Goal: Task Accomplishment & Management: Manage account settings

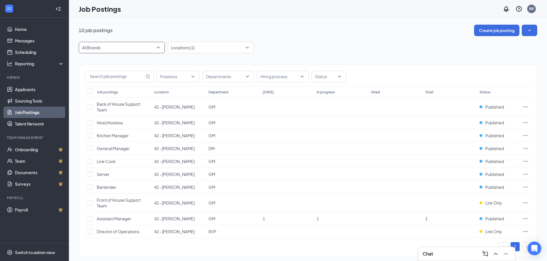
click at [158, 47] on span "All Brands" at bounding box center [121, 47] width 79 height 11
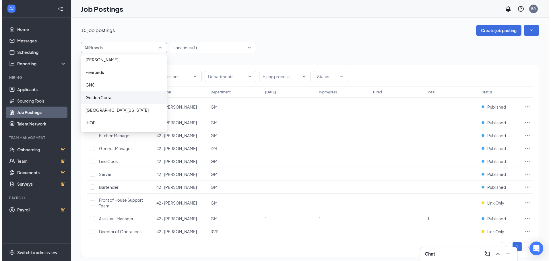
scroll to position [57, 0]
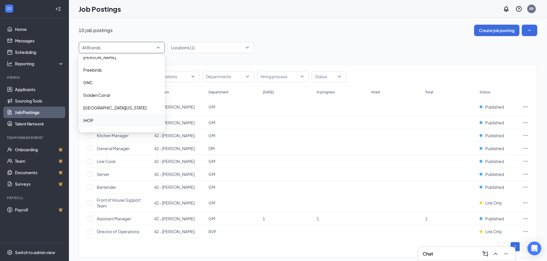
click at [90, 120] on p "IHOP" at bounding box center [88, 121] width 10 height 6
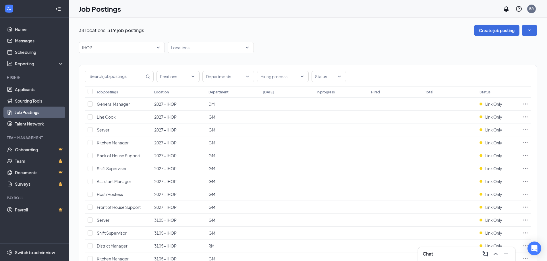
drag, startPoint x: 188, startPoint y: 50, endPoint x: 258, endPoint y: 46, distance: 69.8
click at [188, 50] on div at bounding box center [207, 47] width 77 height 9
type input "3105"
click at [175, 64] on div at bounding box center [174, 63] width 5 height 5
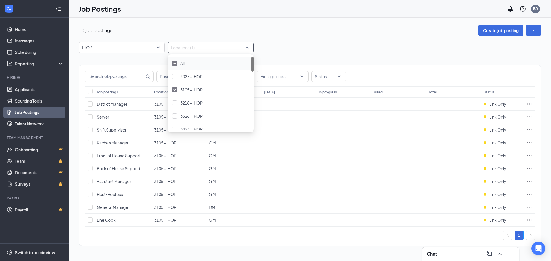
drag, startPoint x: 284, startPoint y: 55, endPoint x: 353, endPoint y: 53, distance: 68.9
click at [285, 55] on div "Positions Departments Hiring process Status Job postings Location Department [D…" at bounding box center [310, 152] width 462 height 199
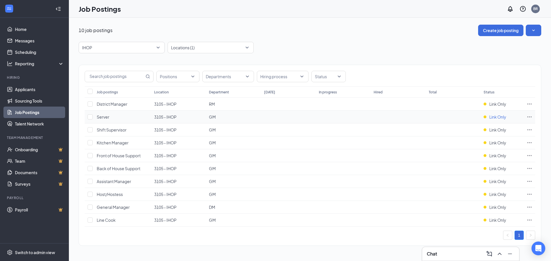
click at [497, 118] on span "Link Only" at bounding box center [497, 117] width 17 height 6
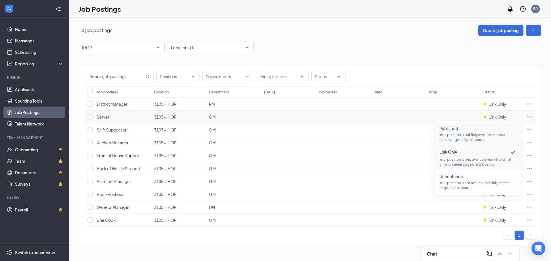
click at [487, 134] on p "Your position is publicly available on your career page and job boards." at bounding box center [477, 138] width 77 height 10
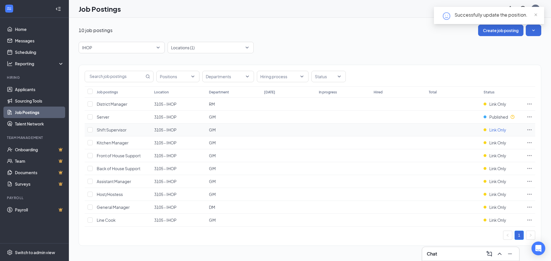
click at [497, 129] on span "Link Only" at bounding box center [497, 130] width 17 height 6
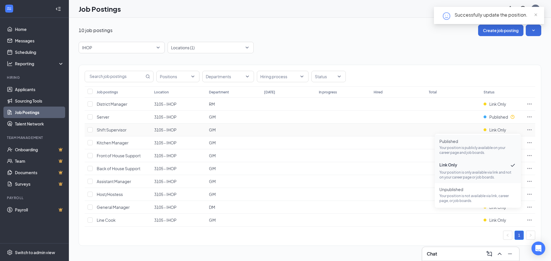
click at [495, 151] on p "Your position is publicly available on your career page and job boards." at bounding box center [477, 150] width 77 height 10
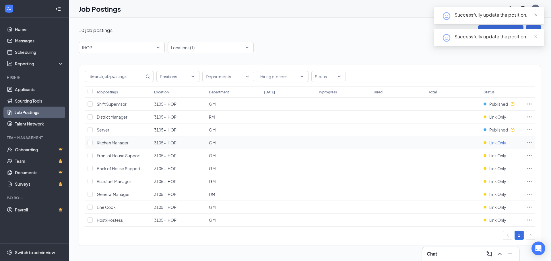
click at [493, 143] on span "Link Only" at bounding box center [497, 143] width 17 height 6
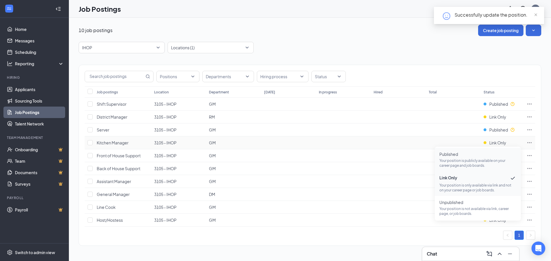
click at [492, 158] on span "Published Your position is publicly available on your career page and job board…" at bounding box center [477, 159] width 77 height 17
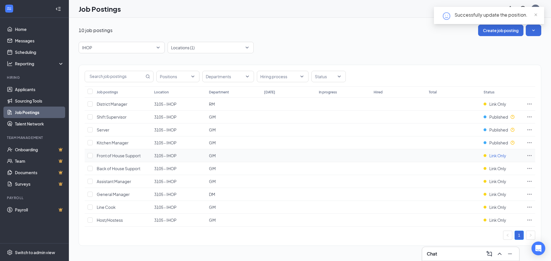
click at [491, 156] on span "Link Only" at bounding box center [497, 156] width 17 height 6
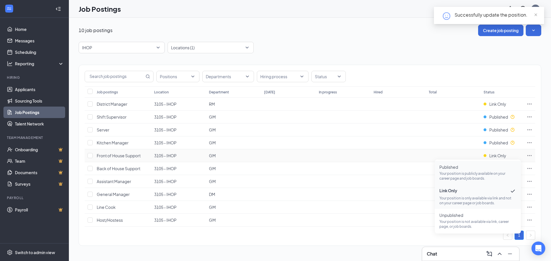
click at [492, 172] on p "Your position is publicly available on your career page and job boards." at bounding box center [477, 176] width 77 height 10
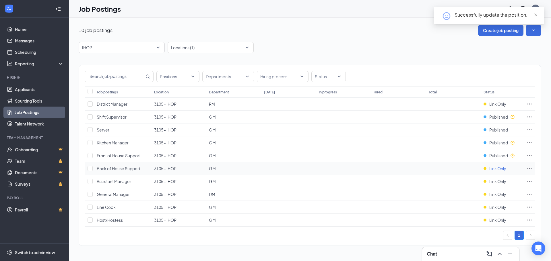
click at [495, 169] on span "Link Only" at bounding box center [497, 169] width 17 height 6
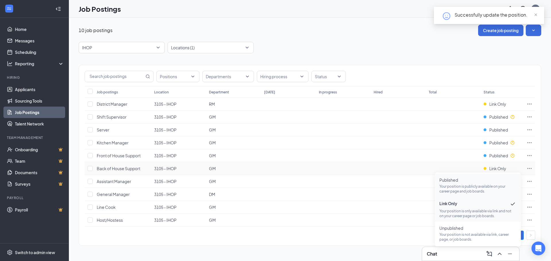
click at [492, 182] on span "Published" at bounding box center [477, 180] width 77 height 6
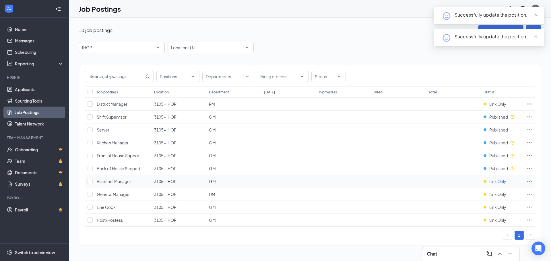
click at [496, 183] on span "Link Only" at bounding box center [497, 182] width 17 height 6
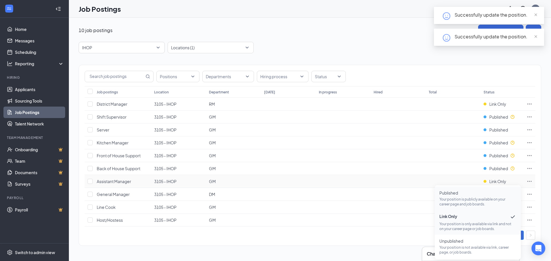
click at [480, 204] on p "Your position is publicly available on your career page and job boards." at bounding box center [477, 202] width 77 height 10
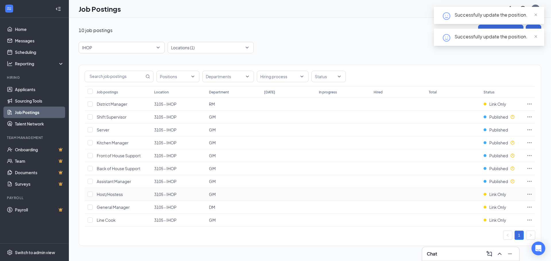
click at [503, 195] on span "Link Only" at bounding box center [497, 195] width 17 height 6
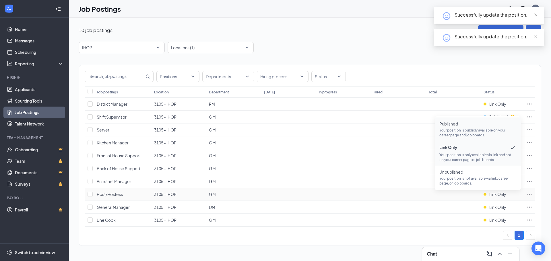
click at [465, 131] on p "Your position is publicly available on your career page and job boards." at bounding box center [477, 133] width 77 height 10
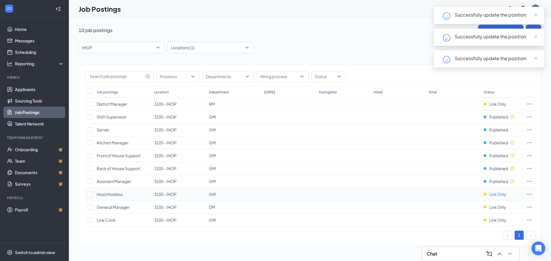
click at [497, 217] on span "Link Only" at bounding box center [497, 220] width 17 height 6
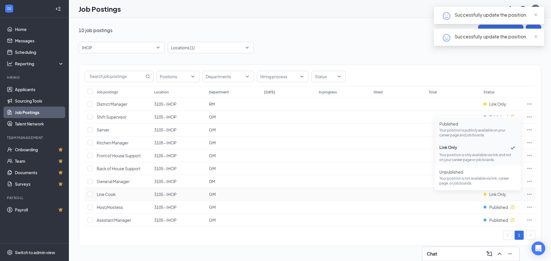
click at [485, 137] on p "Your position is publicly available on your career page and job boards." at bounding box center [477, 133] width 77 height 10
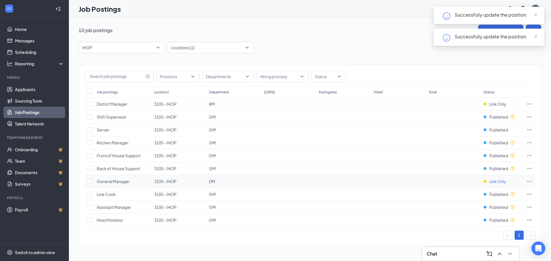
click at [493, 183] on span "Link Only" at bounding box center [497, 182] width 17 height 6
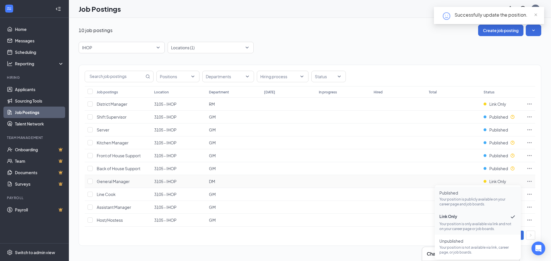
click at [473, 198] on p "Your position is publicly available on your career page and job boards." at bounding box center [477, 202] width 77 height 10
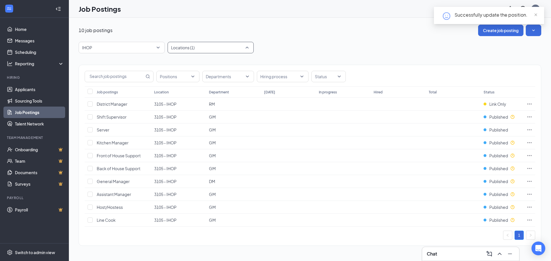
click at [246, 49] on div "Locations (1)" at bounding box center [211, 47] width 86 height 11
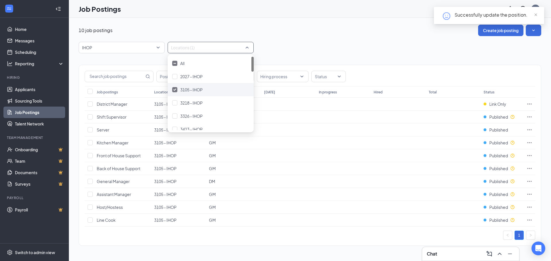
click at [174, 89] on img at bounding box center [174, 90] width 3 height 2
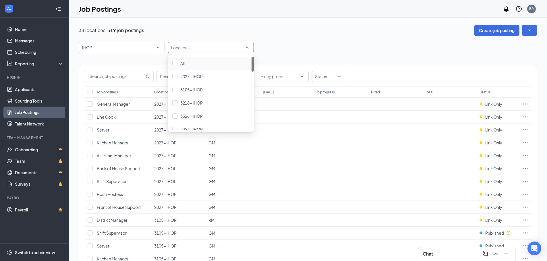
click at [197, 52] on div at bounding box center [207, 47] width 77 height 9
type input "419"
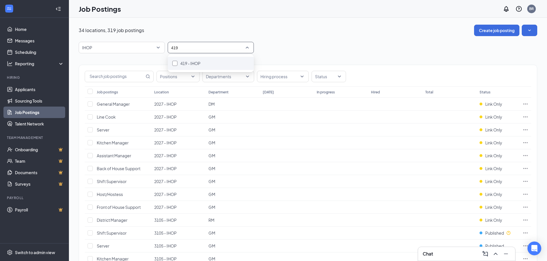
click at [200, 61] on span "419 - IHOP" at bounding box center [190, 63] width 20 height 5
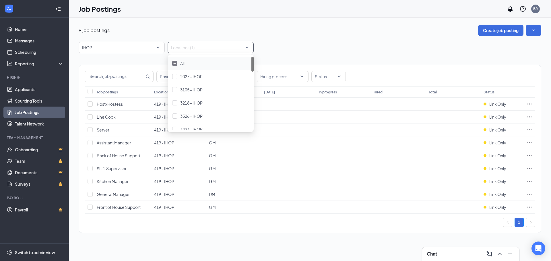
click at [313, 40] on div "9 job postings Create job posting IHOP 89270 87555 87590 All Brands [PERSON_NAM…" at bounding box center [310, 132] width 462 height 214
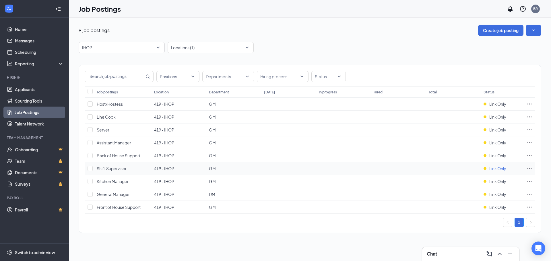
click at [489, 168] on div "Link Only" at bounding box center [494, 169] width 23 height 6
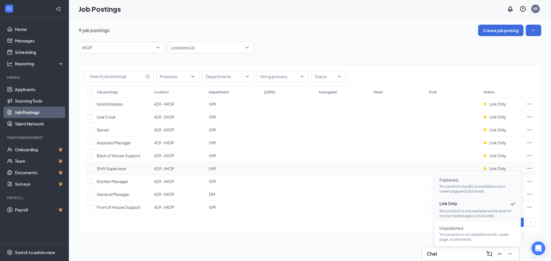
click at [485, 189] on p "Your position is publicly available on your career page and job boards." at bounding box center [477, 189] width 77 height 10
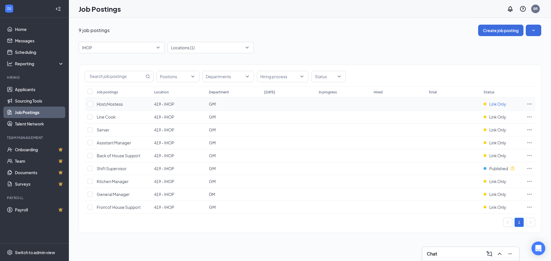
click at [492, 105] on span "Link Only" at bounding box center [497, 104] width 17 height 6
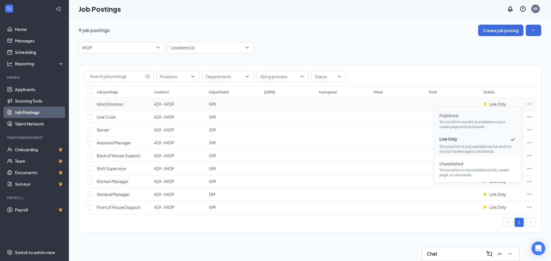
click at [484, 123] on p "Your position is publicly available on your career page and job boards." at bounding box center [477, 125] width 77 height 10
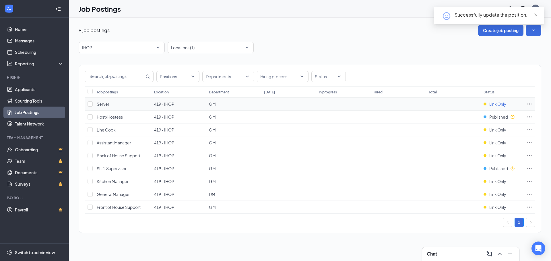
click at [496, 103] on span "Link Only" at bounding box center [497, 104] width 17 height 6
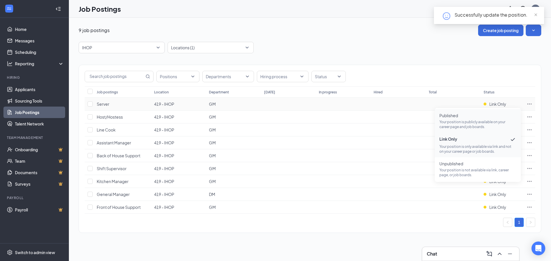
click at [487, 127] on p "Your position is publicly available on your career page and job boards." at bounding box center [477, 125] width 77 height 10
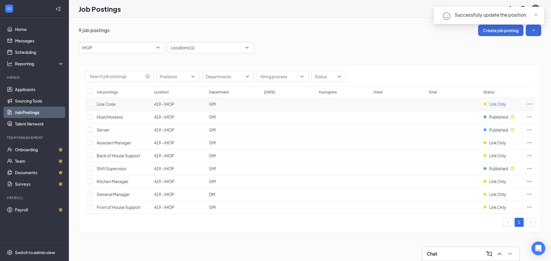
click at [496, 105] on span "Link Only" at bounding box center [497, 104] width 17 height 6
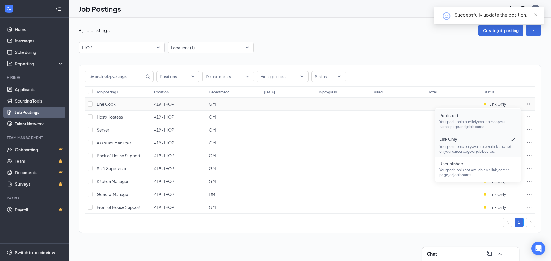
click at [481, 118] on span "Published" at bounding box center [477, 116] width 77 height 6
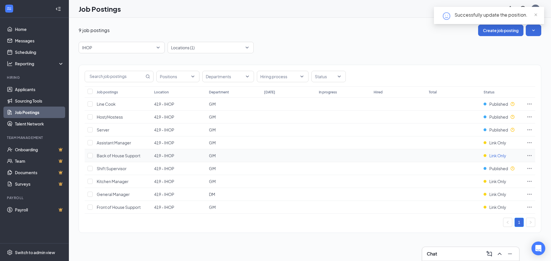
click at [502, 156] on span "Link Only" at bounding box center [497, 156] width 17 height 6
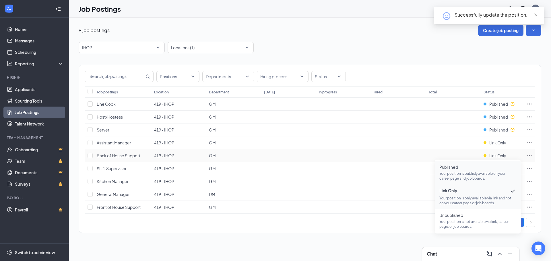
click at [485, 172] on p "Your position is publicly available on your career page and job boards." at bounding box center [477, 176] width 77 height 10
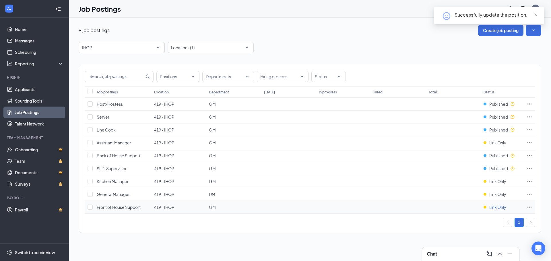
click at [496, 206] on span "Link Only" at bounding box center [497, 208] width 17 height 6
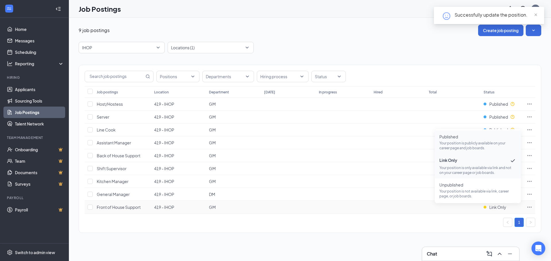
click at [472, 142] on p "Your position is publicly available on your career page and job boards." at bounding box center [477, 146] width 77 height 10
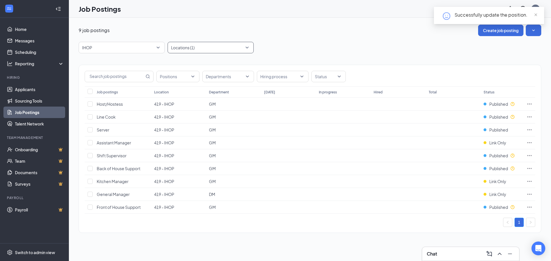
click at [247, 46] on div "Locations (1)" at bounding box center [211, 47] width 86 height 11
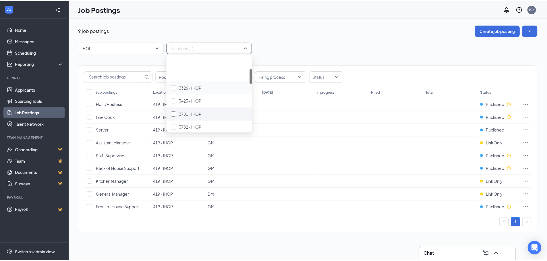
scroll to position [86, 0]
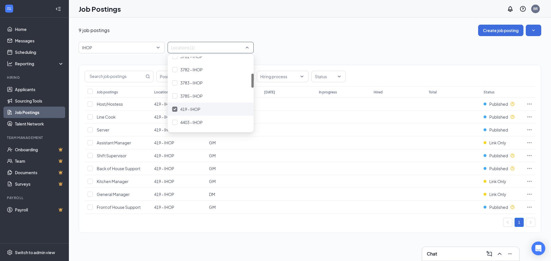
click at [174, 110] on img at bounding box center [174, 109] width 3 height 2
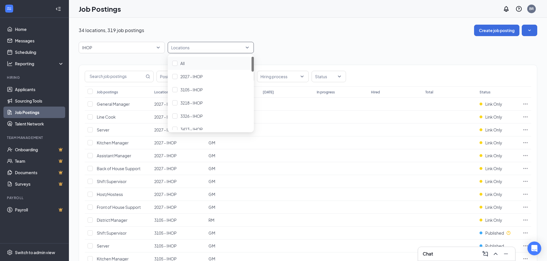
click at [194, 47] on div at bounding box center [207, 47] width 77 height 9
type input "4405"
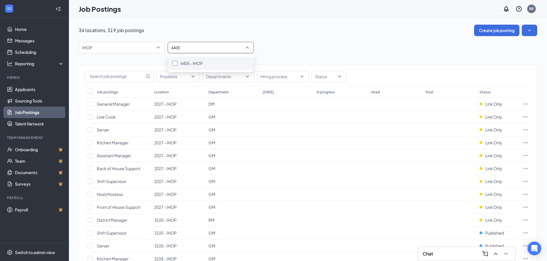
click at [205, 61] on div "4405 - IHOP" at bounding box center [210, 63] width 77 height 6
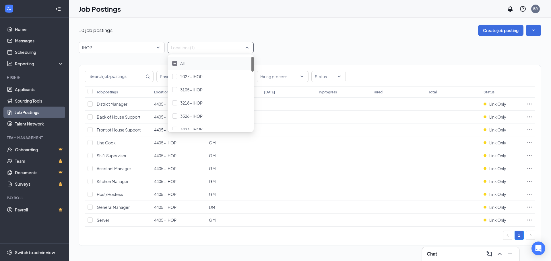
click at [310, 34] on div "10 job postings Create job posting" at bounding box center [310, 30] width 462 height 11
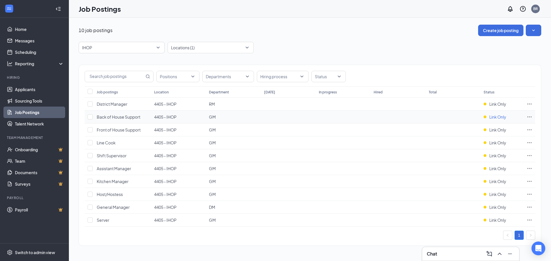
click at [492, 116] on span "Link Only" at bounding box center [497, 117] width 17 height 6
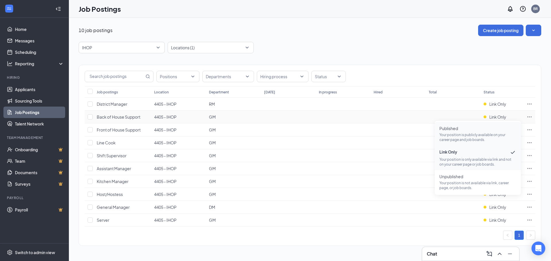
click at [476, 133] on p "Your position is publicly available on your career page and job boards." at bounding box center [477, 138] width 77 height 10
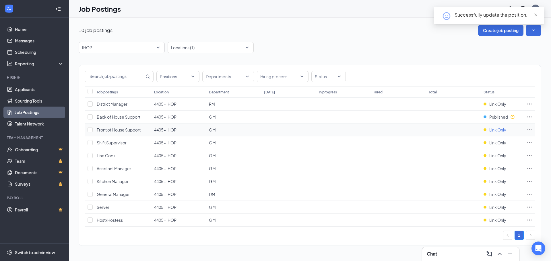
click at [501, 130] on span "Link Only" at bounding box center [497, 130] width 17 height 6
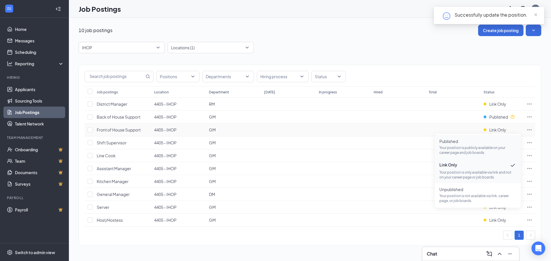
click at [491, 143] on span "Published" at bounding box center [477, 142] width 77 height 6
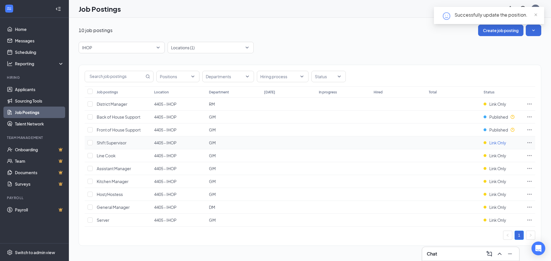
click at [498, 142] on span "Link Only" at bounding box center [497, 143] width 17 height 6
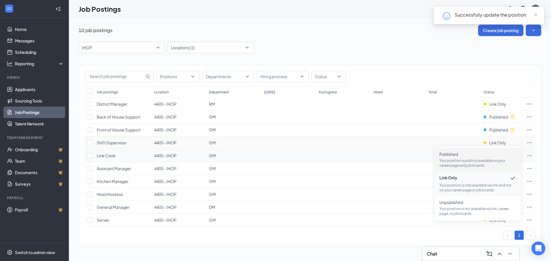
click at [490, 153] on span "Published" at bounding box center [477, 154] width 77 height 6
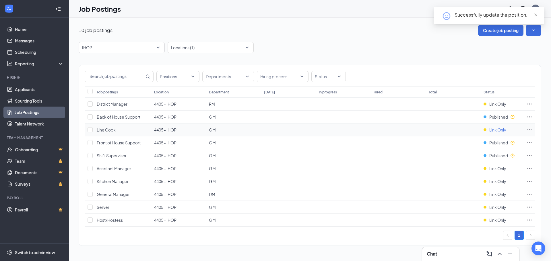
click at [499, 130] on span "Link Only" at bounding box center [497, 130] width 17 height 6
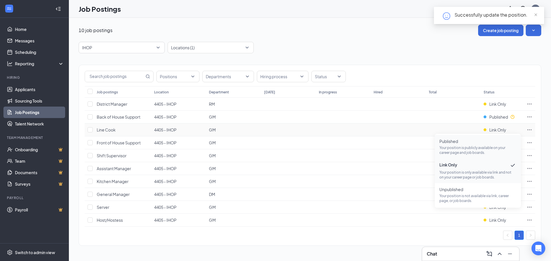
click at [491, 145] on span "Published Your position is publicly available on your career page and job board…" at bounding box center [477, 147] width 77 height 17
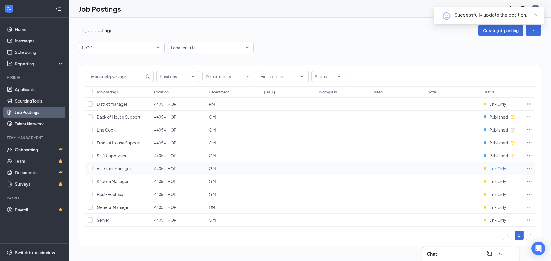
click at [493, 170] on span "Link Only" at bounding box center [497, 169] width 17 height 6
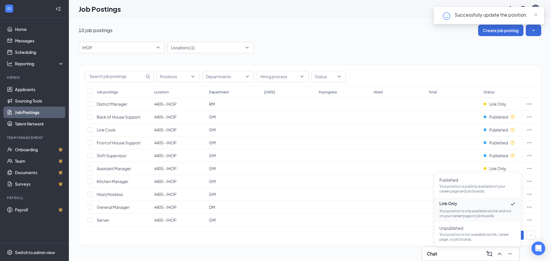
click at [475, 51] on div "IHOP 89270 87555 87590 All Brands [PERSON_NAME] Arby's Burger King Cantina Lare…" at bounding box center [310, 47] width 462 height 11
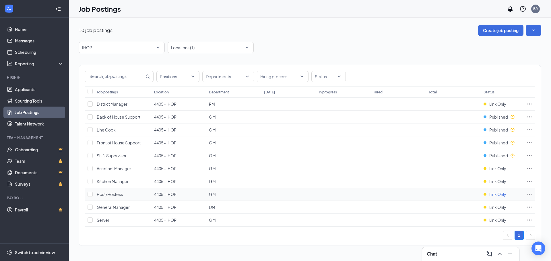
click at [497, 195] on span "Link Only" at bounding box center [497, 195] width 17 height 6
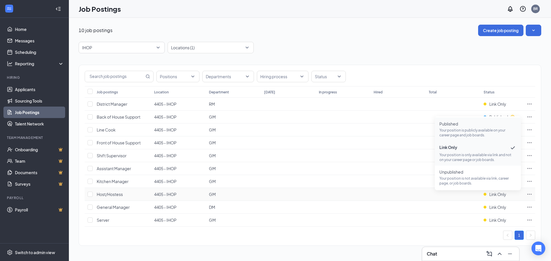
click at [475, 131] on p "Your position is publicly available on your career page and job boards." at bounding box center [477, 133] width 77 height 10
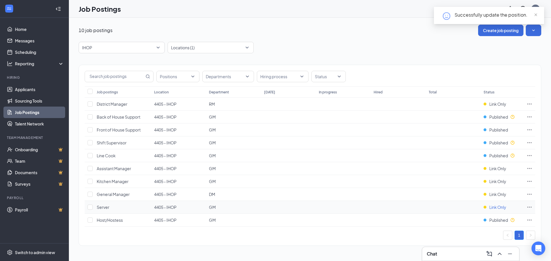
click at [491, 207] on span "Link Only" at bounding box center [497, 208] width 17 height 6
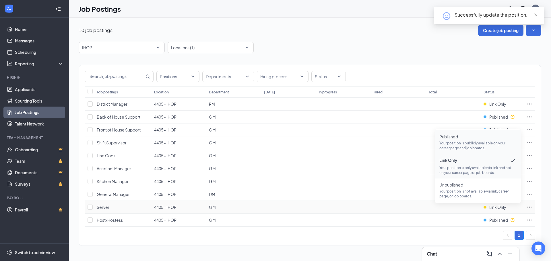
click at [481, 138] on span "Published" at bounding box center [477, 137] width 77 height 6
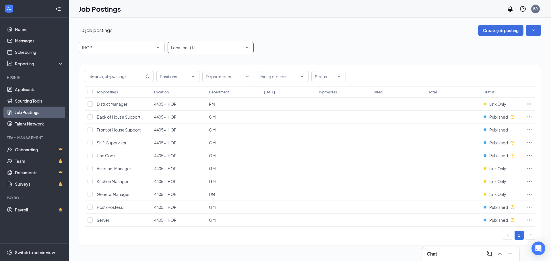
click at [247, 46] on div "Locations (1)" at bounding box center [211, 47] width 86 height 11
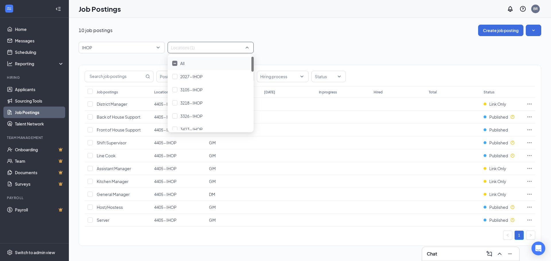
click at [184, 48] on div at bounding box center [207, 47] width 77 height 9
type input "4405"
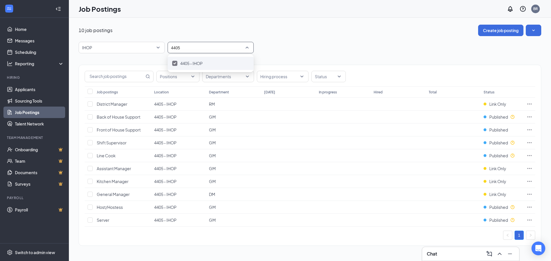
click at [174, 64] on img at bounding box center [174, 63] width 3 height 2
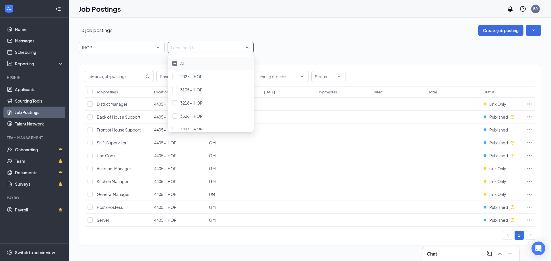
click at [209, 46] on div at bounding box center [207, 47] width 77 height 9
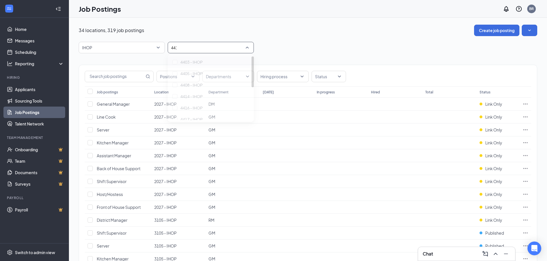
type input "4416"
click at [175, 65] on div at bounding box center [174, 63] width 5 height 5
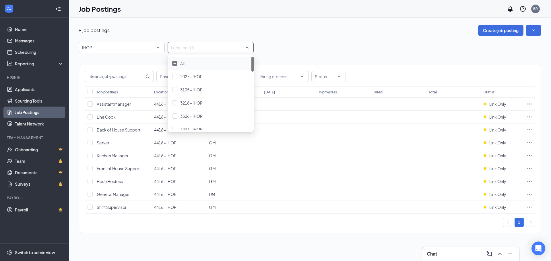
click at [364, 32] on div "9 job postings Create job posting" at bounding box center [310, 30] width 462 height 11
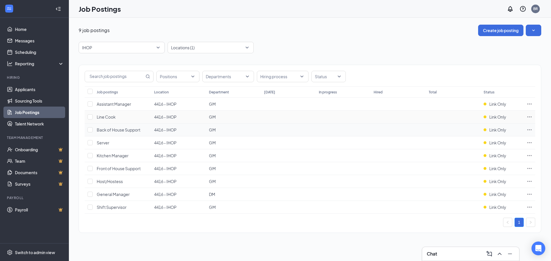
click at [491, 116] on span "Link Only" at bounding box center [497, 117] width 17 height 6
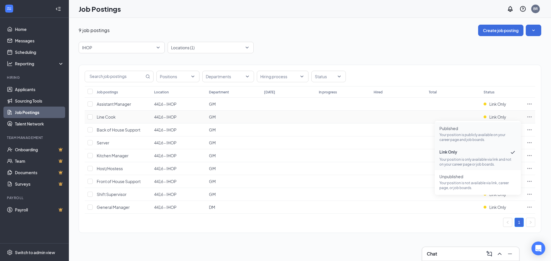
click at [480, 138] on p "Your position is publicly available on your career page and job boards." at bounding box center [477, 138] width 77 height 10
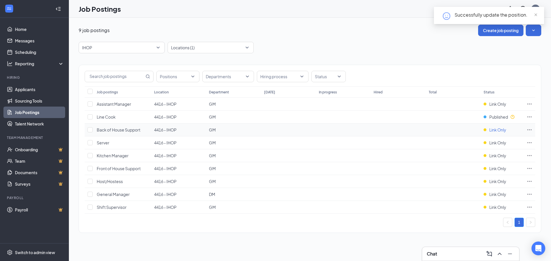
click at [499, 131] on span "Link Only" at bounding box center [497, 130] width 17 height 6
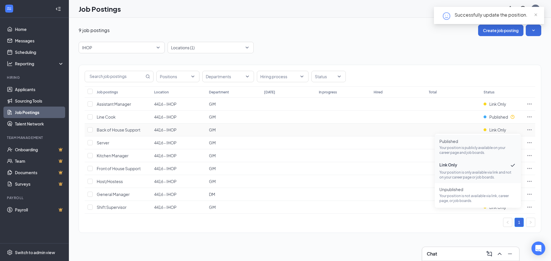
click at [490, 139] on span "Published" at bounding box center [477, 142] width 77 height 6
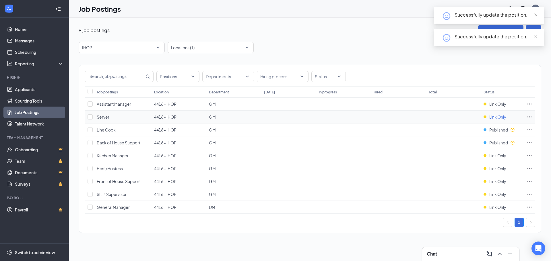
click at [495, 118] on span "Link Only" at bounding box center [497, 117] width 17 height 6
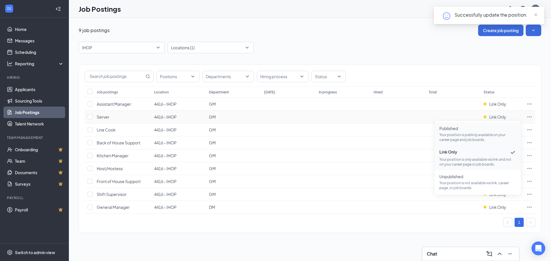
click at [490, 138] on p "Your position is publicly available on your career page and job boards." at bounding box center [477, 138] width 77 height 10
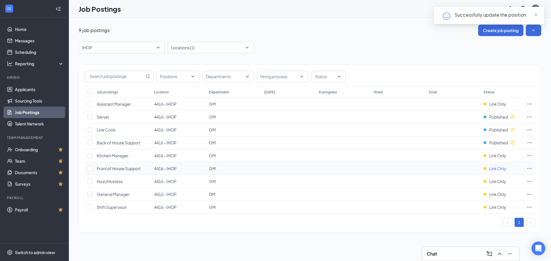
click at [488, 170] on div "Link Only" at bounding box center [494, 169] width 23 height 6
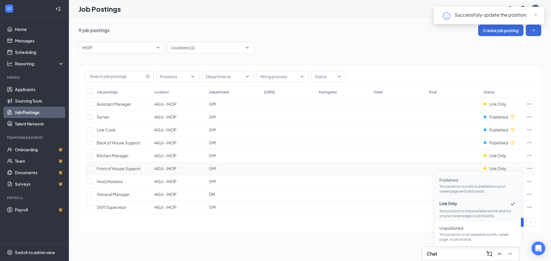
click at [483, 185] on p "Your position is publicly available on your career page and job boards." at bounding box center [477, 189] width 77 height 10
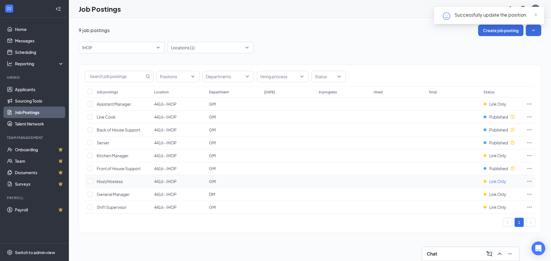
click at [505, 182] on span "Link Only" at bounding box center [497, 182] width 17 height 6
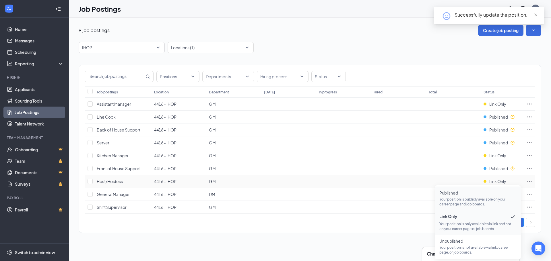
click at [482, 196] on span "Published Your position is publicly available on your career page and job board…" at bounding box center [477, 198] width 77 height 17
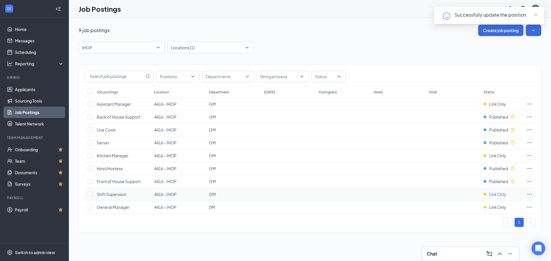
click at [504, 196] on span "Link Only" at bounding box center [497, 195] width 17 height 6
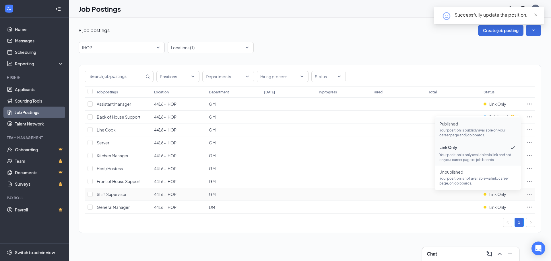
click at [469, 133] on p "Your position is publicly available on your career page and job boards." at bounding box center [477, 133] width 77 height 10
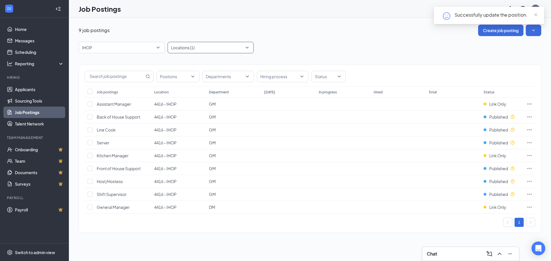
click at [249, 48] on div "Locations (1)" at bounding box center [211, 47] width 86 height 11
click at [182, 49] on div at bounding box center [207, 47] width 77 height 9
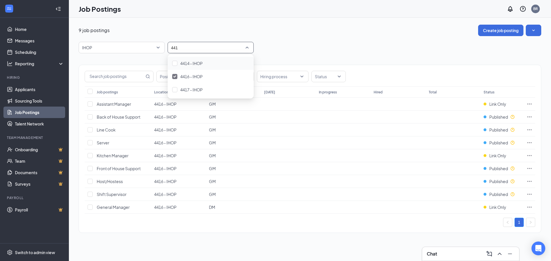
type input "4416"
click at [176, 63] on img at bounding box center [174, 63] width 3 height 2
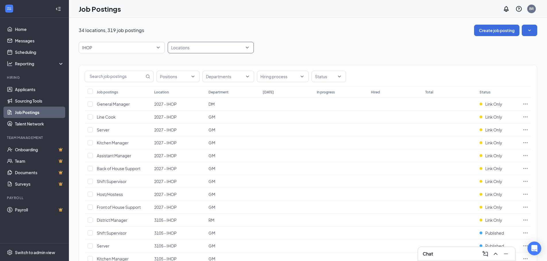
click at [200, 48] on div at bounding box center [207, 47] width 77 height 9
type input "4431"
click at [176, 61] on div "4431 - IHOP" at bounding box center [211, 63] width 86 height 13
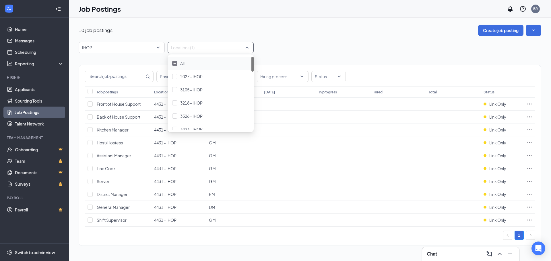
click at [273, 40] on div "10 job postings Create job posting IHOP 89270 87555 87590 All Brands [PERSON_NA…" at bounding box center [310, 138] width 462 height 227
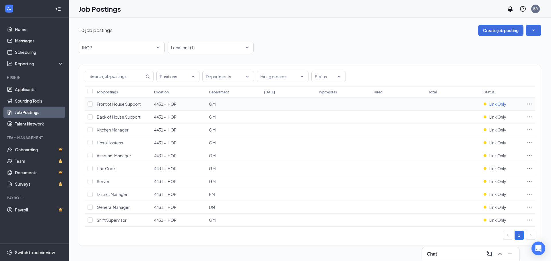
click at [500, 104] on span "Link Only" at bounding box center [497, 104] width 17 height 6
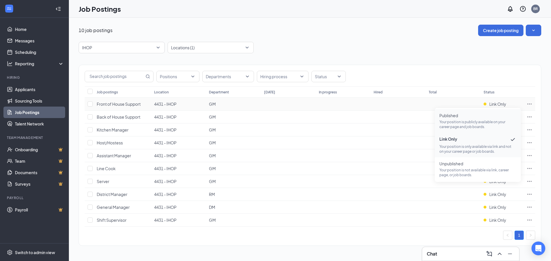
click at [493, 115] on span "Published" at bounding box center [477, 116] width 77 height 6
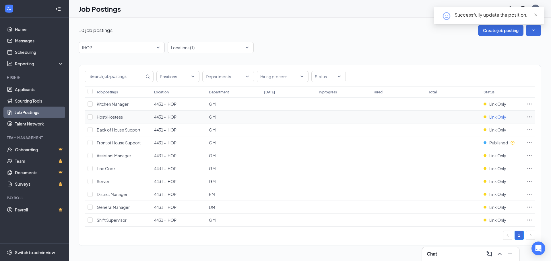
click at [495, 118] on span "Link Only" at bounding box center [497, 117] width 17 height 6
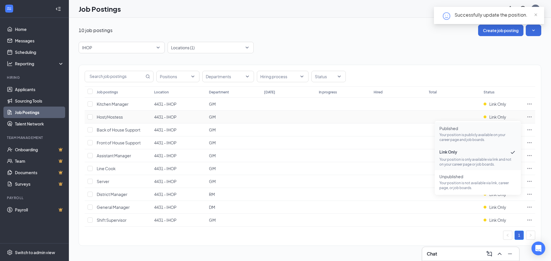
click at [488, 139] on p "Your position is publicly available on your career page and job boards." at bounding box center [477, 138] width 77 height 10
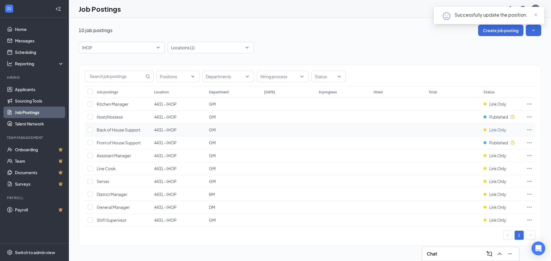
click at [502, 129] on span "Link Only" at bounding box center [497, 130] width 17 height 6
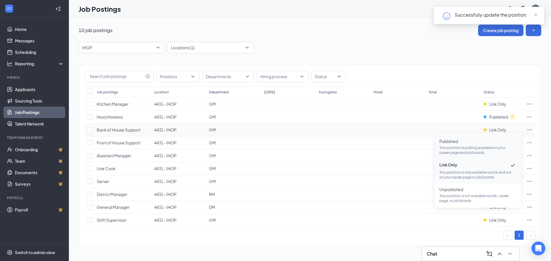
click at [479, 147] on p "Your position is publicly available on your career page and job boards." at bounding box center [477, 150] width 77 height 10
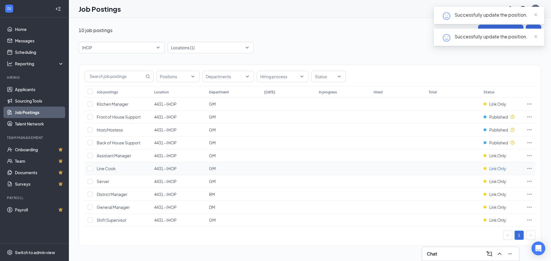
click at [496, 170] on span "Link Only" at bounding box center [497, 169] width 17 height 6
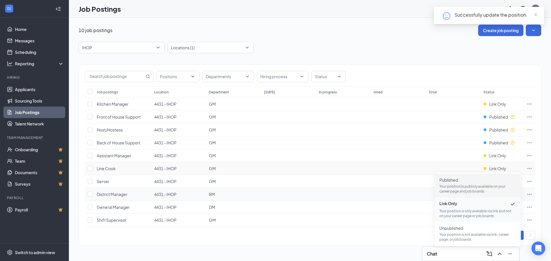
click at [461, 188] on p "Your position is publicly available on your career page and job boards." at bounding box center [477, 189] width 77 height 10
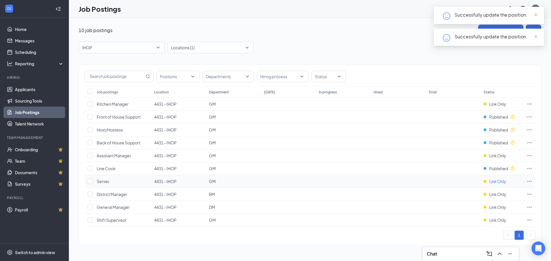
click at [495, 182] on span "Link Only" at bounding box center [497, 182] width 17 height 6
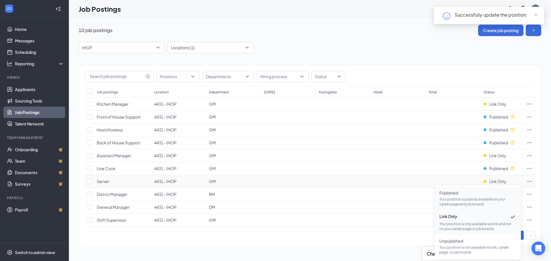
click at [479, 199] on p "Your position is publicly available on your career page and job boards." at bounding box center [477, 202] width 77 height 10
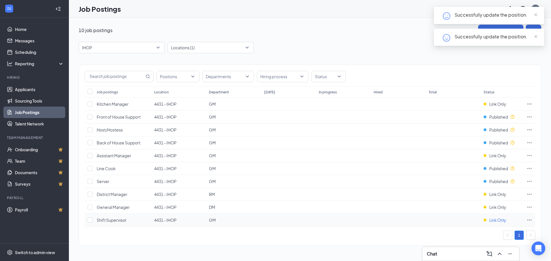
click at [491, 218] on span "Link Only" at bounding box center [497, 220] width 17 height 6
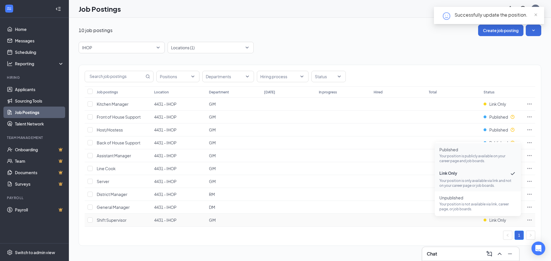
click at [478, 160] on p "Your position is publicly available on your career page and job boards." at bounding box center [477, 159] width 77 height 10
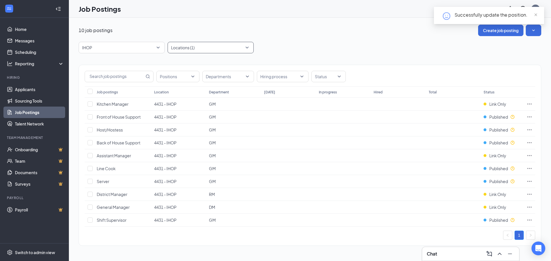
click at [238, 44] on div at bounding box center [207, 47] width 77 height 9
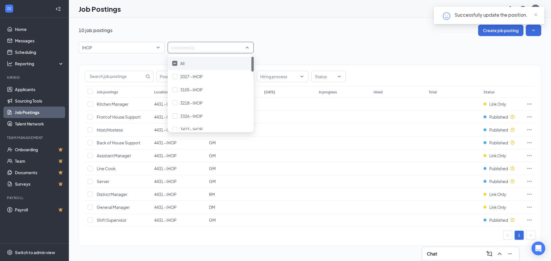
click at [174, 62] on div at bounding box center [174, 63] width 5 height 5
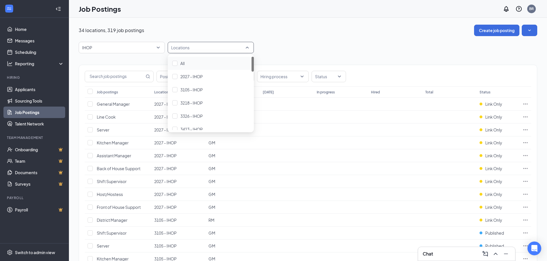
click at [188, 48] on div at bounding box center [207, 47] width 77 height 9
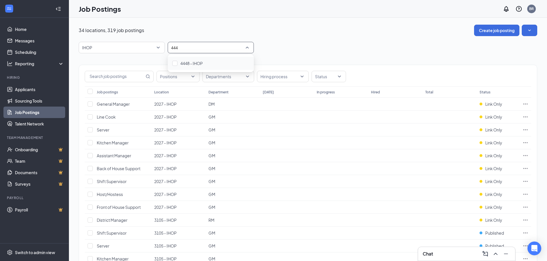
type input "4448"
click at [188, 61] on span "4448 - IHOP" at bounding box center [191, 63] width 22 height 5
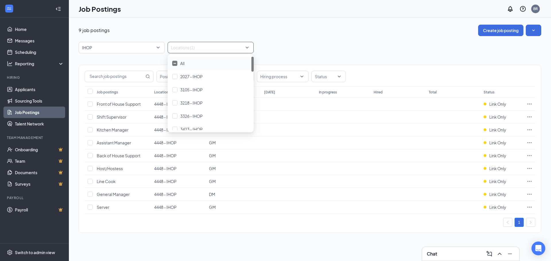
click at [330, 240] on div "9 job postings Create job posting IHOP 89270 87555 87590 All Brands [PERSON_NAM…" at bounding box center [310, 132] width 482 height 228
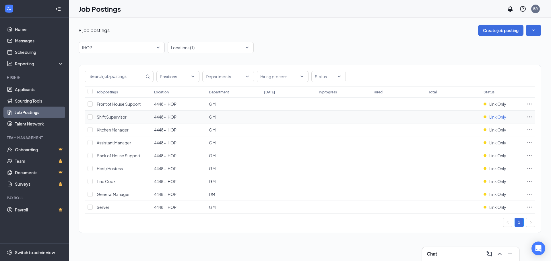
click at [499, 116] on span "Link Only" at bounding box center [497, 117] width 17 height 6
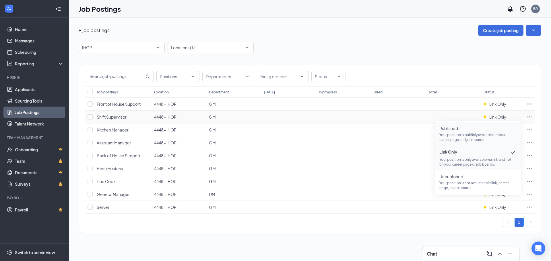
click at [477, 133] on p "Your position is publicly available on your career page and job boards." at bounding box center [477, 138] width 77 height 10
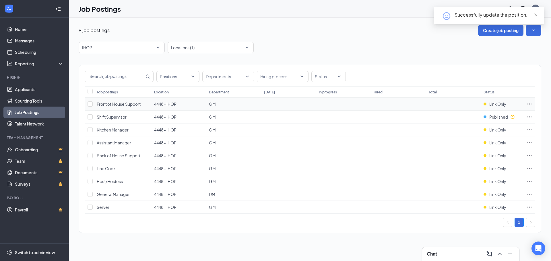
click at [504, 101] on td "Link Only" at bounding box center [502, 104] width 43 height 13
click at [502, 105] on span "Link Only" at bounding box center [497, 104] width 17 height 6
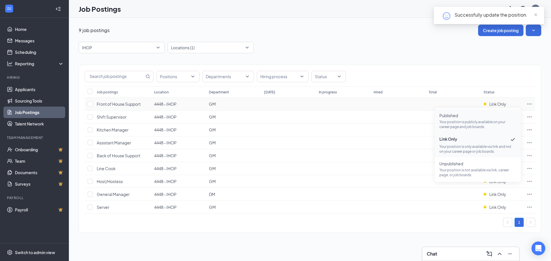
click at [488, 116] on span "Published" at bounding box center [477, 116] width 77 height 6
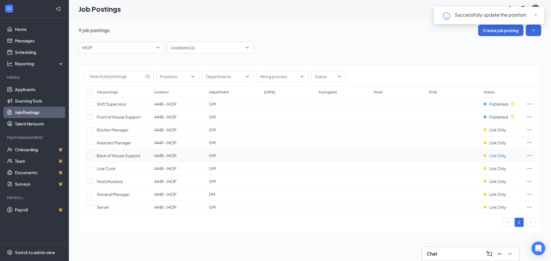
click at [497, 153] on span "Link Only" at bounding box center [497, 156] width 17 height 6
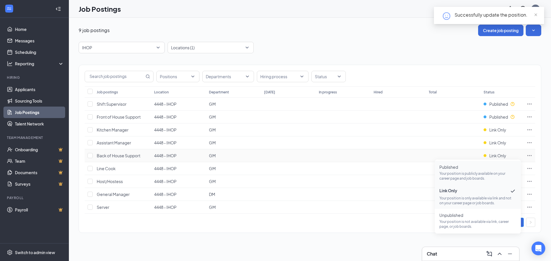
click at [486, 165] on span "Published" at bounding box center [477, 167] width 77 height 6
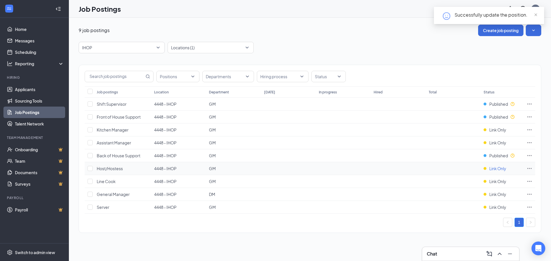
click at [495, 170] on span "Link Only" at bounding box center [497, 169] width 17 height 6
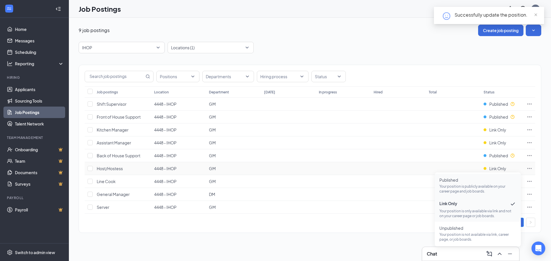
click at [483, 187] on p "Your position is publicly available on your career page and job boards." at bounding box center [477, 189] width 77 height 10
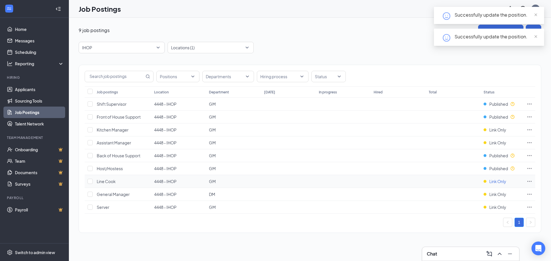
click at [497, 181] on span "Link Only" at bounding box center [497, 182] width 17 height 6
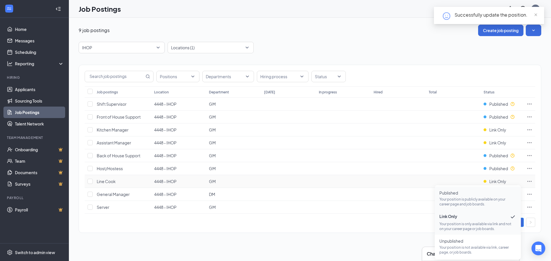
click at [483, 196] on span "Published Your position is publicly available on your career page and job board…" at bounding box center [477, 198] width 77 height 17
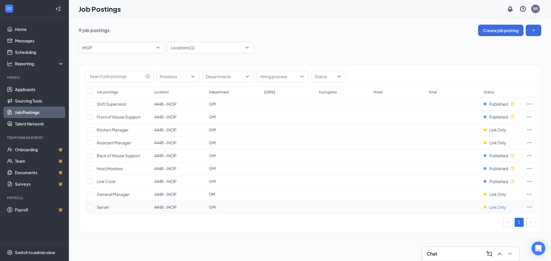
click at [493, 207] on span "Link Only" at bounding box center [497, 208] width 17 height 6
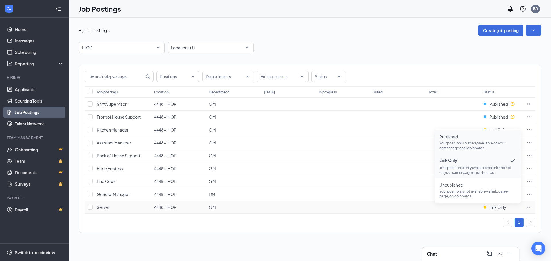
click at [453, 141] on p "Your position is publicly available on your career page and job boards." at bounding box center [477, 146] width 77 height 10
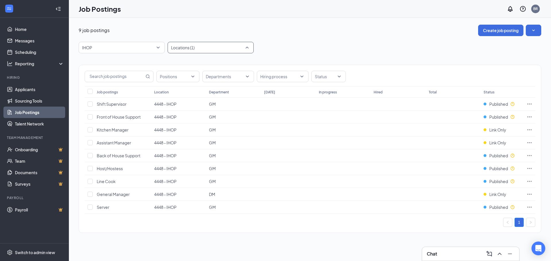
click at [218, 48] on div at bounding box center [207, 47] width 77 height 9
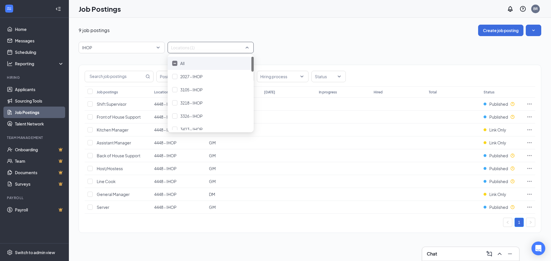
click at [174, 65] on div at bounding box center [174, 63] width 5 height 5
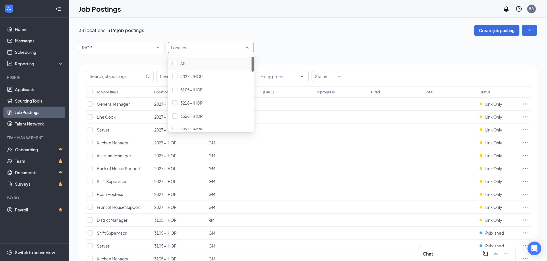
click at [174, 64] on div at bounding box center [174, 63] width 5 height 5
click at [174, 64] on img at bounding box center [174, 63] width 3 height 2
click at [218, 46] on div at bounding box center [207, 47] width 77 height 9
type input "4506"
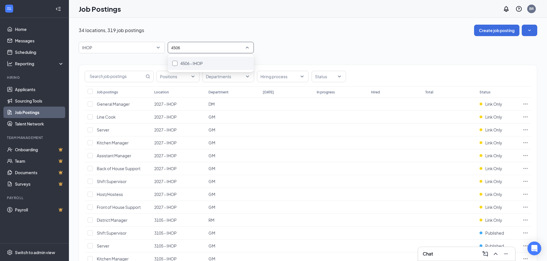
click at [208, 61] on div "4506 - IHOP" at bounding box center [210, 63] width 77 height 6
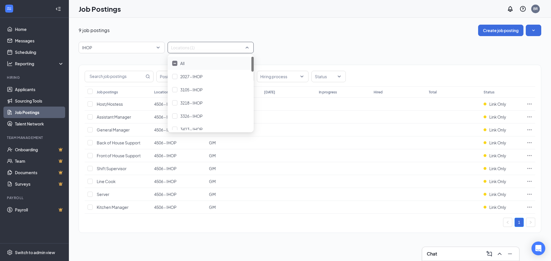
click at [300, 46] on div "IHOP 89270 87555 87590 All Brands [PERSON_NAME] Arby's Burger King Cantina Lare…" at bounding box center [310, 47] width 462 height 11
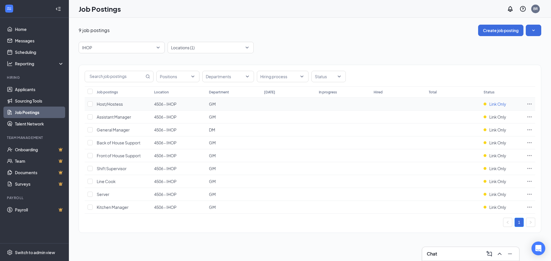
click at [497, 103] on span "Link Only" at bounding box center [497, 104] width 17 height 6
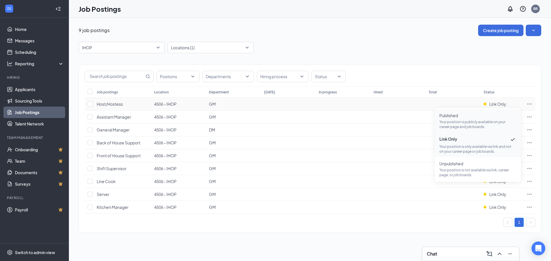
click at [489, 121] on p "Your position is publicly available on your career page and job boards." at bounding box center [477, 125] width 77 height 10
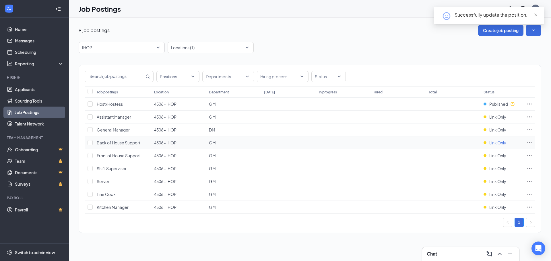
click at [493, 144] on span "Link Only" at bounding box center [497, 143] width 17 height 6
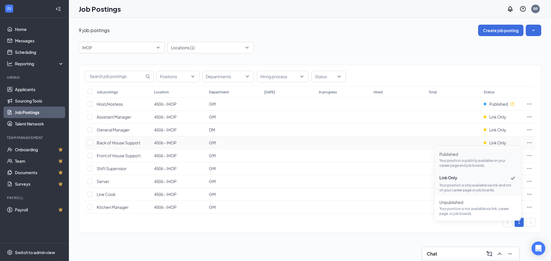
click at [446, 158] on span "Published Your position is publicly available on your career page and job board…" at bounding box center [477, 159] width 77 height 17
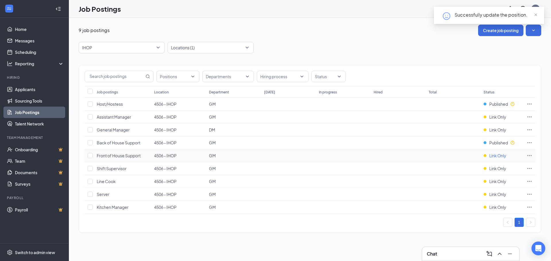
click at [491, 157] on span "Link Only" at bounding box center [497, 156] width 17 height 6
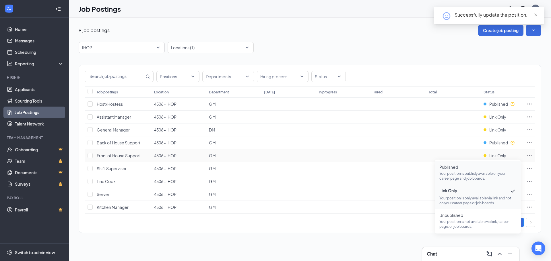
click at [481, 172] on p "Your position is publicly available on your career page and job boards." at bounding box center [477, 176] width 77 height 10
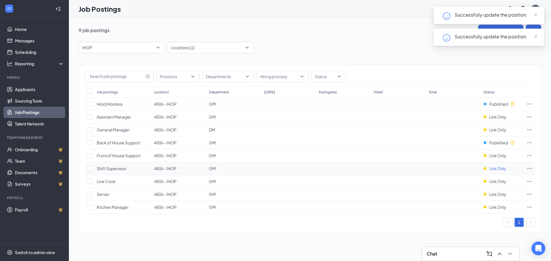
click at [492, 169] on span "Link Only" at bounding box center [497, 169] width 17 height 6
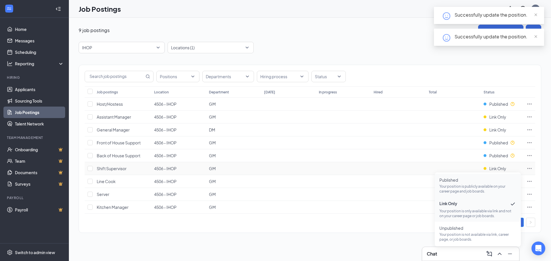
click at [465, 188] on p "Your position is publicly available on your career page and job boards." at bounding box center [477, 189] width 77 height 10
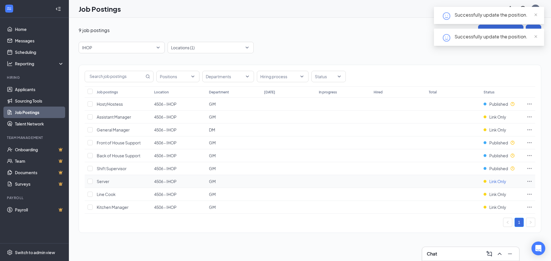
click at [503, 182] on span "Link Only" at bounding box center [497, 182] width 17 height 6
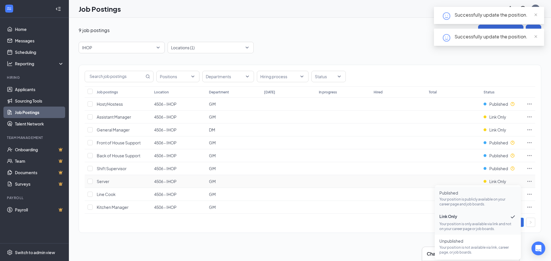
click at [468, 193] on span "Published" at bounding box center [477, 193] width 77 height 6
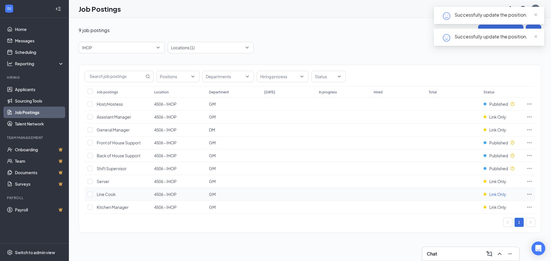
click at [502, 192] on span "Link Only" at bounding box center [497, 195] width 17 height 6
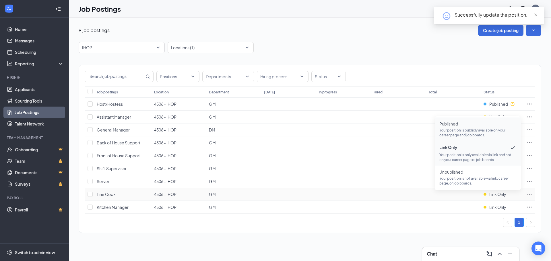
click at [463, 133] on p "Your position is publicly available on your career page and job boards." at bounding box center [477, 133] width 77 height 10
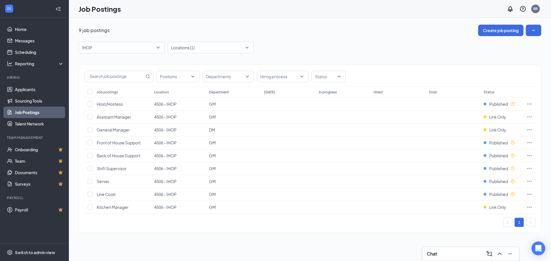
drag, startPoint x: 249, startPoint y: 48, endPoint x: 176, endPoint y: 62, distance: 74.0
click at [249, 48] on div "Locations (1)" at bounding box center [211, 47] width 86 height 11
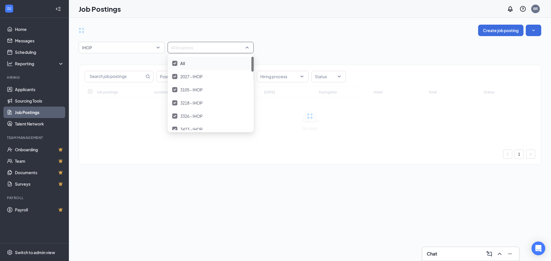
click at [177, 64] on div at bounding box center [174, 63] width 5 height 5
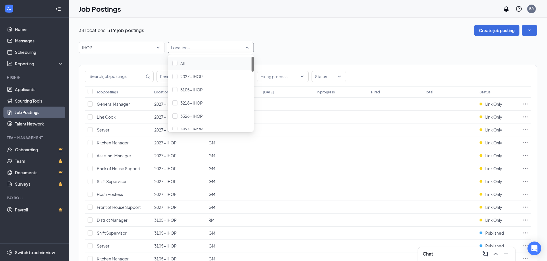
click at [202, 43] on div at bounding box center [207, 47] width 77 height 9
click at [178, 50] on div at bounding box center [207, 47] width 77 height 9
click at [175, 76] on div at bounding box center [174, 76] width 5 height 5
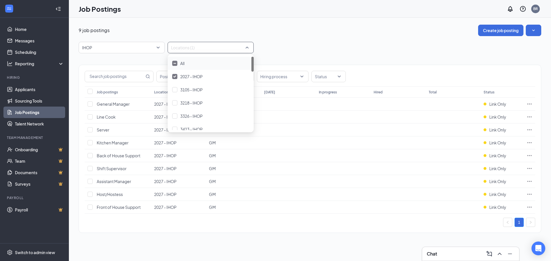
click at [291, 40] on div "9 job postings Create job posting IHOP 89270 87555 87590 All Brands [PERSON_NAM…" at bounding box center [310, 132] width 462 height 214
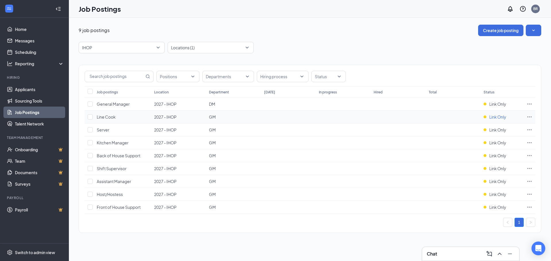
click at [500, 118] on span "Link Only" at bounding box center [497, 117] width 17 height 6
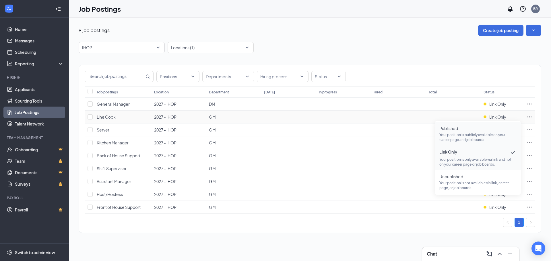
click at [491, 133] on p "Your position is publicly available on your career page and job boards." at bounding box center [477, 138] width 77 height 10
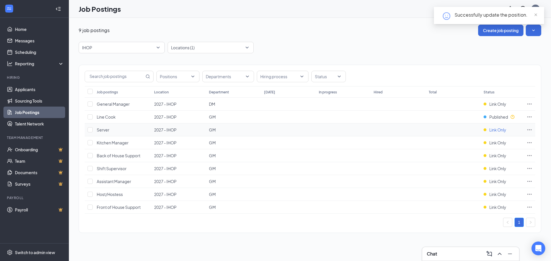
click at [498, 129] on span "Link Only" at bounding box center [497, 130] width 17 height 6
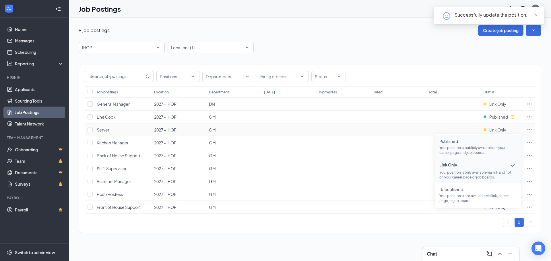
click at [480, 149] on p "Your position is publicly available on your career page and job boards." at bounding box center [477, 150] width 77 height 10
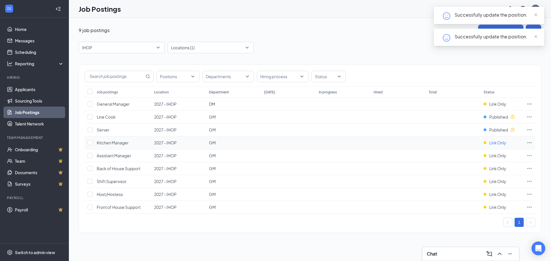
click at [495, 142] on span "Link Only" at bounding box center [497, 143] width 17 height 6
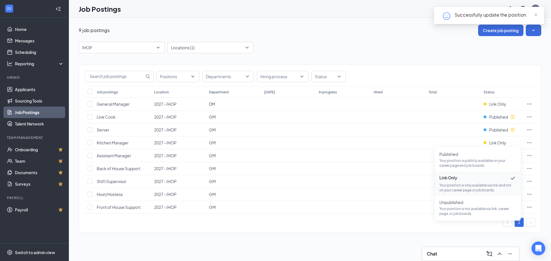
click at [390, 35] on div "9 job postings Create job posting" at bounding box center [310, 30] width 462 height 11
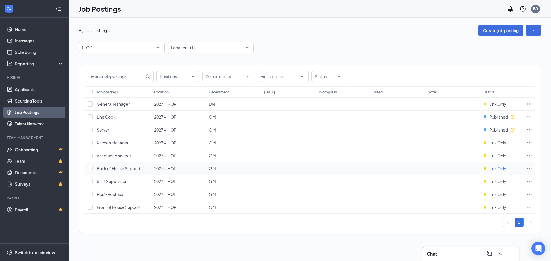
click at [488, 169] on div "Link Only" at bounding box center [494, 169] width 23 height 6
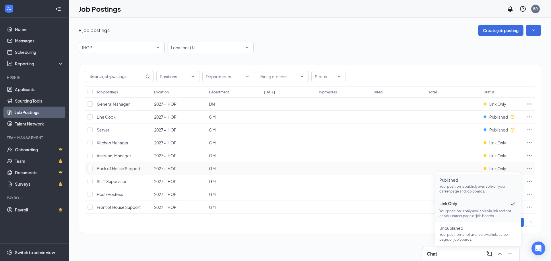
click at [483, 186] on p "Your position is publicly available on your career page and job boards." at bounding box center [477, 189] width 77 height 10
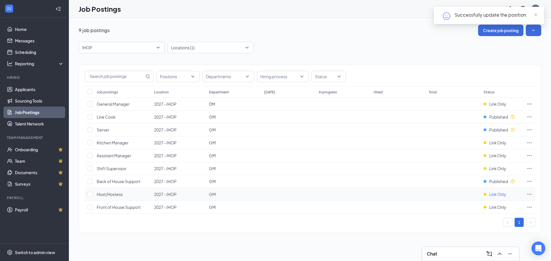
click at [496, 192] on span "Link Only" at bounding box center [497, 195] width 17 height 6
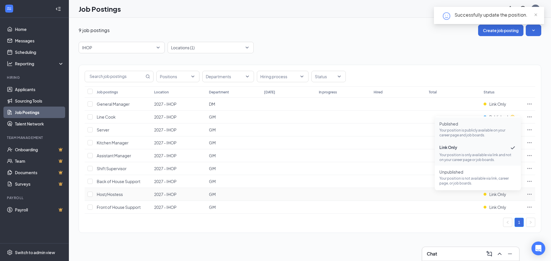
click at [478, 131] on p "Your position is publicly available on your career page and job boards." at bounding box center [477, 133] width 77 height 10
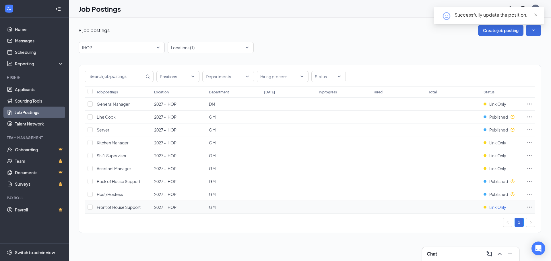
click at [493, 207] on span "Link Only" at bounding box center [497, 208] width 17 height 6
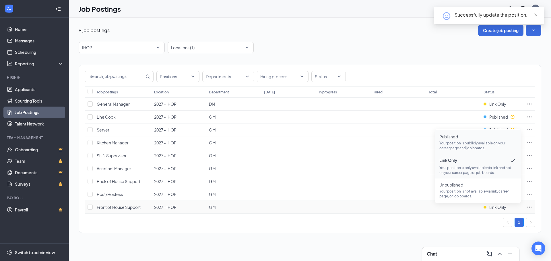
click at [473, 145] on p "Your position is publicly available on your career page and job boards." at bounding box center [477, 146] width 77 height 10
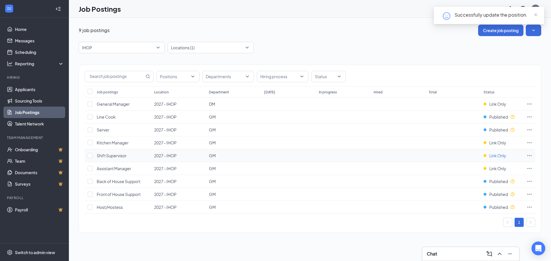
click at [498, 155] on span "Link Only" at bounding box center [497, 156] width 17 height 6
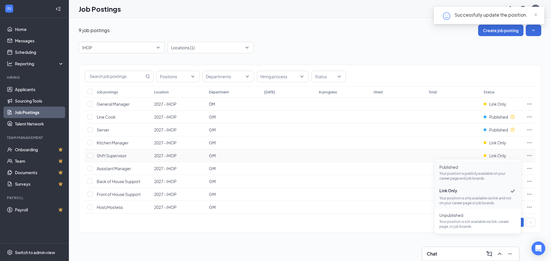
click at [475, 172] on p "Your position is publicly available on your career page and job boards." at bounding box center [477, 176] width 77 height 10
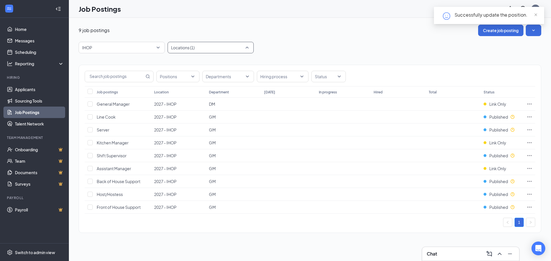
click at [246, 49] on div "Locations (1)" at bounding box center [211, 47] width 86 height 11
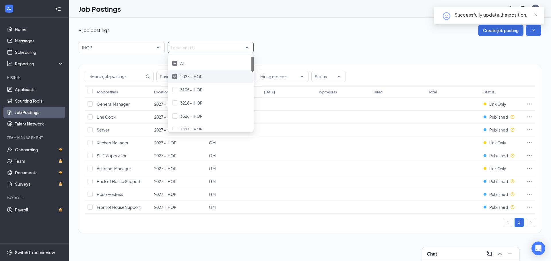
click at [174, 76] on img at bounding box center [174, 76] width 3 height 2
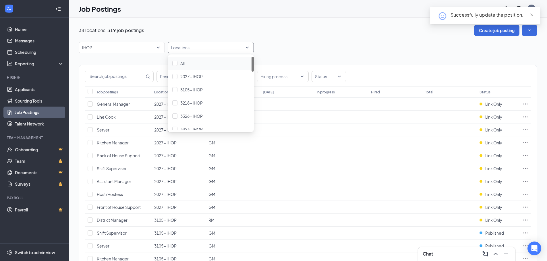
click at [185, 48] on div at bounding box center [207, 47] width 77 height 9
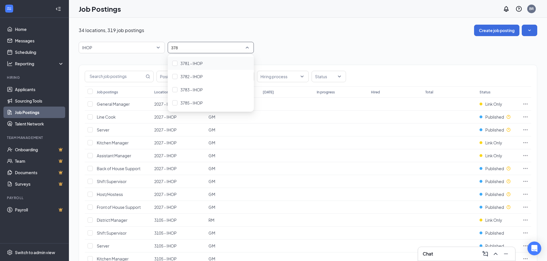
type input "3782"
click at [173, 62] on div at bounding box center [174, 63] width 5 height 5
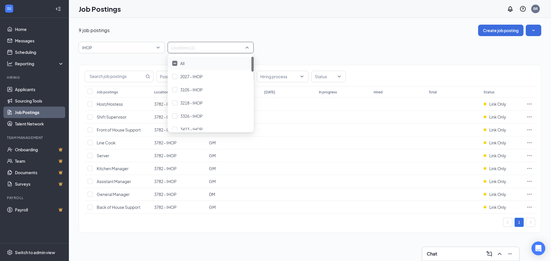
click at [331, 23] on div "9 job postings Create job posting IHOP 89270 87555 87590 All Brands [PERSON_NAM…" at bounding box center [310, 132] width 482 height 228
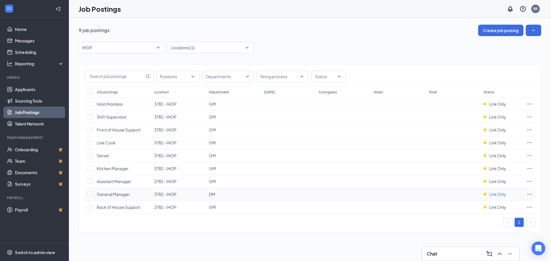
click at [495, 194] on span "Link Only" at bounding box center [497, 195] width 17 height 6
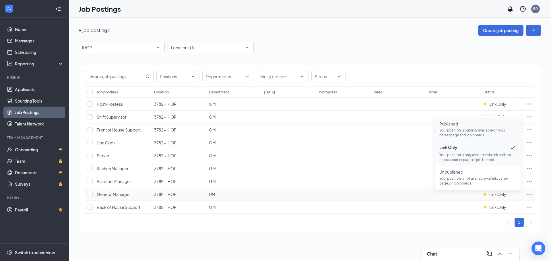
click at [456, 127] on span "Published Your position is publicly available on your career page and job board…" at bounding box center [477, 129] width 77 height 17
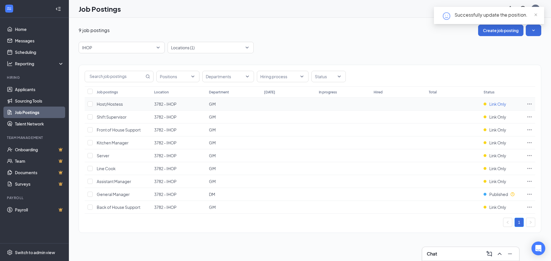
click at [499, 104] on span "Link Only" at bounding box center [497, 104] width 17 height 6
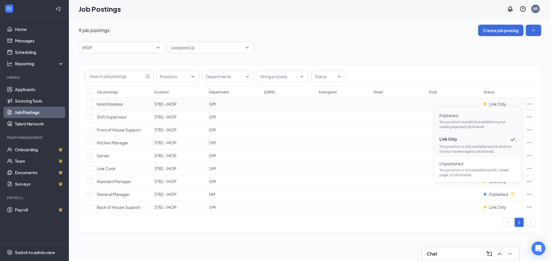
click at [482, 123] on p "Your position is publicly available on your career page and job boards." at bounding box center [477, 125] width 77 height 10
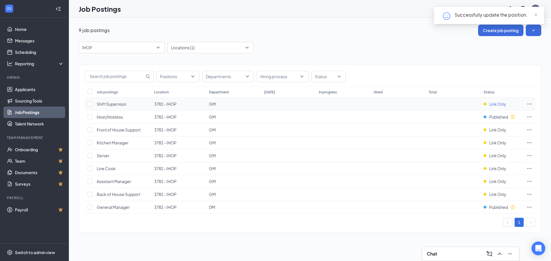
click at [495, 104] on span "Link Only" at bounding box center [497, 104] width 17 height 6
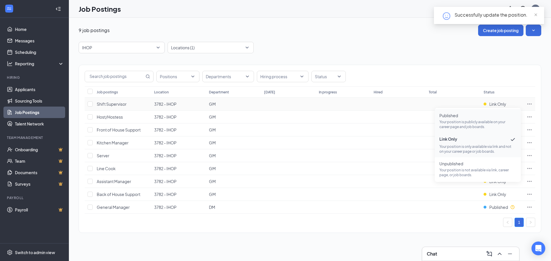
click at [488, 117] on span "Published" at bounding box center [477, 116] width 77 height 6
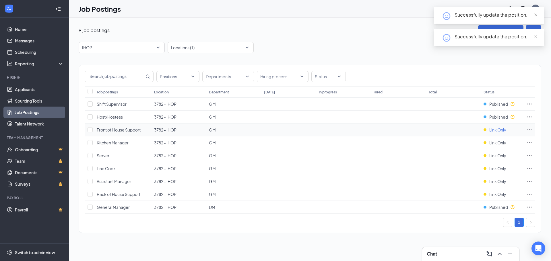
click at [502, 129] on span "Link Only" at bounding box center [497, 130] width 17 height 6
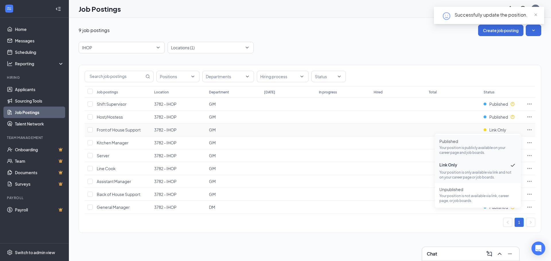
click at [494, 143] on span "Published" at bounding box center [477, 142] width 77 height 6
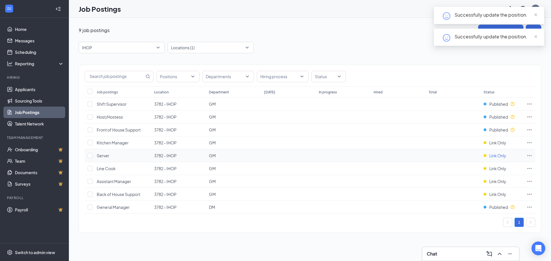
click at [492, 154] on span "Link Only" at bounding box center [497, 156] width 17 height 6
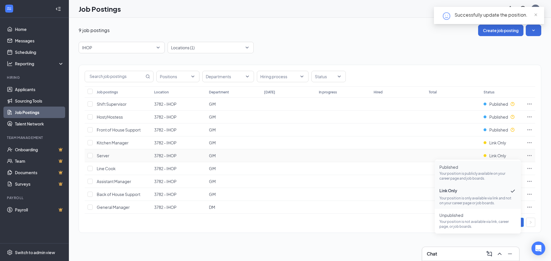
click at [487, 169] on span "Published" at bounding box center [477, 167] width 77 height 6
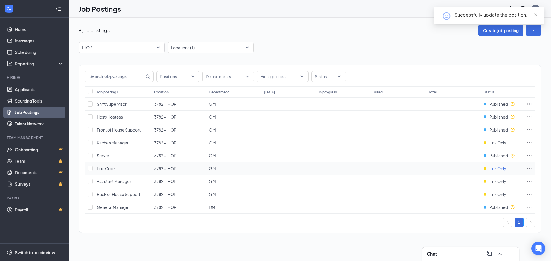
click at [502, 170] on span "Link Only" at bounding box center [497, 169] width 17 height 6
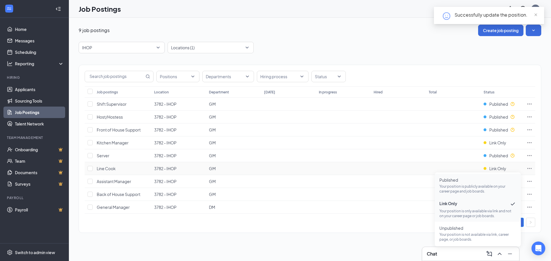
click at [485, 182] on span "Published" at bounding box center [477, 180] width 77 height 6
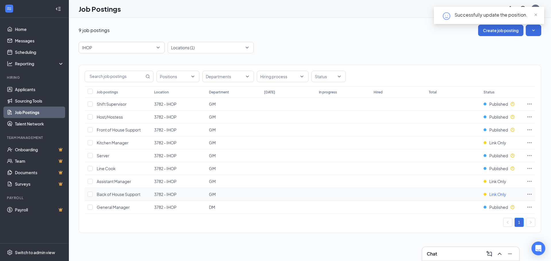
click at [493, 193] on span "Link Only" at bounding box center [497, 195] width 17 height 6
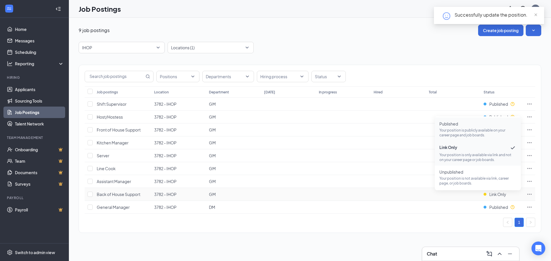
click at [459, 136] on p "Your position is publicly available on your career page and job boards." at bounding box center [477, 133] width 77 height 10
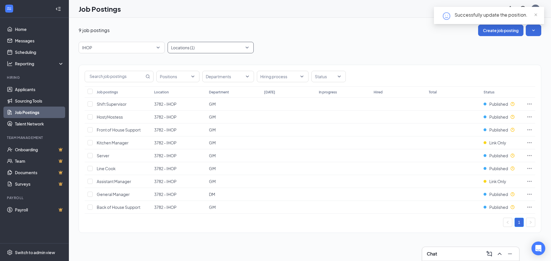
click at [243, 48] on div at bounding box center [207, 47] width 77 height 9
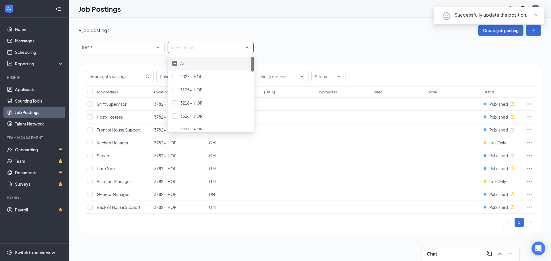
click at [176, 63] on img at bounding box center [174, 63] width 3 height 1
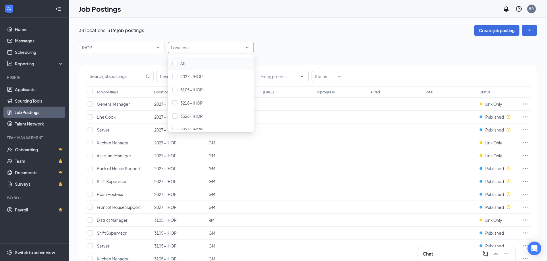
click at [178, 51] on div at bounding box center [207, 47] width 77 height 9
type input "4408"
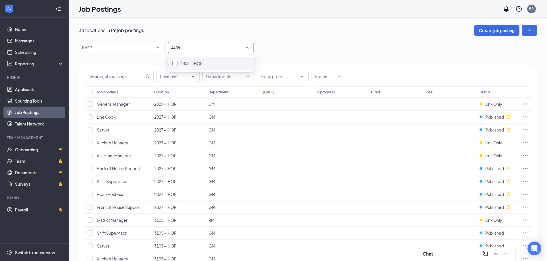
click at [213, 61] on div "4408 - IHOP" at bounding box center [210, 63] width 77 height 6
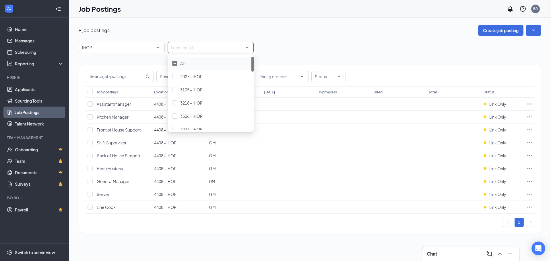
click at [296, 30] on div "9 job postings Create job posting" at bounding box center [310, 30] width 462 height 11
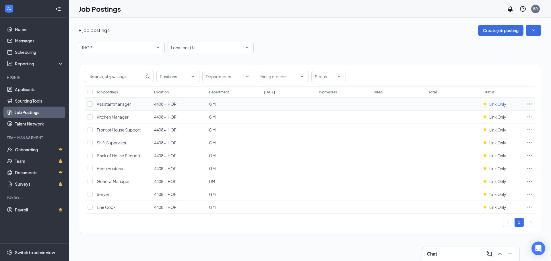
click at [504, 107] on span "Link Only" at bounding box center [497, 104] width 17 height 6
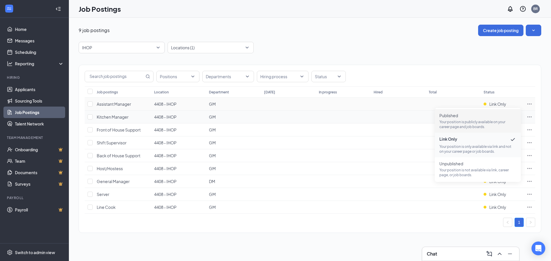
click at [494, 122] on p "Your position is publicly available on your career page and job boards." at bounding box center [477, 125] width 77 height 10
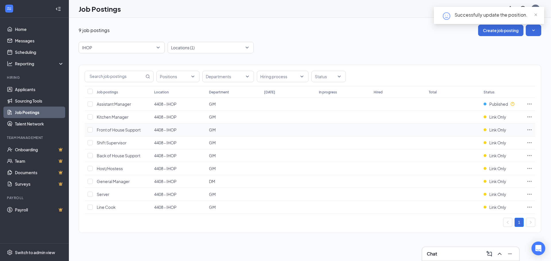
click at [488, 126] on td "Link Only" at bounding box center [502, 130] width 43 height 13
click at [490, 133] on span "Link Only" at bounding box center [497, 130] width 17 height 6
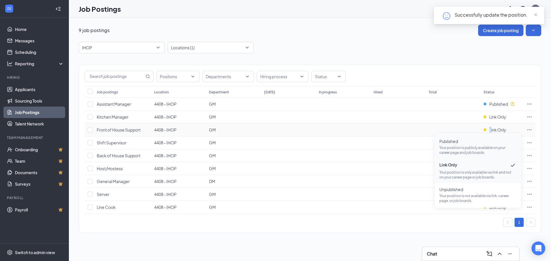
click at [481, 143] on span "Published" at bounding box center [477, 142] width 77 height 6
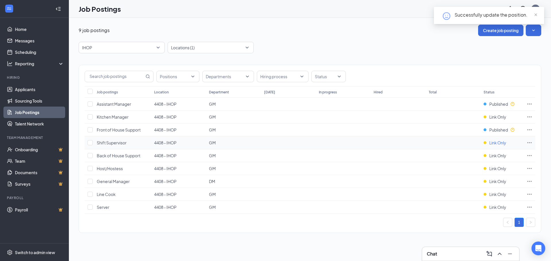
click at [497, 144] on span "Link Only" at bounding box center [497, 143] width 17 height 6
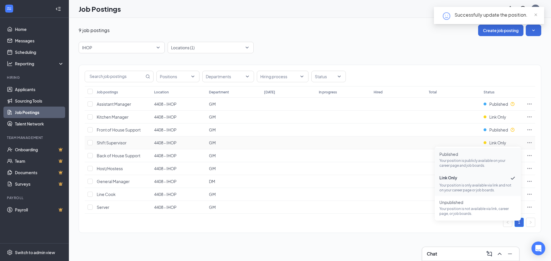
click at [492, 163] on p "Your position is publicly available on your career page and job boards." at bounding box center [477, 163] width 77 height 10
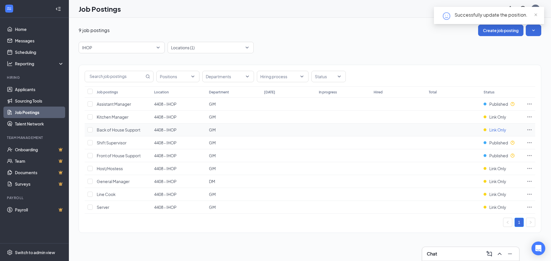
click at [493, 131] on span "Link Only" at bounding box center [497, 130] width 17 height 6
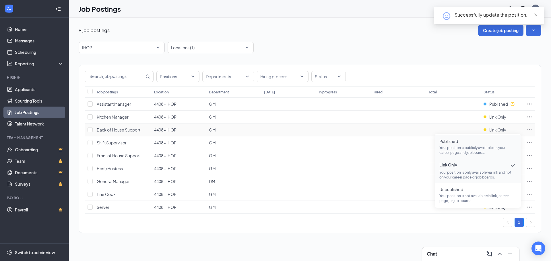
click at [487, 148] on p "Your position is publicly available on your career page and job boards." at bounding box center [477, 150] width 77 height 10
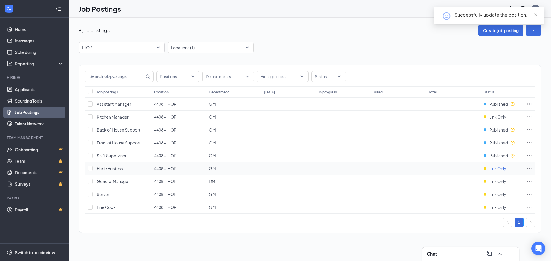
click at [493, 169] on span "Link Only" at bounding box center [497, 169] width 17 height 6
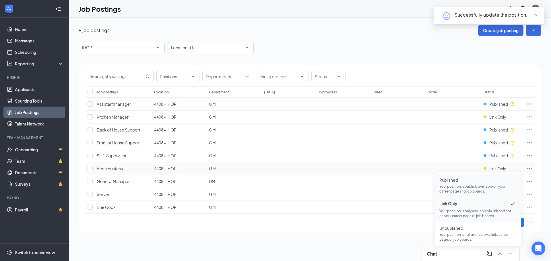
click at [487, 184] on span "Published Your position is publicly available on your career page and job board…" at bounding box center [477, 185] width 77 height 17
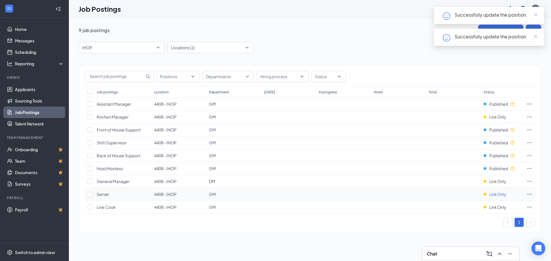
click at [501, 195] on span "Link Only" at bounding box center [497, 195] width 17 height 6
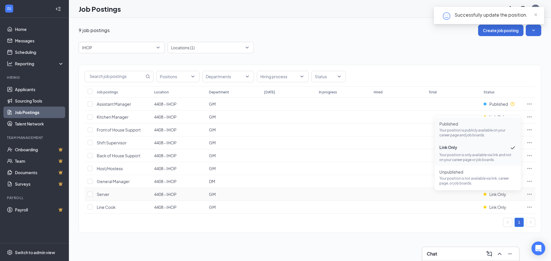
click at [463, 127] on span "Published Your position is publicly available on your career page and job board…" at bounding box center [477, 129] width 77 height 17
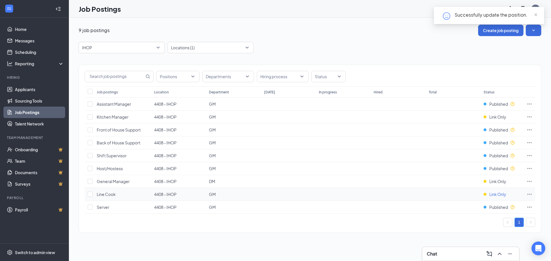
click at [496, 197] on span "Link Only" at bounding box center [497, 195] width 17 height 6
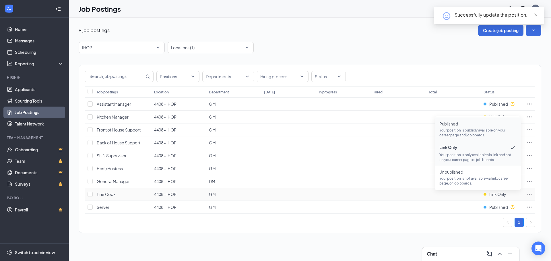
click at [471, 131] on p "Your position is publicly available on your career page and job boards." at bounding box center [477, 133] width 77 height 10
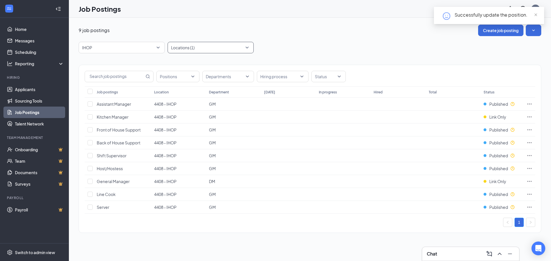
click at [248, 48] on div "Locations (1)" at bounding box center [211, 47] width 86 height 11
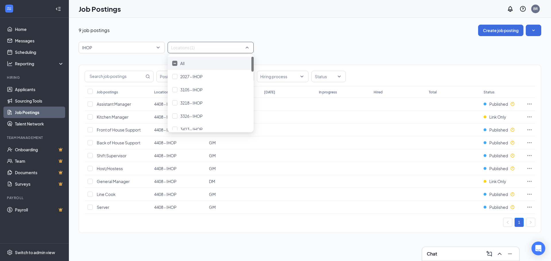
click at [177, 65] on div "All" at bounding box center [210, 63] width 77 height 6
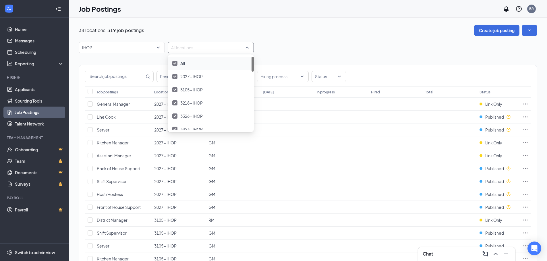
click at [176, 65] on div at bounding box center [174, 63] width 5 height 5
click at [178, 49] on div at bounding box center [207, 47] width 77 height 9
type input "4505"
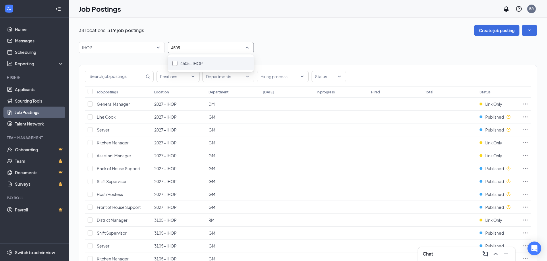
click at [204, 61] on div "4505 - IHOP" at bounding box center [210, 63] width 77 height 6
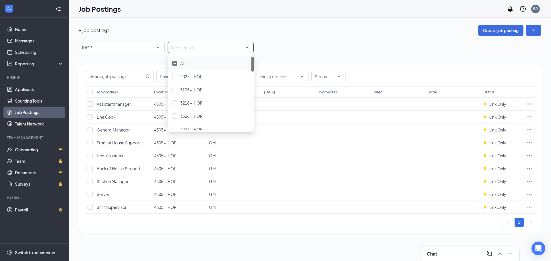
drag, startPoint x: 347, startPoint y: 26, endPoint x: 350, endPoint y: 28, distance: 3.5
click at [348, 25] on div "9 job postings Create job posting" at bounding box center [310, 30] width 462 height 11
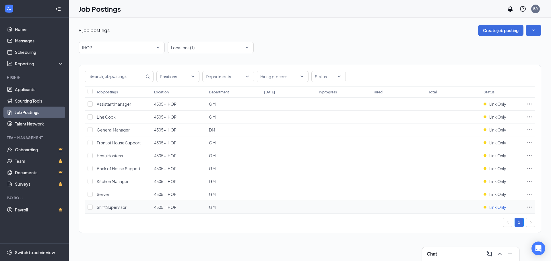
click at [492, 208] on span "Link Only" at bounding box center [497, 208] width 17 height 6
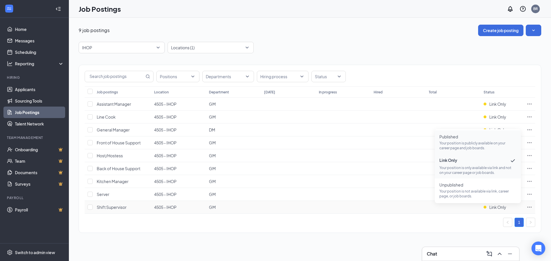
click at [470, 143] on p "Your position is publicly available on your career page and job boards." at bounding box center [477, 146] width 77 height 10
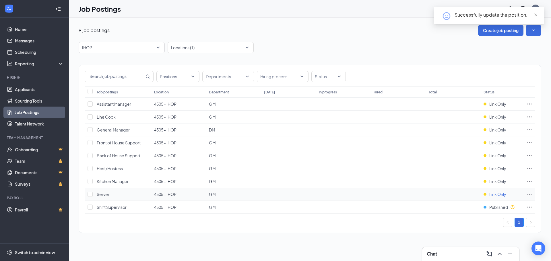
click at [499, 193] on span "Link Only" at bounding box center [497, 195] width 17 height 6
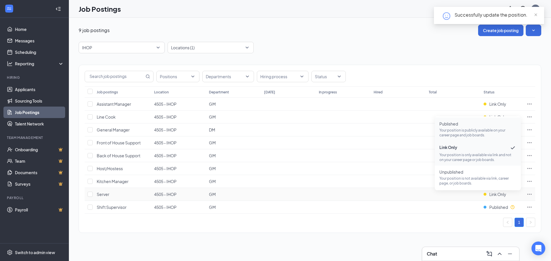
click at [461, 132] on p "Your position is publicly available on your career page and job boards." at bounding box center [477, 133] width 77 height 10
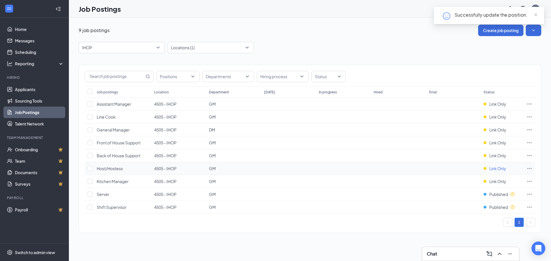
drag, startPoint x: 497, startPoint y: 164, endPoint x: 498, endPoint y: 167, distance: 3.2
click at [498, 166] on td "Link Only" at bounding box center [502, 168] width 43 height 13
click at [498, 167] on span "Link Only" at bounding box center [497, 169] width 17 height 6
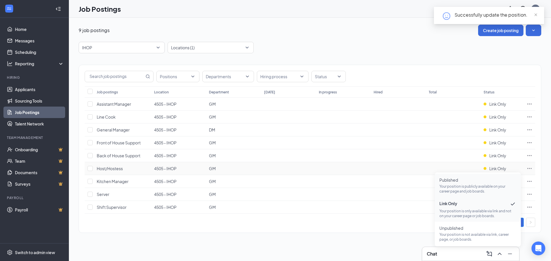
click at [473, 186] on p "Your position is publicly available on your career page and job boards." at bounding box center [477, 189] width 77 height 10
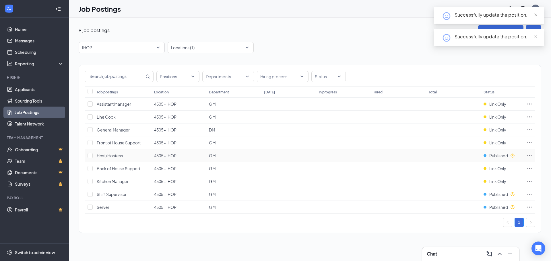
click at [498, 155] on span "Published" at bounding box center [498, 156] width 19 height 6
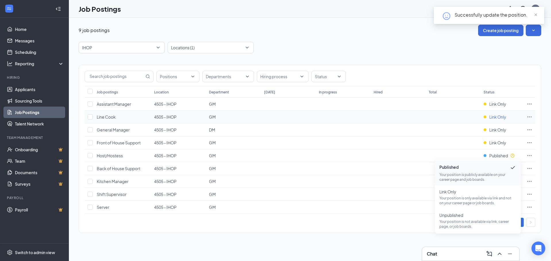
click at [495, 118] on span "Link Only" at bounding box center [497, 117] width 17 height 6
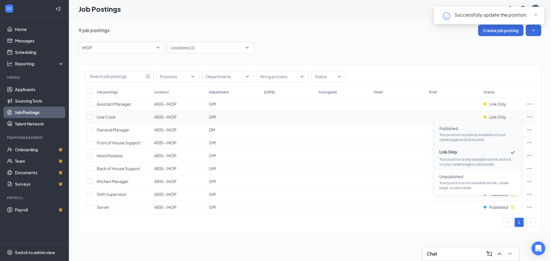
click at [476, 135] on p "Your position is publicly available on your career page and job boards." at bounding box center [477, 138] width 77 height 10
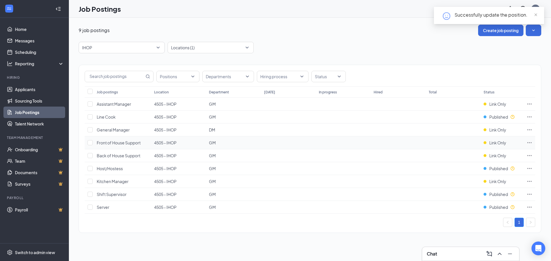
click at [495, 146] on td "Link Only" at bounding box center [502, 143] width 43 height 13
click at [494, 141] on span "Link Only" at bounding box center [497, 143] width 17 height 6
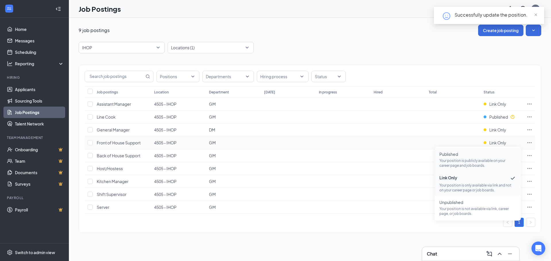
click at [485, 156] on span "Published" at bounding box center [477, 154] width 77 height 6
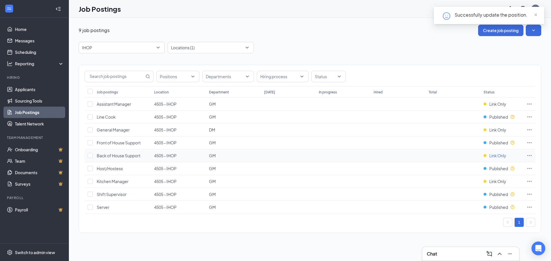
click at [497, 158] on span "Link Only" at bounding box center [497, 156] width 17 height 6
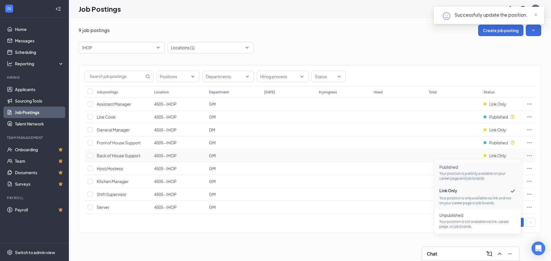
click at [487, 170] on span "Published Your position is publicly available on your career page and job board…" at bounding box center [477, 172] width 77 height 17
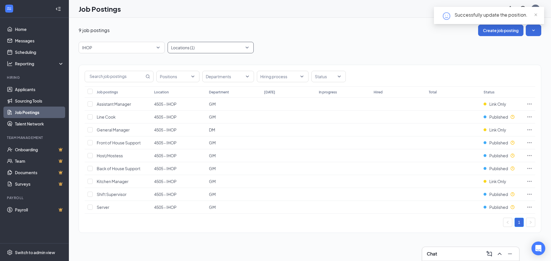
click at [246, 48] on div at bounding box center [207, 47] width 77 height 9
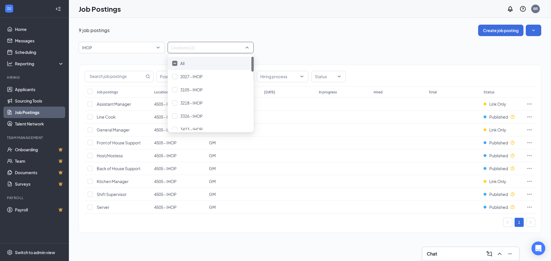
click at [173, 63] on div at bounding box center [174, 63] width 5 height 5
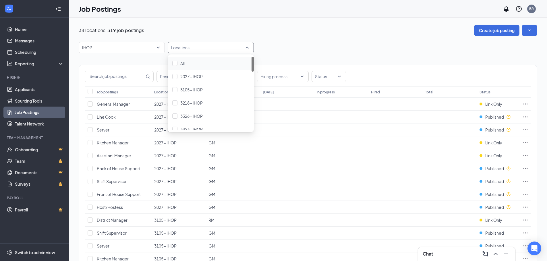
click at [187, 46] on div at bounding box center [207, 47] width 77 height 9
type input "574"
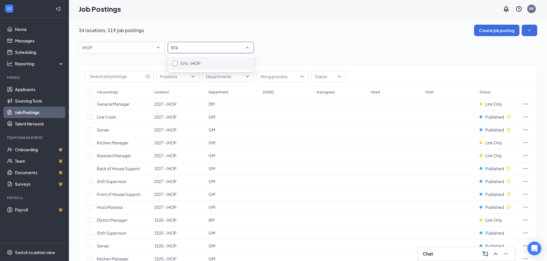
click at [175, 62] on div at bounding box center [174, 63] width 5 height 5
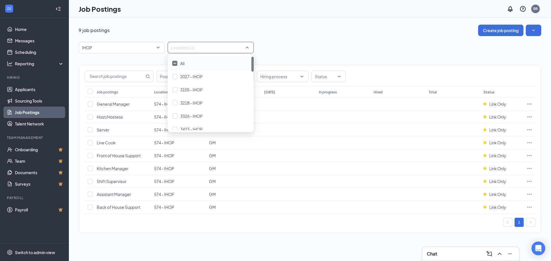
click at [358, 30] on div "9 job postings Create job posting" at bounding box center [310, 30] width 462 height 11
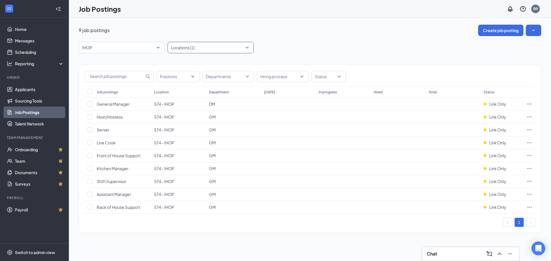
click at [247, 48] on div "Locations (1)" at bounding box center [211, 47] width 86 height 11
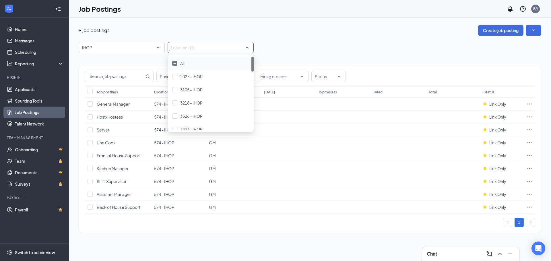
click at [194, 49] on div at bounding box center [207, 47] width 77 height 9
type input "4505"
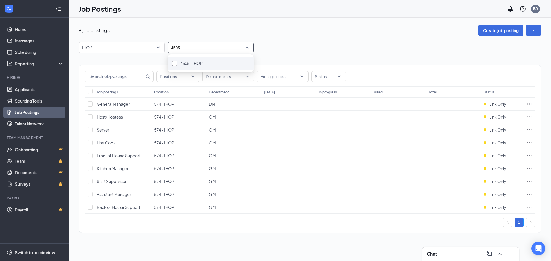
click at [172, 63] on div "4505 - IHOP" at bounding box center [211, 63] width 86 height 13
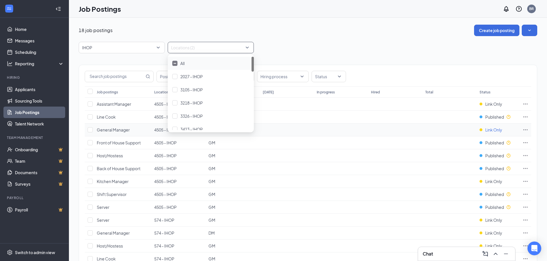
click at [487, 129] on span "Link Only" at bounding box center [493, 130] width 17 height 6
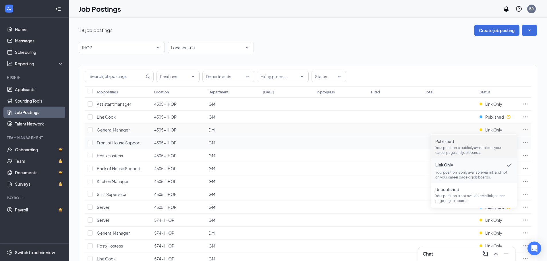
click at [464, 147] on p "Your position is publicly available on your career page and job boards." at bounding box center [473, 150] width 77 height 10
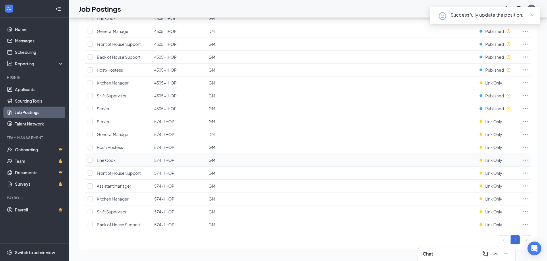
scroll to position [101, 0]
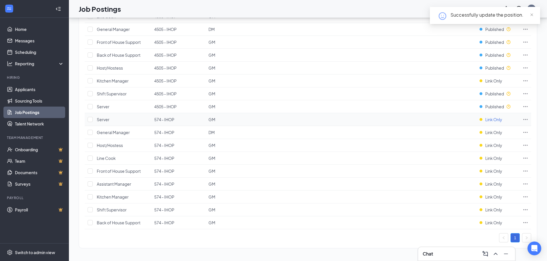
click at [499, 118] on span "Link Only" at bounding box center [493, 120] width 17 height 6
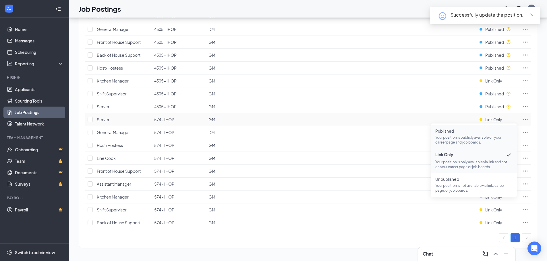
click at [482, 135] on p "Your position is publicly available on your career page and job boards." at bounding box center [473, 140] width 77 height 10
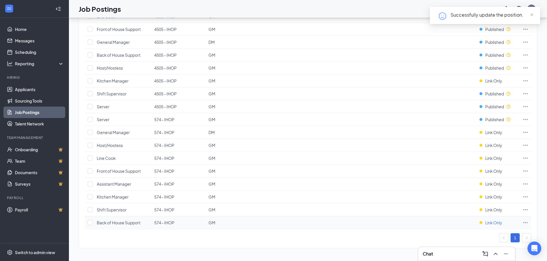
click at [493, 221] on span "Link Only" at bounding box center [493, 223] width 17 height 6
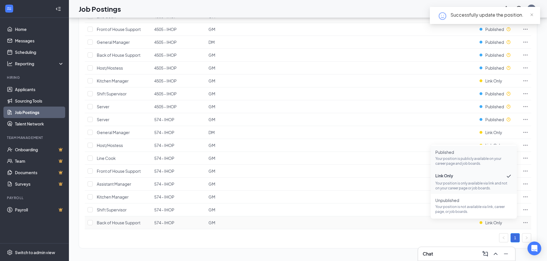
click at [464, 156] on span "Published Your position is publicly available on your career page and job board…" at bounding box center [473, 157] width 77 height 17
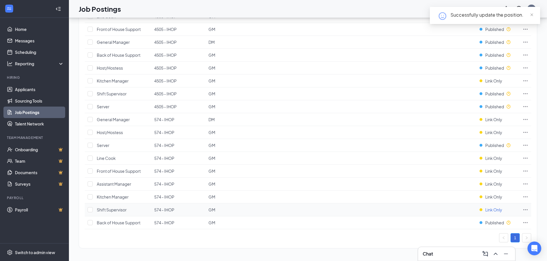
click at [494, 210] on span "Link Only" at bounding box center [493, 210] width 17 height 6
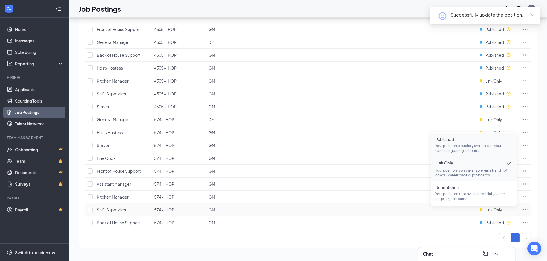
click at [455, 144] on p "Your position is publicly available on your career page and job boards." at bounding box center [473, 148] width 77 height 10
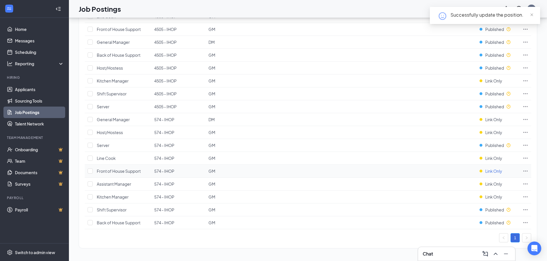
click at [490, 172] on span "Link Only" at bounding box center [493, 171] width 17 height 6
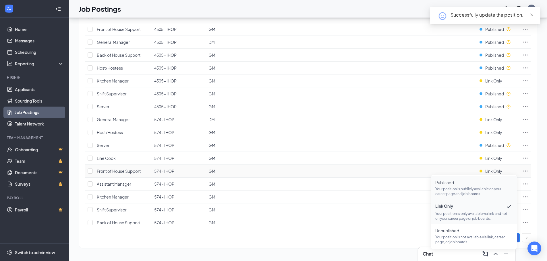
click at [483, 182] on span "Published" at bounding box center [473, 183] width 77 height 6
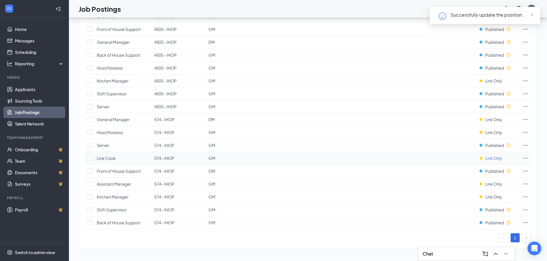
click at [487, 159] on span "Link Only" at bounding box center [493, 159] width 17 height 6
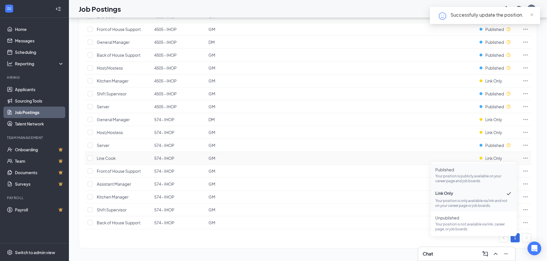
click at [457, 178] on p "Your position is publicly available on your career page and job boards." at bounding box center [473, 179] width 77 height 10
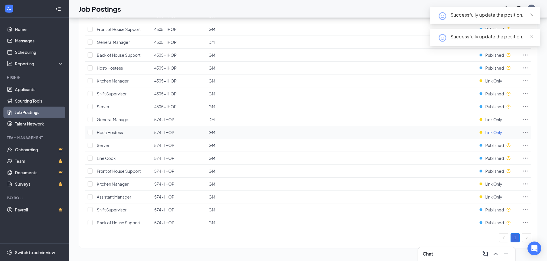
click at [490, 133] on span "Link Only" at bounding box center [493, 133] width 17 height 6
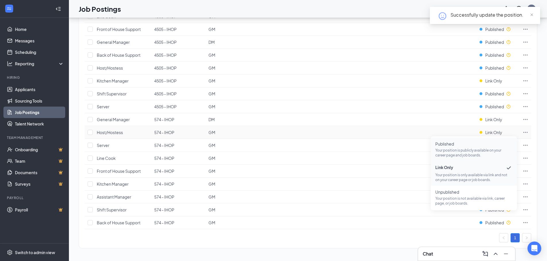
click at [473, 147] on span "Published Your position is publicly available on your career page and job board…" at bounding box center [473, 149] width 77 height 17
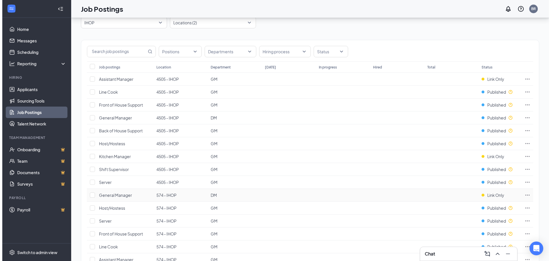
scroll to position [0, 0]
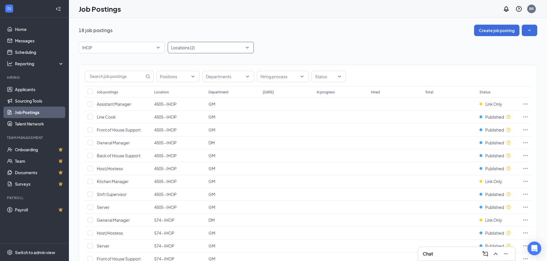
click at [248, 47] on div "Locations (2)" at bounding box center [211, 47] width 86 height 11
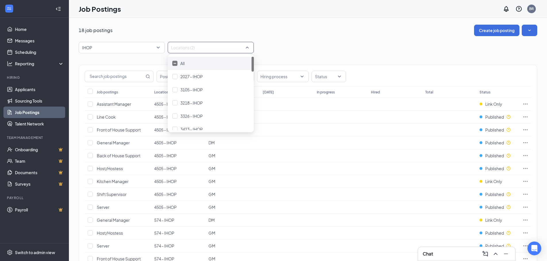
click at [174, 64] on div at bounding box center [174, 63] width 5 height 5
click at [174, 64] on img at bounding box center [174, 63] width 3 height 2
click at [189, 49] on div at bounding box center [207, 47] width 77 height 9
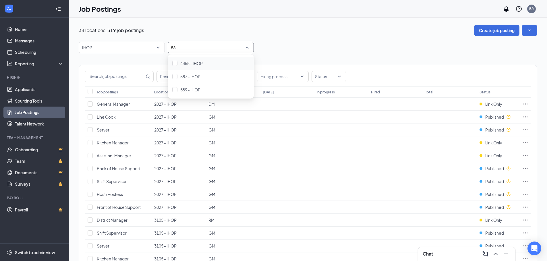
type input "587"
click at [174, 63] on div at bounding box center [174, 63] width 5 height 5
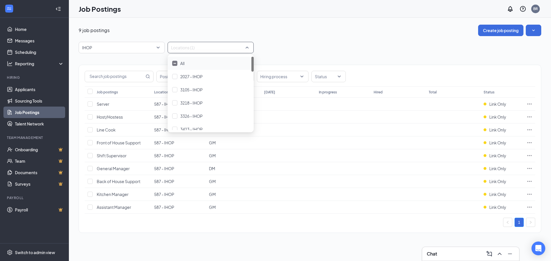
click at [373, 53] on div "IHOP 89270 87555 87590 All Brands [PERSON_NAME] Arby's Burger King Cantina Lare…" at bounding box center [310, 47] width 462 height 11
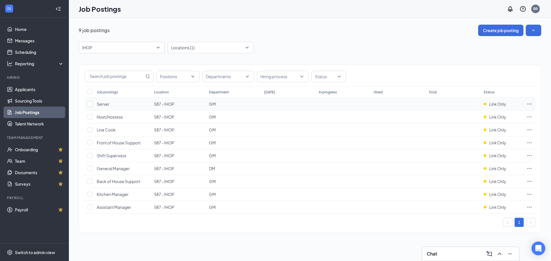
click at [497, 107] on td "Link Only" at bounding box center [502, 104] width 43 height 13
click at [496, 103] on span "Link Only" at bounding box center [497, 104] width 17 height 6
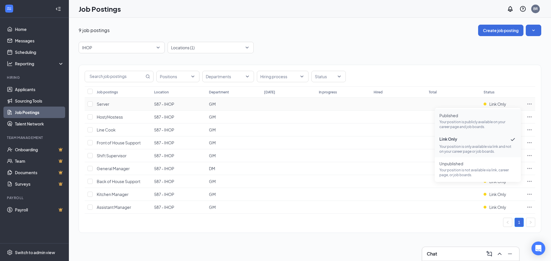
click at [477, 122] on p "Your position is publicly available on your career page and job boards." at bounding box center [477, 125] width 77 height 10
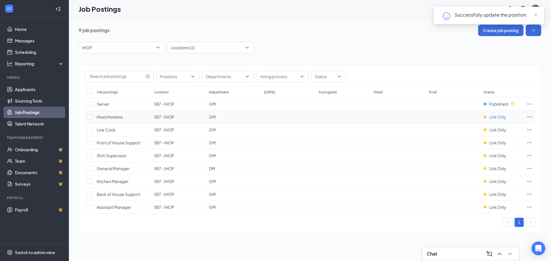
click at [497, 118] on span "Link Only" at bounding box center [497, 117] width 17 height 6
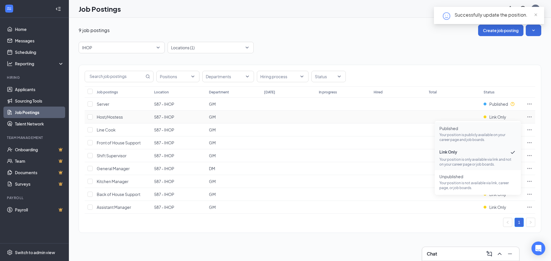
click at [477, 129] on span "Published" at bounding box center [477, 129] width 77 height 6
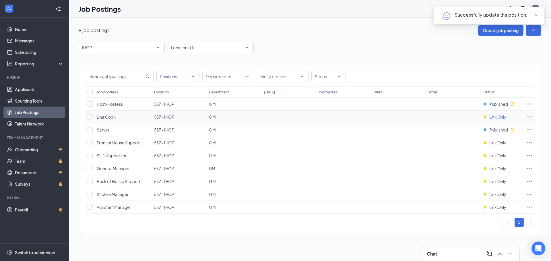
click at [492, 116] on span "Link Only" at bounding box center [497, 117] width 17 height 6
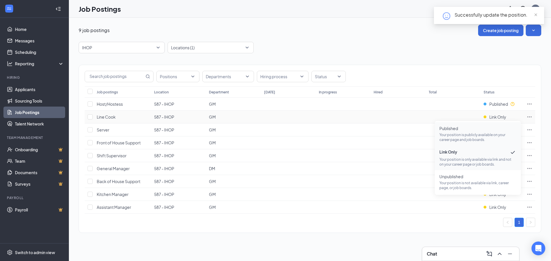
click at [480, 133] on p "Your position is publicly available on your career page and job boards." at bounding box center [477, 138] width 77 height 10
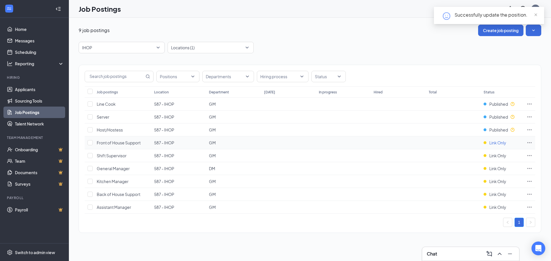
click at [494, 144] on span "Link Only" at bounding box center [497, 143] width 17 height 6
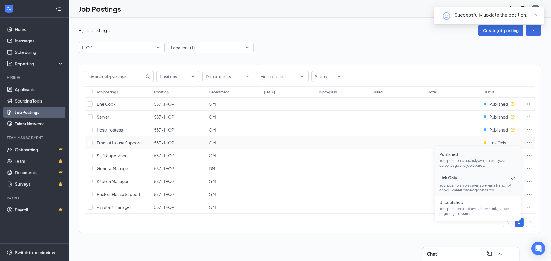
click at [469, 160] on p "Your position is publicly available on your career page and job boards." at bounding box center [477, 163] width 77 height 10
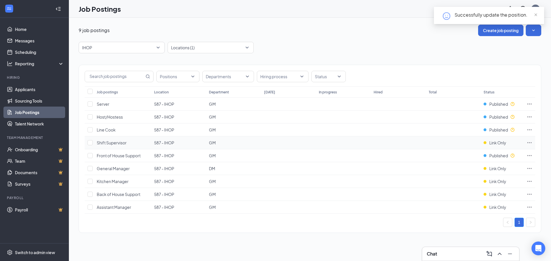
click at [497, 139] on td "Link Only" at bounding box center [502, 143] width 43 height 13
click at [497, 145] on span "Link Only" at bounding box center [497, 143] width 17 height 6
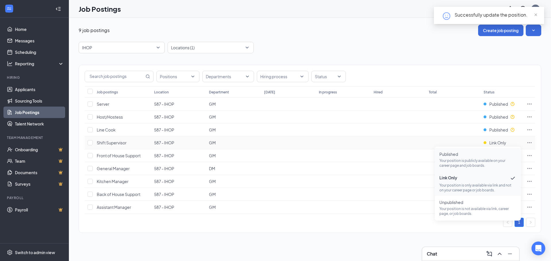
click at [489, 156] on span "Published" at bounding box center [477, 154] width 77 height 6
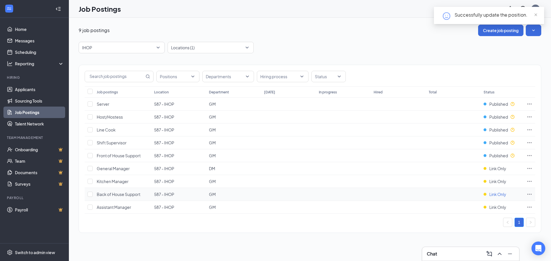
click at [493, 194] on span "Link Only" at bounding box center [497, 195] width 17 height 6
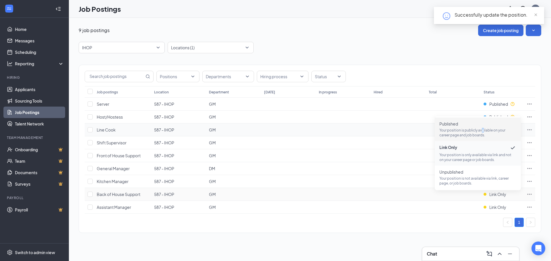
click at [482, 130] on p "Your position is publicly available on your career page and job boards." at bounding box center [477, 133] width 77 height 10
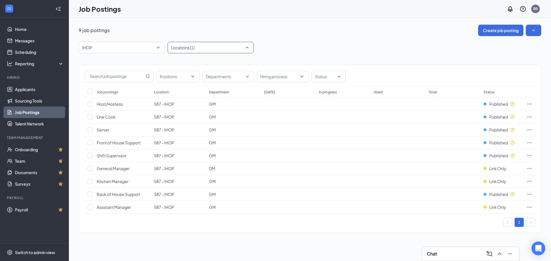
click at [248, 46] on div "Locations (1)" at bounding box center [211, 47] width 86 height 11
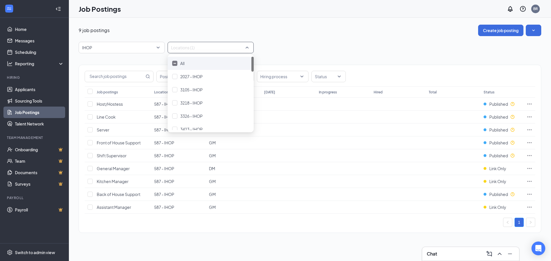
click at [176, 63] on img at bounding box center [174, 63] width 3 height 1
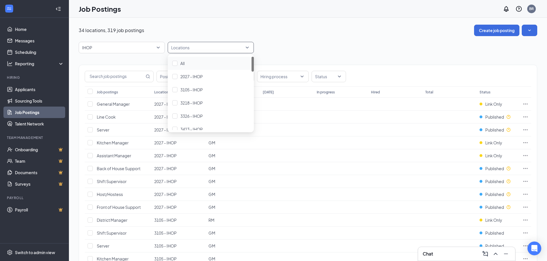
click at [176, 47] on div at bounding box center [207, 47] width 77 height 9
type input "595"
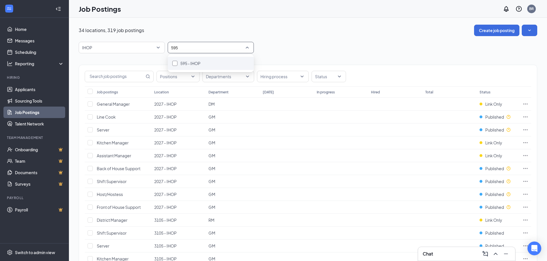
click at [175, 61] on div "595 - IHOP" at bounding box center [210, 63] width 77 height 6
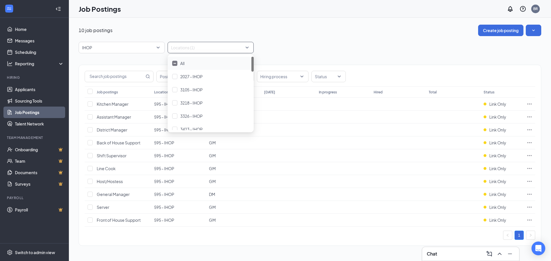
click at [380, 52] on div "IHOP 89270 87555 87590 All Brands [PERSON_NAME] Arby's Burger King Cantina Lare…" at bounding box center [310, 47] width 462 height 11
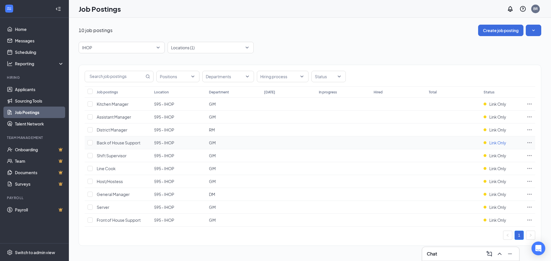
click at [499, 145] on span "Link Only" at bounding box center [497, 143] width 17 height 6
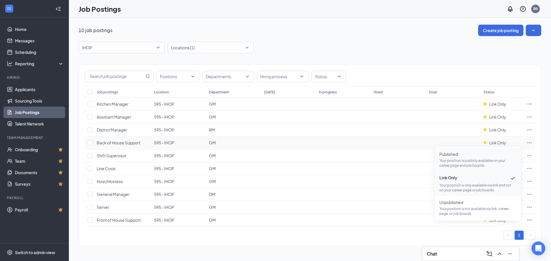
click at [462, 160] on p "Your position is publicly available on your career page and job boards." at bounding box center [477, 163] width 77 height 10
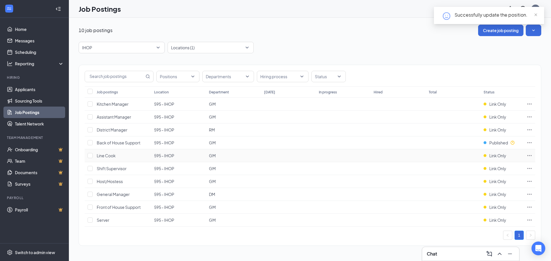
click at [502, 156] on span "Link Only" at bounding box center [497, 156] width 17 height 6
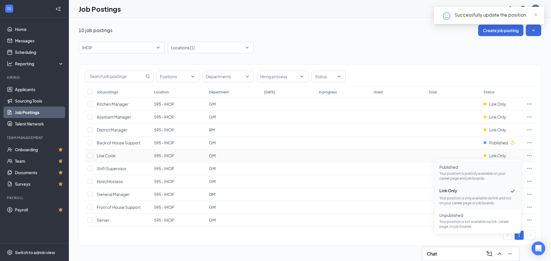
click at [470, 173] on p "Your position is publicly available on your career page and job boards." at bounding box center [477, 176] width 77 height 10
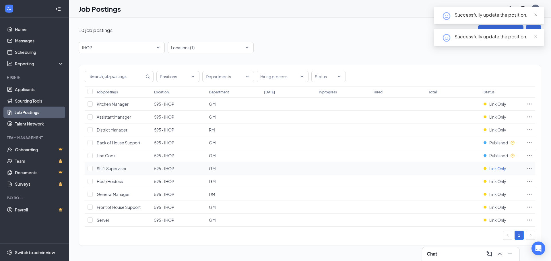
click at [501, 170] on span "Link Only" at bounding box center [497, 169] width 17 height 6
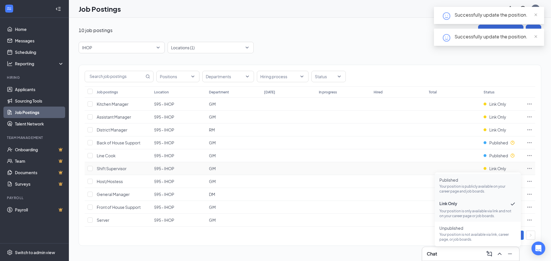
click at [460, 182] on span "Published" at bounding box center [477, 180] width 77 height 6
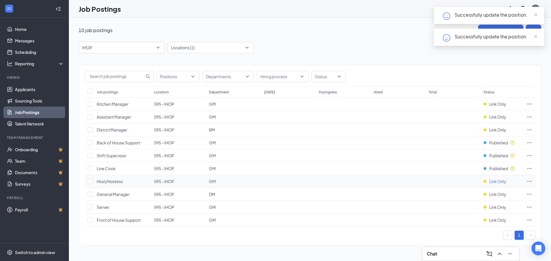
click at [501, 183] on span "Link Only" at bounding box center [497, 182] width 17 height 6
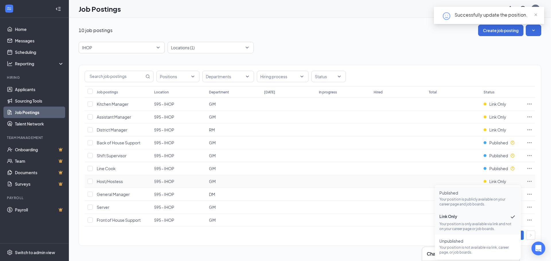
click at [481, 202] on p "Your position is publicly available on your career page and job boards." at bounding box center [477, 202] width 77 height 10
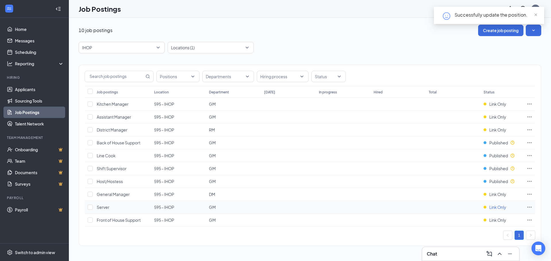
click at [499, 207] on span "Link Only" at bounding box center [497, 208] width 17 height 6
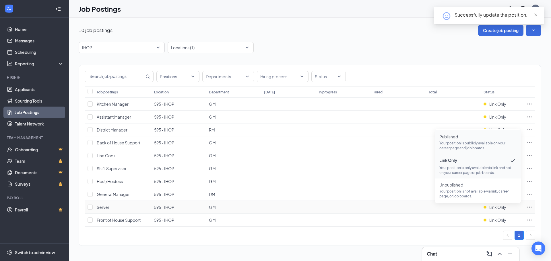
click at [467, 146] on p "Your position is publicly available on your career page and job boards." at bounding box center [477, 146] width 77 height 10
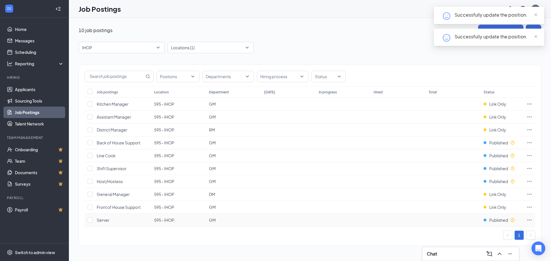
click at [497, 221] on span "Published" at bounding box center [498, 220] width 19 height 6
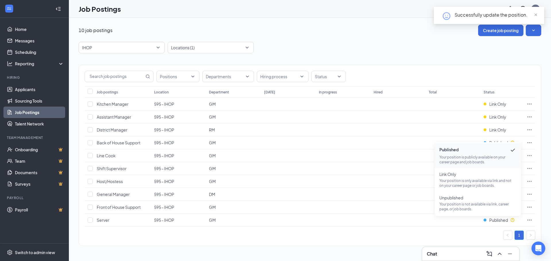
click at [433, 241] on div "Positions Departments Hiring process Status Job postings Location Department [D…" at bounding box center [310, 155] width 462 height 181
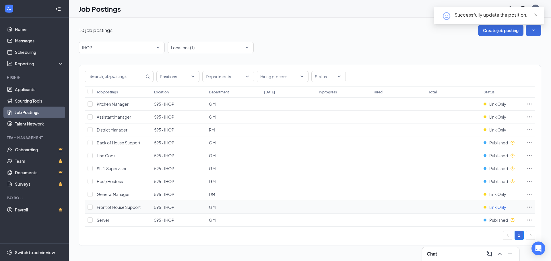
click at [498, 209] on span "Link Only" at bounding box center [497, 208] width 17 height 6
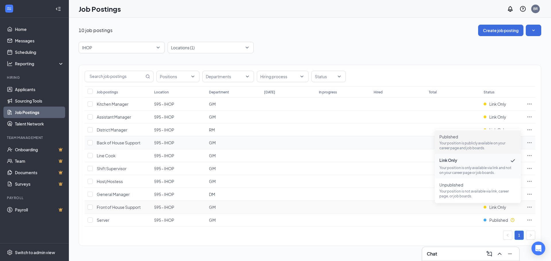
click at [462, 148] on p "Your position is publicly available on your career page and job boards." at bounding box center [477, 146] width 77 height 10
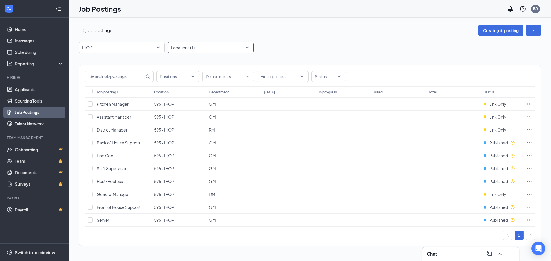
click at [248, 48] on div "Locations (1)" at bounding box center [211, 47] width 86 height 11
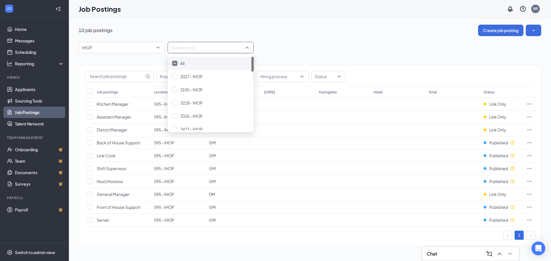
click at [175, 65] on div at bounding box center [174, 63] width 5 height 5
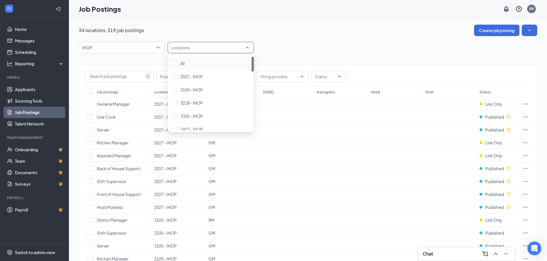
click at [193, 50] on div at bounding box center [207, 47] width 77 height 9
type input "597"
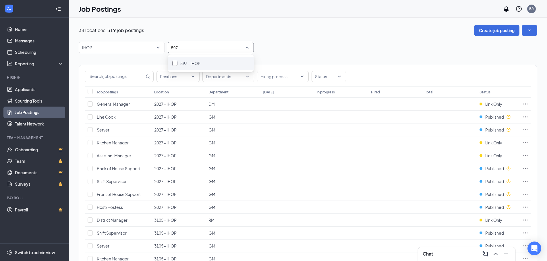
click at [174, 61] on div at bounding box center [174, 63] width 5 height 5
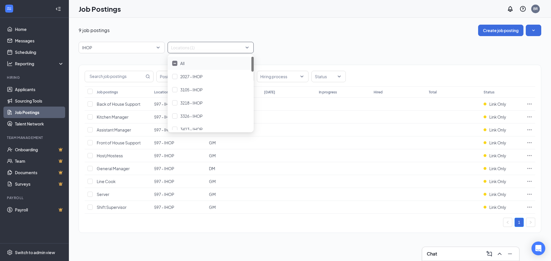
click at [328, 37] on div "9 job postings Create job posting IHOP 89270 87555 87590 All Brands [PERSON_NAM…" at bounding box center [310, 132] width 462 height 214
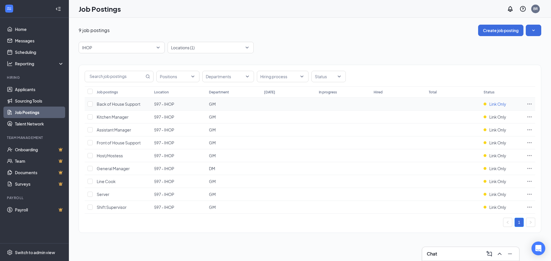
click at [489, 102] on span "Link Only" at bounding box center [497, 104] width 17 height 6
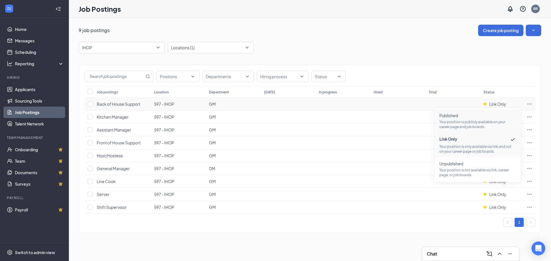
click at [453, 120] on p "Your position is publicly available on your career page and job boards." at bounding box center [477, 125] width 77 height 10
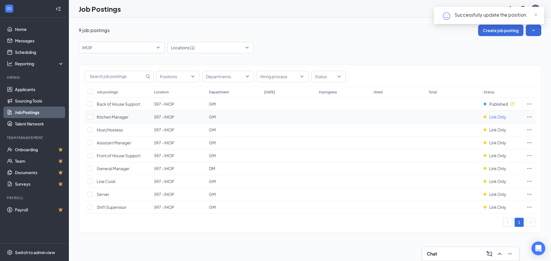
click at [497, 120] on span "Link Only" at bounding box center [497, 117] width 17 height 6
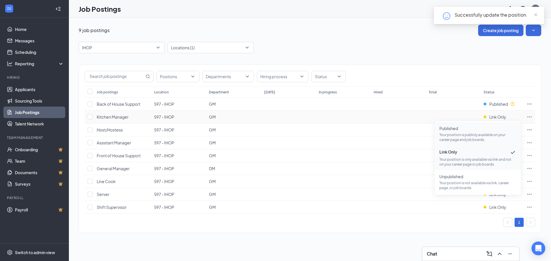
click at [465, 131] on span "Published" at bounding box center [477, 129] width 77 height 6
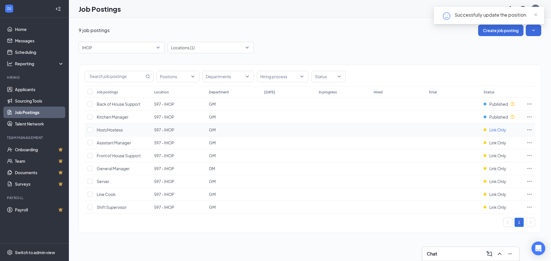
click at [500, 132] on span "Link Only" at bounding box center [497, 130] width 17 height 6
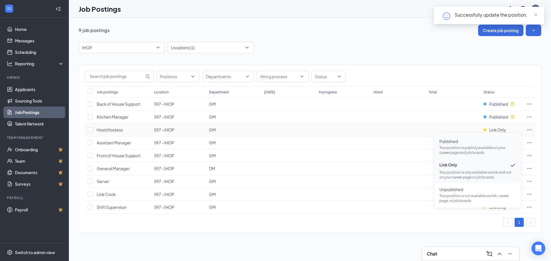
click at [485, 144] on span "Published Your position is publicly available on your career page and job board…" at bounding box center [477, 147] width 77 height 17
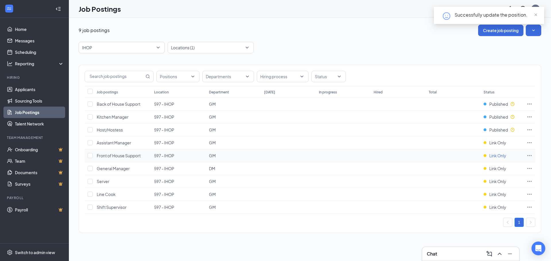
click at [497, 155] on span "Link Only" at bounding box center [497, 156] width 17 height 6
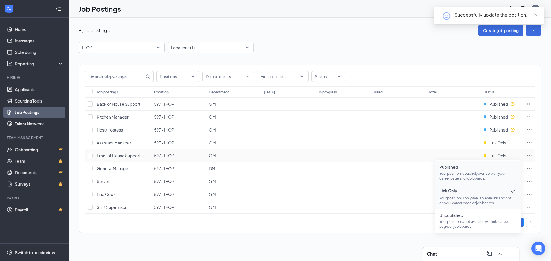
click at [476, 168] on span "Published" at bounding box center [477, 167] width 77 height 6
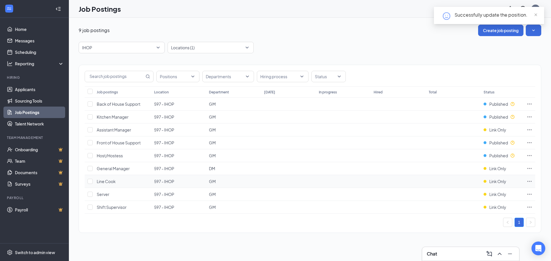
click at [495, 186] on td "Link Only" at bounding box center [502, 181] width 43 height 13
click at [495, 180] on span "Link Only" at bounding box center [497, 182] width 17 height 6
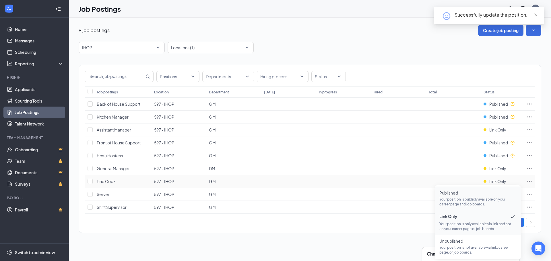
click at [467, 198] on p "Your position is publicly available on your career page and job boards." at bounding box center [477, 202] width 77 height 10
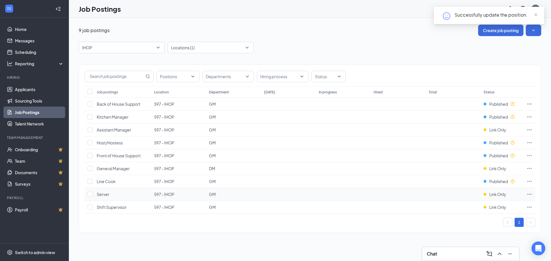
click at [501, 191] on td "Link Only" at bounding box center [502, 194] width 43 height 13
click at [499, 195] on span "Link Only" at bounding box center [497, 195] width 17 height 6
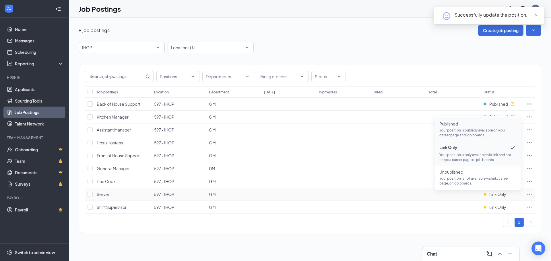
click at [461, 125] on span "Published" at bounding box center [477, 124] width 77 height 6
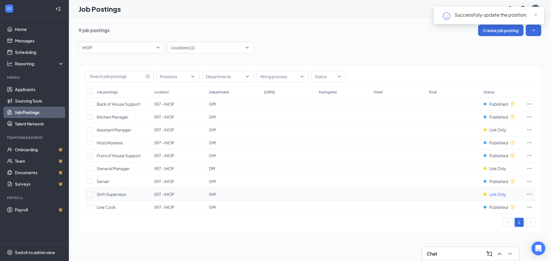
click at [496, 197] on span "Link Only" at bounding box center [497, 195] width 17 height 6
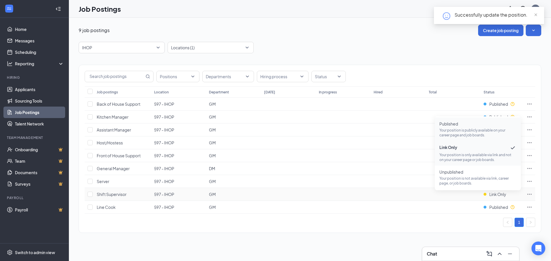
click at [475, 131] on p "Your position is publicly available on your career page and job boards." at bounding box center [477, 133] width 77 height 10
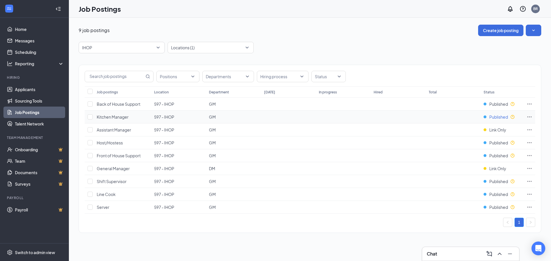
click at [498, 118] on span "Published" at bounding box center [498, 117] width 19 height 6
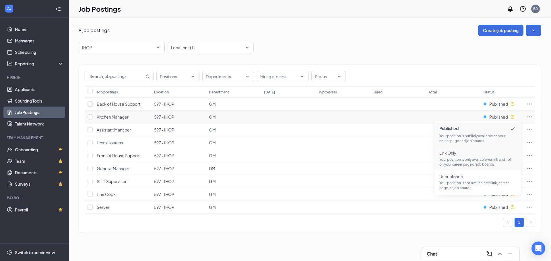
click at [463, 159] on p "Your position is only available via link and not on your career page or job boa…" at bounding box center [477, 162] width 77 height 10
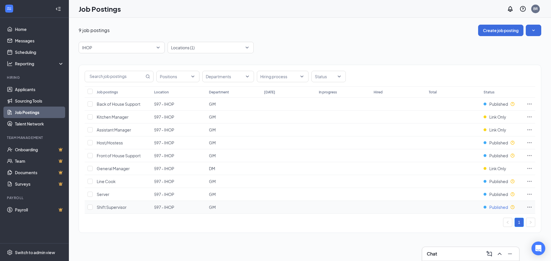
click at [503, 208] on span "Published" at bounding box center [498, 208] width 19 height 6
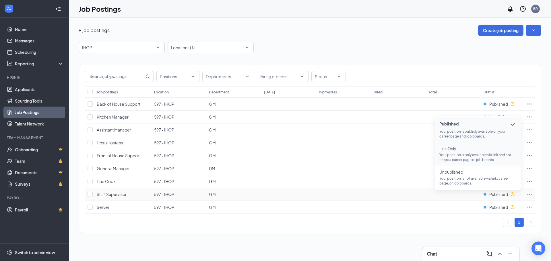
click at [447, 157] on p "Your position is only available via link and not on your career page or job boa…" at bounding box center [477, 158] width 77 height 10
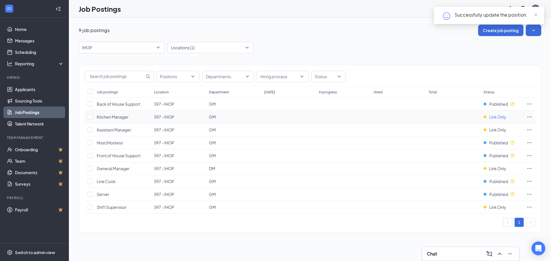
click at [487, 116] on div "Link Only" at bounding box center [494, 117] width 23 height 6
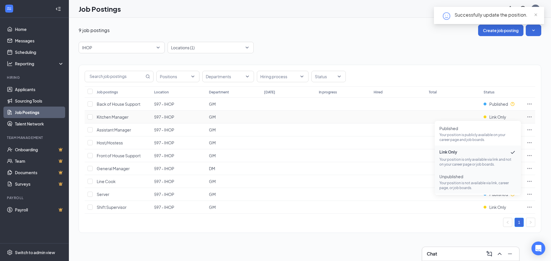
click at [472, 180] on span "Unpublished Your position is not available via link, career page, or job boards." at bounding box center [477, 182] width 77 height 17
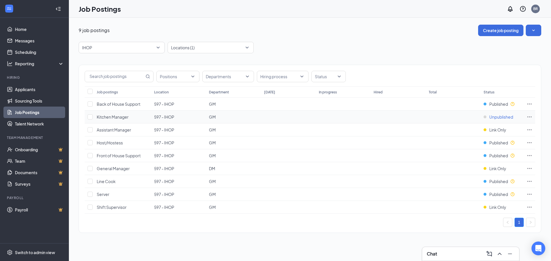
click at [493, 118] on span "Unpublished" at bounding box center [501, 117] width 24 height 6
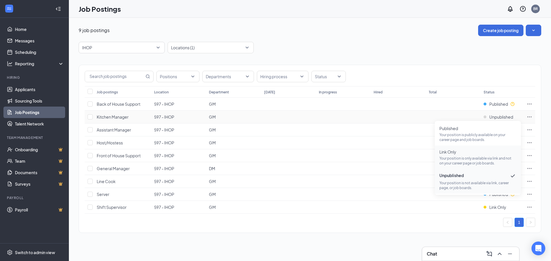
click at [474, 159] on p "Your position is only available via link and not on your career page or job boa…" at bounding box center [477, 161] width 77 height 10
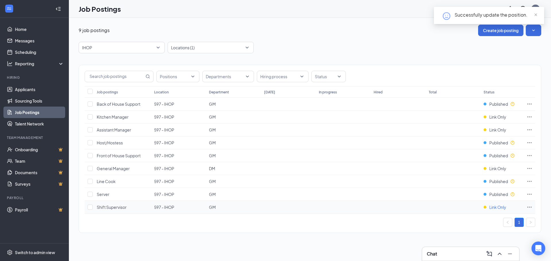
click at [500, 208] on span "Link Only" at bounding box center [497, 208] width 17 height 6
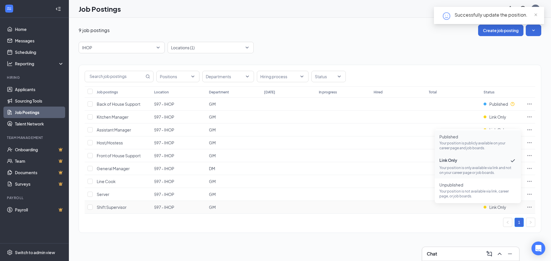
click at [452, 144] on p "Your position is publicly available on your career page and job boards." at bounding box center [477, 146] width 77 height 10
click at [452, 144] on td at bounding box center [453, 143] width 55 height 13
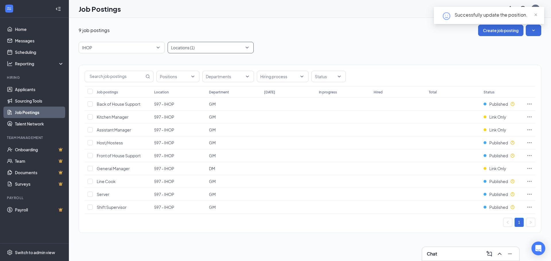
click at [247, 46] on div "Locations (1)" at bounding box center [211, 47] width 86 height 11
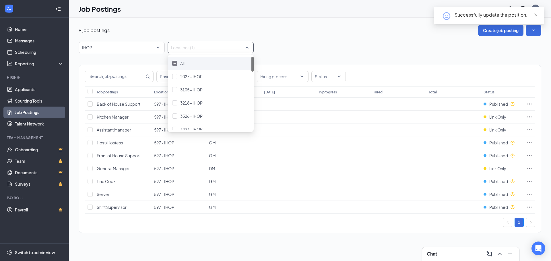
click at [173, 65] on div at bounding box center [174, 63] width 5 height 5
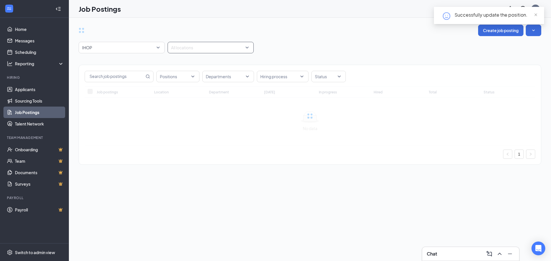
click at [179, 47] on div at bounding box center [207, 47] width 77 height 9
type input "3105"
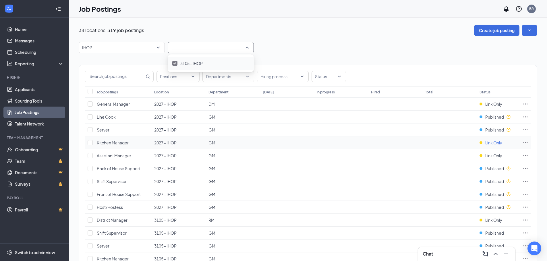
click at [491, 145] on span "Link Only" at bounding box center [493, 143] width 17 height 6
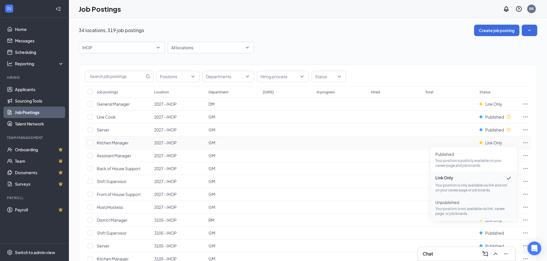
click at [458, 206] on span "Unpublished Your position is not available via link, career page, or job boards." at bounding box center [473, 208] width 77 height 17
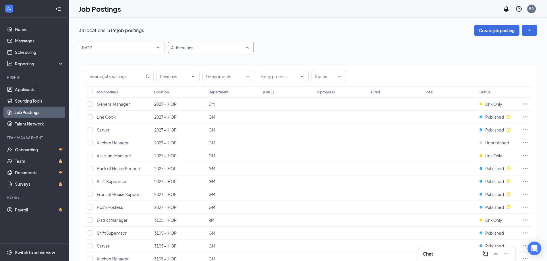
click at [246, 46] on div at bounding box center [207, 47] width 77 height 9
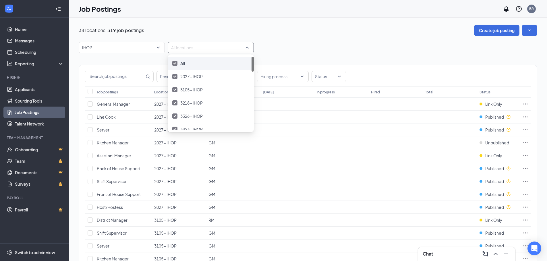
click at [172, 64] on div "All" at bounding box center [211, 63] width 86 height 13
click at [174, 63] on div at bounding box center [174, 63] width 5 height 5
click at [175, 64] on img at bounding box center [174, 63] width 3 height 2
click at [186, 48] on div at bounding box center [207, 47] width 77 height 9
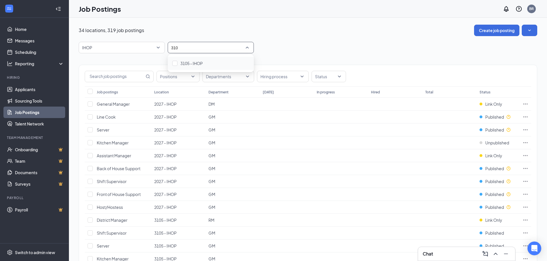
type input "3105"
click at [177, 64] on div "3105 - IHOP" at bounding box center [210, 63] width 77 height 6
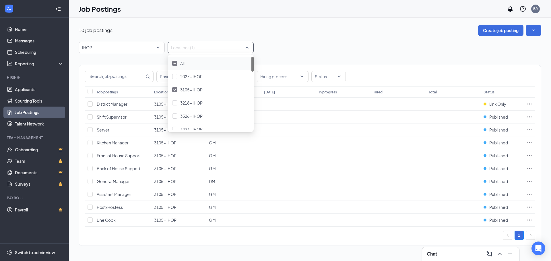
click at [329, 37] on div "10 job postings Create job posting IHOP 89270 87555 87590 All Brands [PERSON_NA…" at bounding box center [310, 138] width 462 height 227
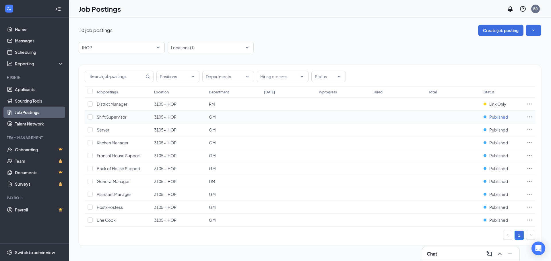
click at [491, 116] on span "Published" at bounding box center [498, 117] width 19 height 6
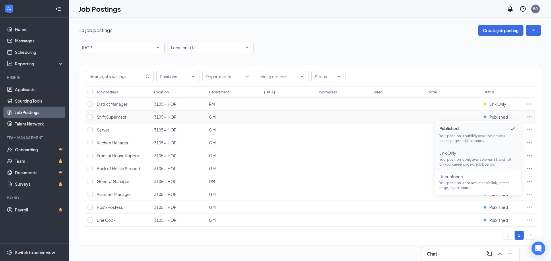
click at [455, 155] on span "Link Only" at bounding box center [477, 153] width 77 height 6
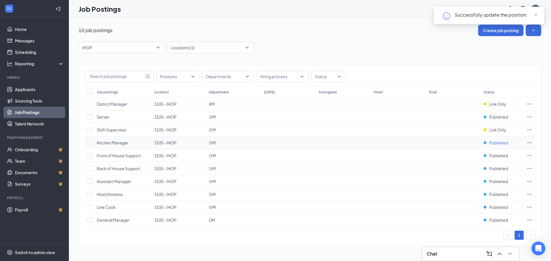
click at [489, 145] on span "Published" at bounding box center [498, 143] width 19 height 6
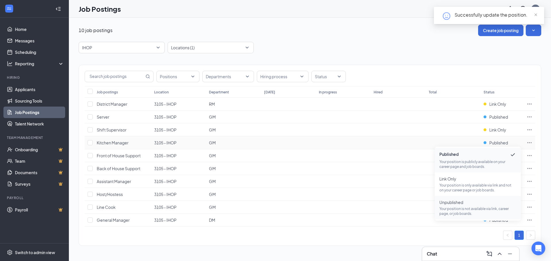
click at [461, 203] on span "Unpublished" at bounding box center [477, 203] width 77 height 6
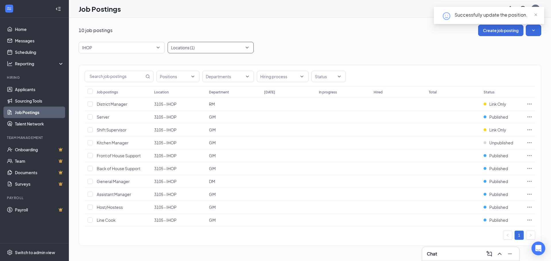
click at [246, 48] on div at bounding box center [207, 47] width 77 height 9
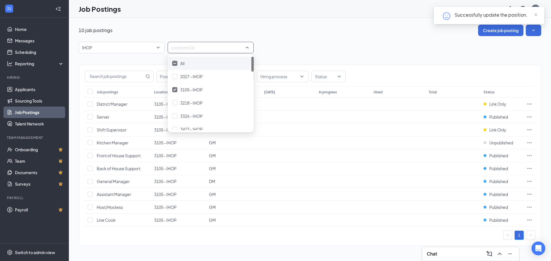
click at [173, 63] on div at bounding box center [174, 63] width 5 height 5
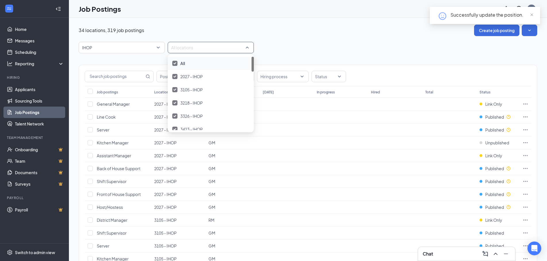
click at [175, 64] on img at bounding box center [174, 63] width 3 height 2
click at [177, 49] on div at bounding box center [207, 47] width 77 height 9
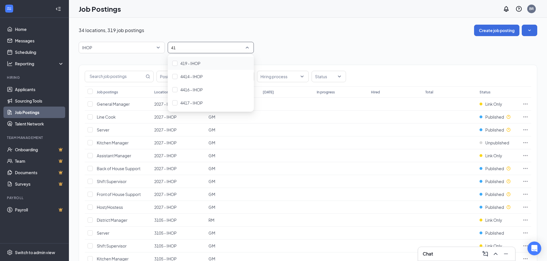
type input "419"
click at [177, 64] on div at bounding box center [174, 63] width 5 height 5
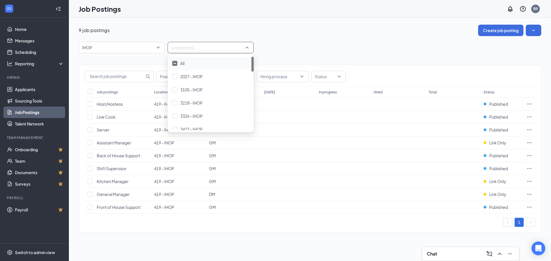
click at [302, 41] on div "9 job postings Create job posting IHOP 89270 87555 87590 All Brands [PERSON_NAM…" at bounding box center [310, 132] width 462 height 214
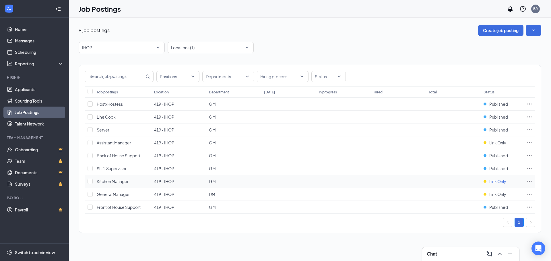
click at [488, 182] on div "Link Only" at bounding box center [494, 182] width 23 height 6
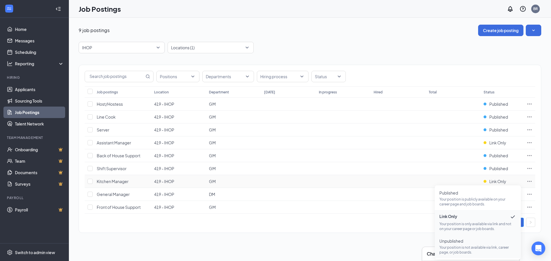
click at [476, 244] on span "Unpublished" at bounding box center [477, 241] width 77 height 6
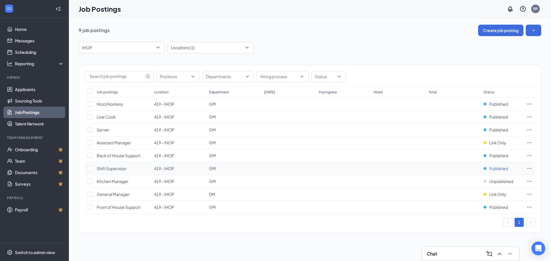
click at [487, 170] on div "Published" at bounding box center [495, 169] width 24 height 6
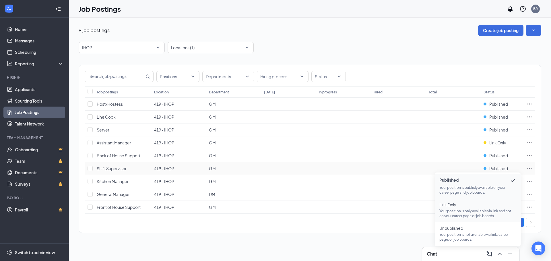
click at [471, 213] on p "Your position is only available via link and not on your career page or job boa…" at bounding box center [477, 214] width 77 height 10
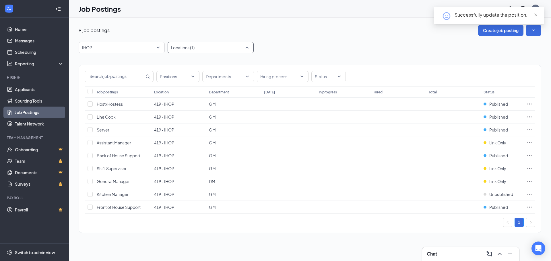
click at [244, 46] on div at bounding box center [207, 47] width 77 height 9
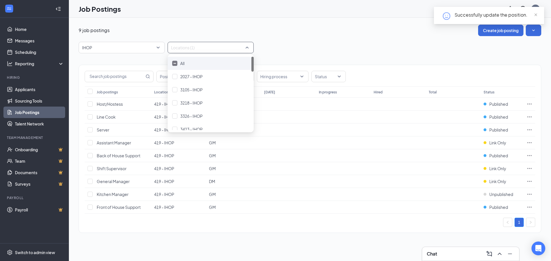
click at [176, 64] on div at bounding box center [174, 63] width 5 height 5
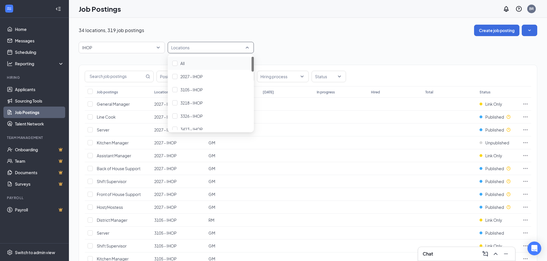
click at [183, 48] on div at bounding box center [207, 47] width 77 height 9
type input "4405"
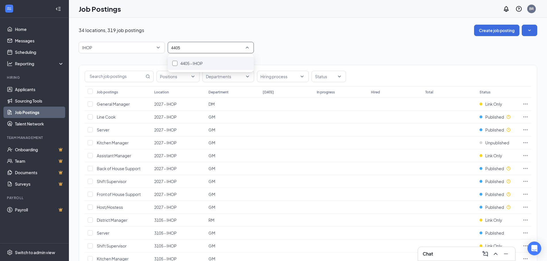
click at [175, 66] on div at bounding box center [174, 63] width 5 height 5
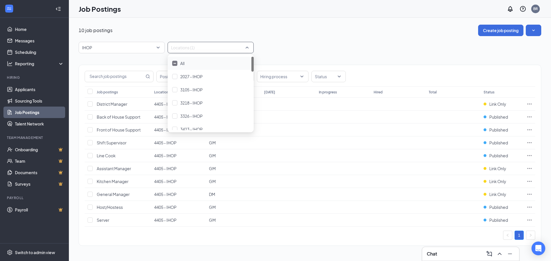
click at [289, 33] on div "10 job postings Create job posting" at bounding box center [310, 30] width 462 height 11
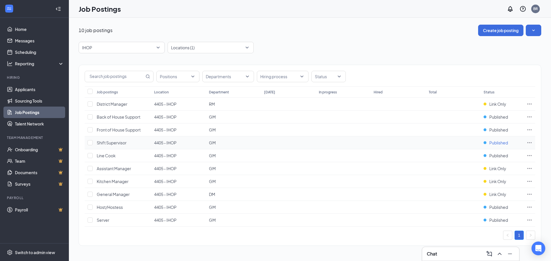
click at [495, 144] on span "Published" at bounding box center [498, 143] width 19 height 6
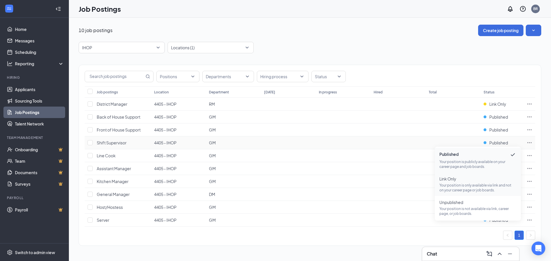
click at [468, 183] on p "Your position is only available via link and not on your career page or job boa…" at bounding box center [477, 188] width 77 height 10
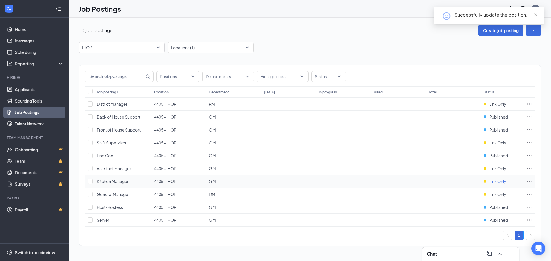
click at [501, 179] on span "Link Only" at bounding box center [497, 182] width 17 height 6
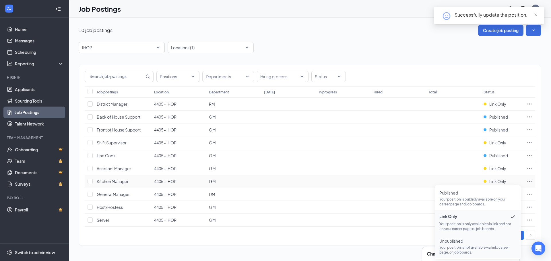
click at [462, 244] on span "Unpublished" at bounding box center [477, 241] width 77 height 6
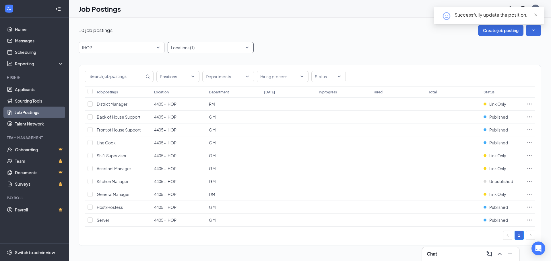
click at [240, 46] on div at bounding box center [207, 47] width 77 height 9
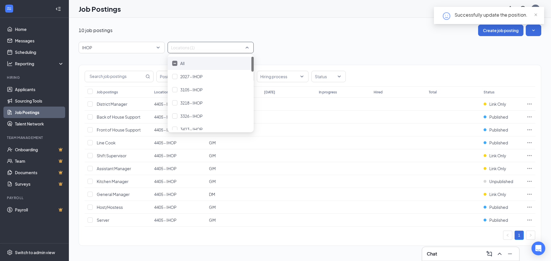
click at [176, 62] on div at bounding box center [174, 63] width 5 height 5
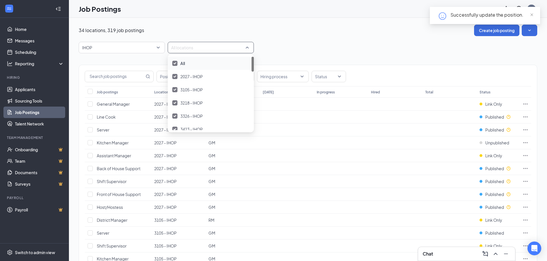
click at [176, 62] on img at bounding box center [174, 63] width 3 height 2
click at [178, 49] on div at bounding box center [207, 47] width 77 height 9
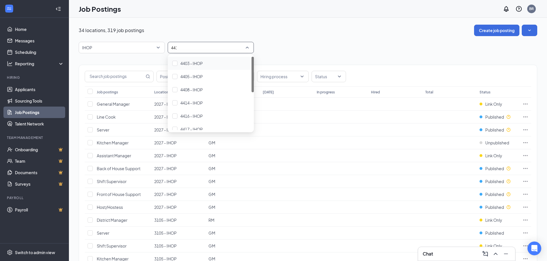
type input "4416"
drag, startPoint x: 188, startPoint y: 65, endPoint x: 284, endPoint y: 51, distance: 97.4
click at [187, 65] on span "4416 - IHOP" at bounding box center [191, 63] width 22 height 5
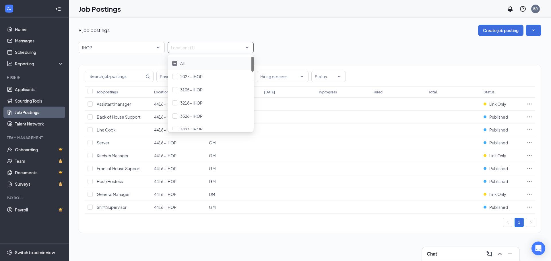
click at [279, 44] on div "IHOP 89270 87555 87590 All Brands [PERSON_NAME] Arby's Burger King Cantina Lare…" at bounding box center [310, 47] width 462 height 11
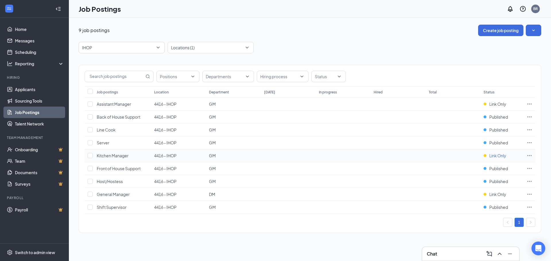
click at [492, 157] on span "Link Only" at bounding box center [497, 156] width 17 height 6
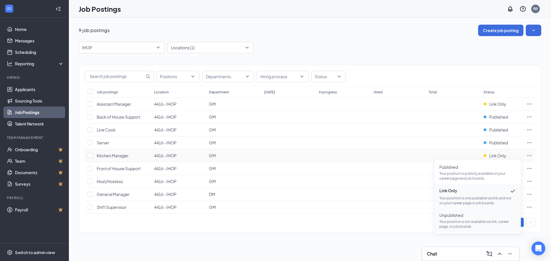
click at [472, 223] on p "Your position is not available via link, career page, or job boards." at bounding box center [477, 224] width 77 height 10
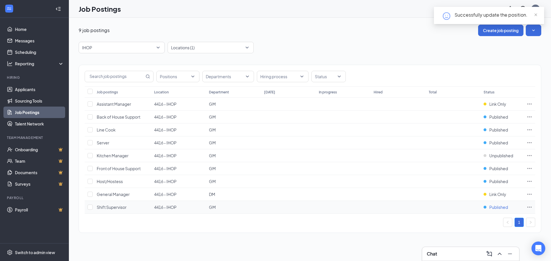
click at [496, 210] on span "Published" at bounding box center [498, 208] width 19 height 6
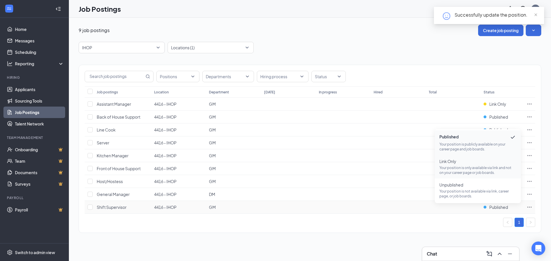
click at [472, 163] on span "Link Only" at bounding box center [477, 162] width 77 height 6
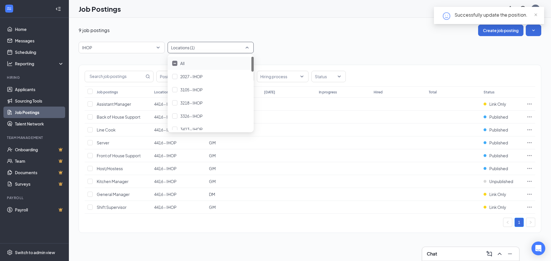
click at [231, 44] on div at bounding box center [207, 47] width 77 height 9
click at [174, 61] on div at bounding box center [174, 63] width 5 height 5
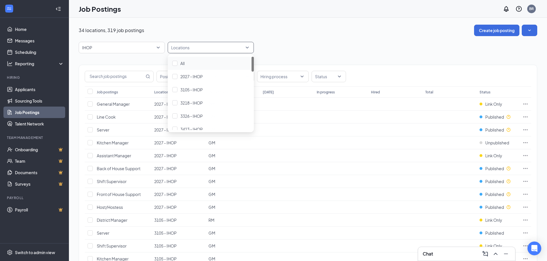
click at [186, 48] on div at bounding box center [207, 47] width 77 height 9
type input "4431"
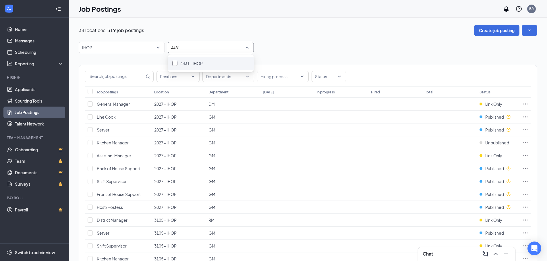
click at [173, 63] on div at bounding box center [174, 63] width 5 height 5
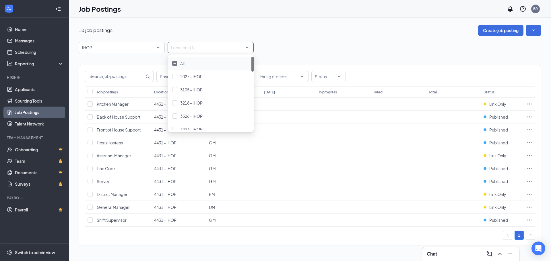
click at [301, 44] on div "IHOP 89270 87555 87590 All Brands [PERSON_NAME] Arby's Burger King Cantina Lare…" at bounding box center [310, 47] width 462 height 11
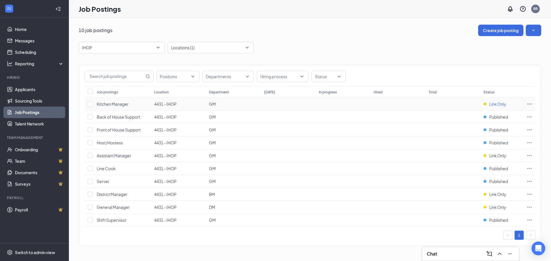
click at [500, 102] on span "Link Only" at bounding box center [497, 104] width 17 height 6
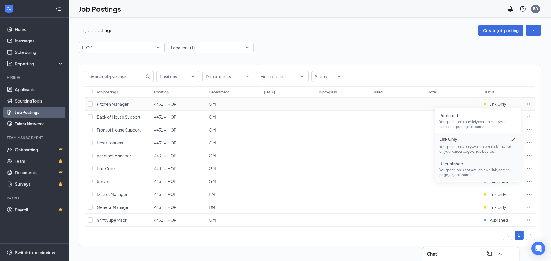
click at [451, 171] on p "Your position is not available via link, career page, or job boards." at bounding box center [477, 173] width 77 height 10
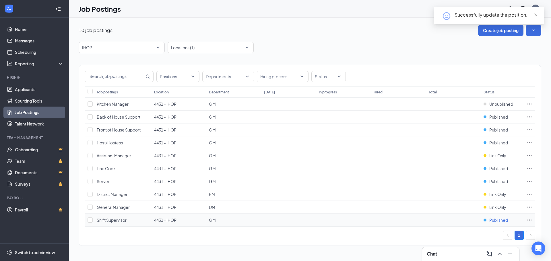
click at [497, 221] on span "Published" at bounding box center [498, 220] width 19 height 6
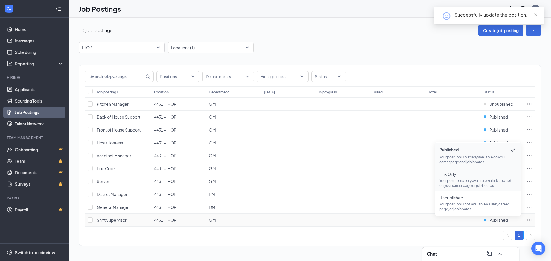
click at [489, 182] on p "Your position is only available via link and not on your career page or job boa…" at bounding box center [477, 183] width 77 height 10
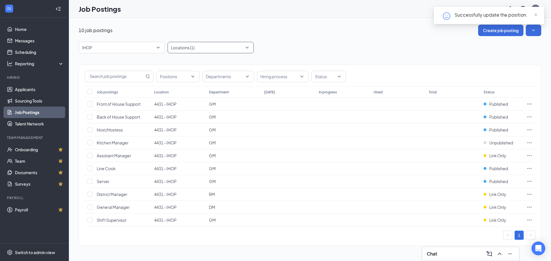
click at [221, 48] on div at bounding box center [207, 47] width 77 height 9
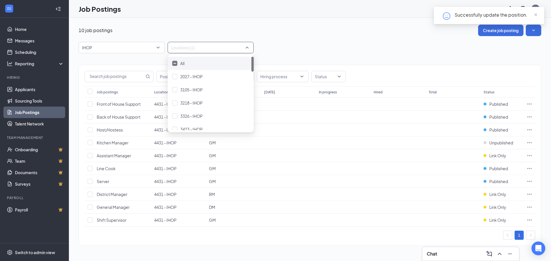
click at [175, 63] on img at bounding box center [174, 63] width 3 height 1
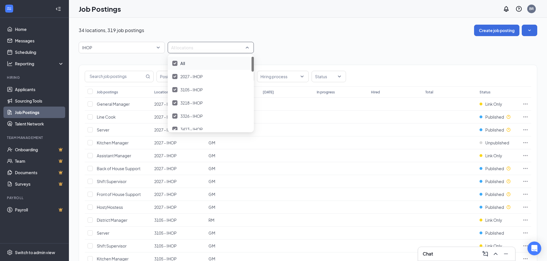
click at [175, 63] on img at bounding box center [174, 63] width 3 height 2
click at [182, 49] on div at bounding box center [207, 47] width 77 height 9
type input "4448"
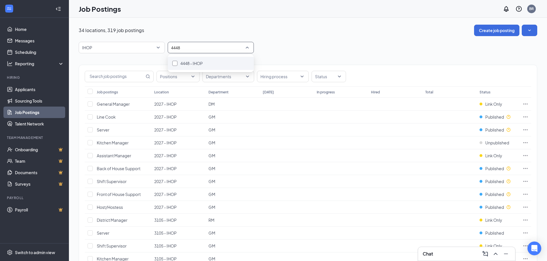
click at [173, 63] on div at bounding box center [174, 63] width 5 height 5
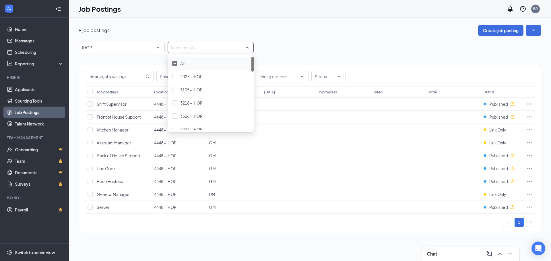
click at [316, 39] on div "9 job postings Create job posting IHOP 89270 87555 87590 All Brands [PERSON_NAM…" at bounding box center [310, 132] width 462 height 214
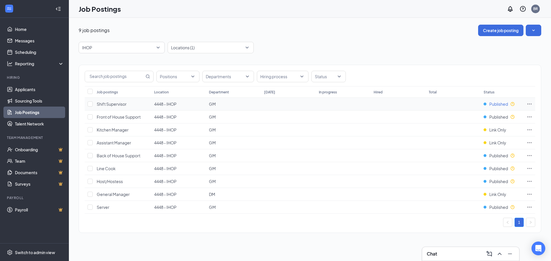
click at [490, 102] on span "Published" at bounding box center [498, 104] width 19 height 6
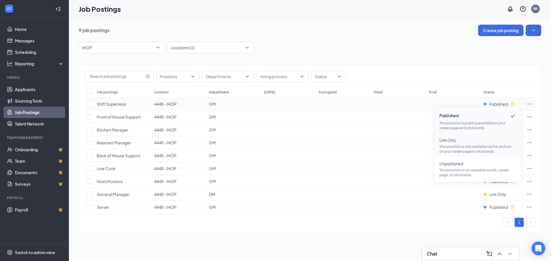
click at [463, 148] on p "Your position is only available via link and not on your career page or job boa…" at bounding box center [477, 149] width 77 height 10
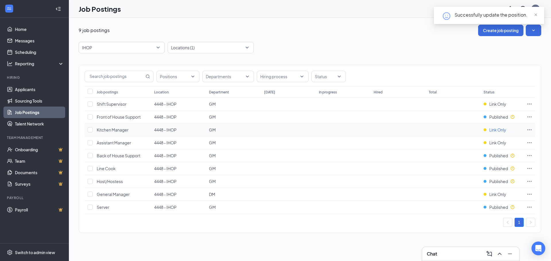
click at [500, 128] on span "Link Only" at bounding box center [497, 130] width 17 height 6
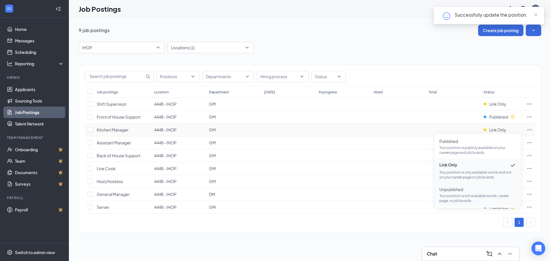
click at [448, 194] on p "Your position is not available via link, career page, or job boards." at bounding box center [477, 199] width 77 height 10
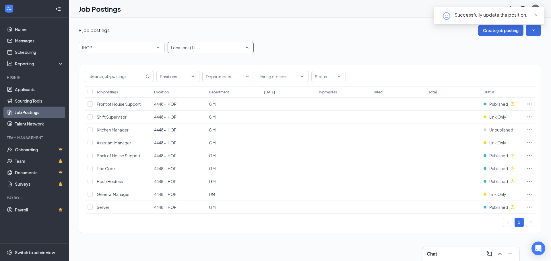
click at [208, 48] on div at bounding box center [207, 47] width 77 height 9
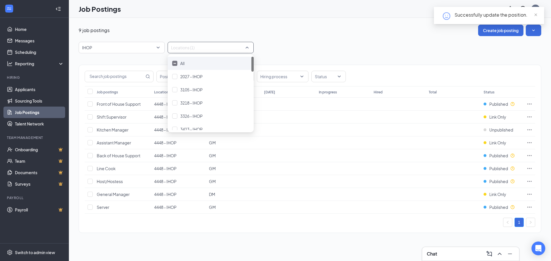
click at [173, 64] on div at bounding box center [174, 63] width 5 height 5
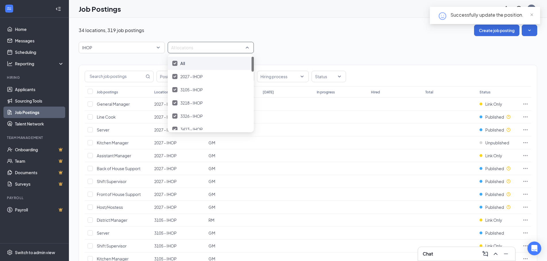
click at [176, 64] on div at bounding box center [174, 63] width 5 height 5
click at [193, 47] on div at bounding box center [207, 47] width 77 height 9
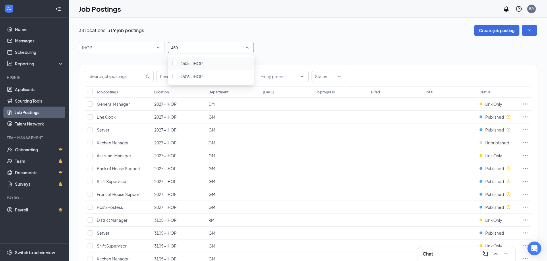
type input "4506"
click at [176, 63] on div at bounding box center [174, 63] width 5 height 5
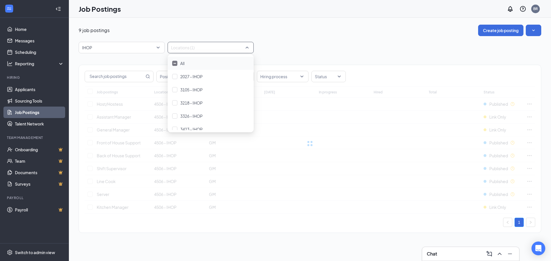
click at [263, 34] on div "9 job postings Create job posting" at bounding box center [310, 30] width 462 height 11
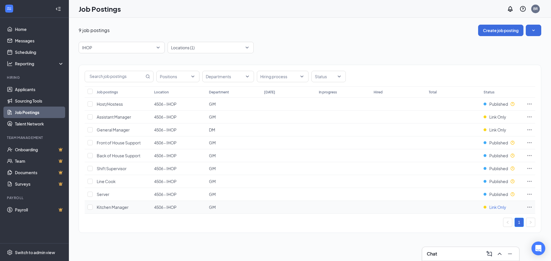
click at [489, 209] on div "Link Only" at bounding box center [494, 208] width 23 height 6
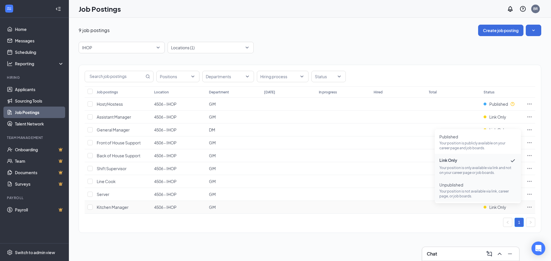
click at [481, 198] on p "Your position is not available via link, career page, or job boards." at bounding box center [477, 194] width 77 height 10
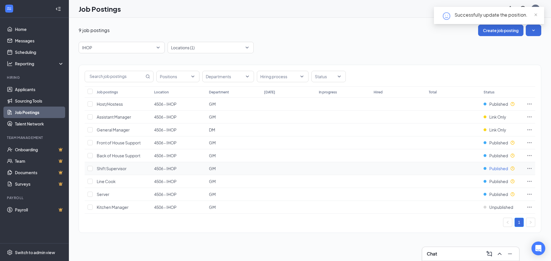
click at [502, 167] on span "Published" at bounding box center [498, 169] width 19 height 6
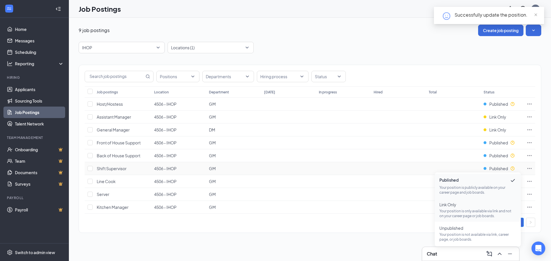
click at [465, 204] on span "Link Only" at bounding box center [477, 205] width 77 height 6
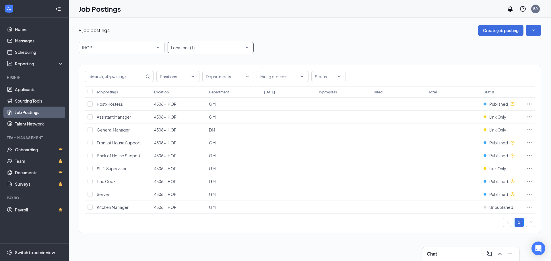
click at [246, 46] on div "Locations (1)" at bounding box center [211, 47] width 86 height 11
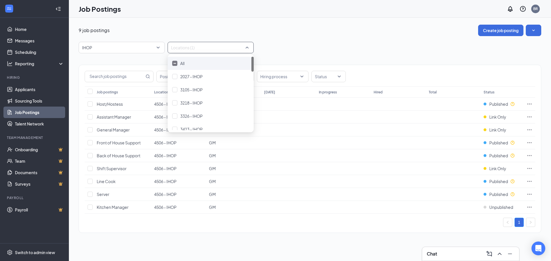
click at [173, 64] on div at bounding box center [174, 63] width 5 height 5
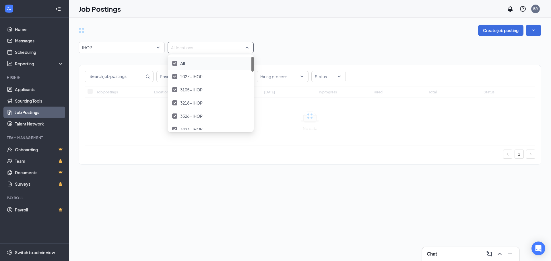
click at [173, 64] on img at bounding box center [174, 63] width 3 height 2
click at [179, 48] on div at bounding box center [207, 47] width 77 height 9
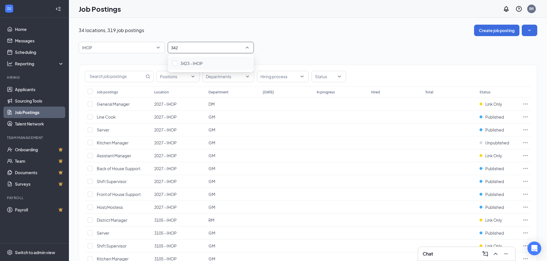
type input "3423"
click at [175, 63] on div at bounding box center [174, 63] width 5 height 5
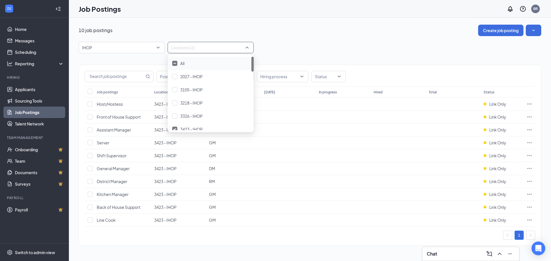
click at [303, 35] on div "10 job postings Create job posting" at bounding box center [310, 30] width 462 height 11
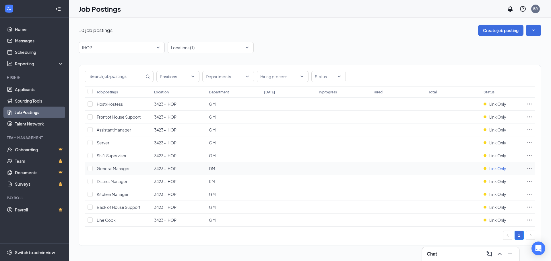
click at [502, 168] on span "Link Only" at bounding box center [497, 169] width 17 height 6
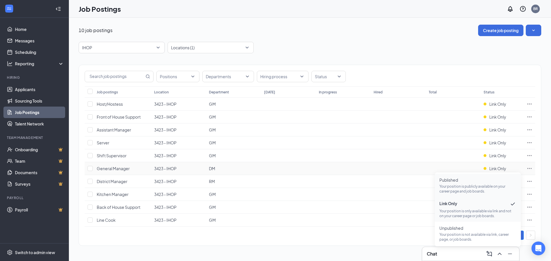
click at [447, 184] on p "Your position is publicly available on your career page and job boards." at bounding box center [477, 189] width 77 height 10
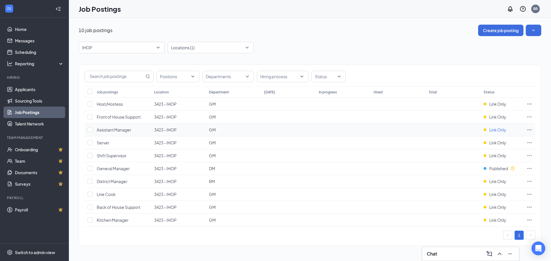
click at [500, 128] on span "Link Only" at bounding box center [497, 130] width 17 height 6
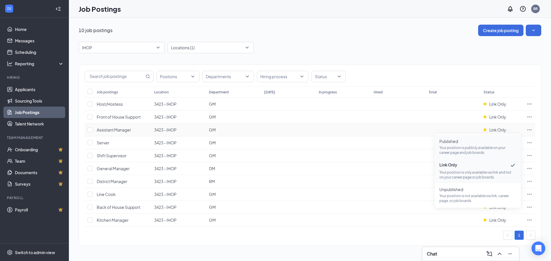
click at [475, 151] on p "Your position is publicly available on your career page and job boards." at bounding box center [477, 150] width 77 height 10
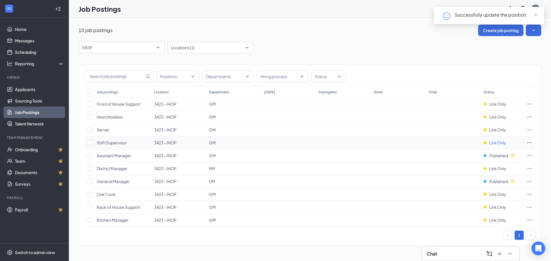
click at [487, 145] on div "Link Only" at bounding box center [494, 143] width 23 height 6
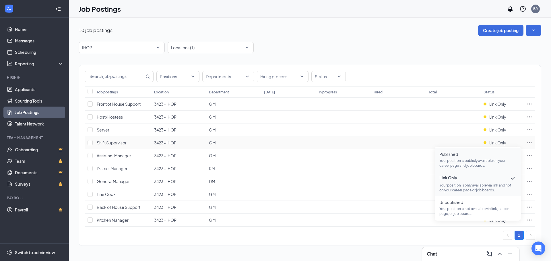
click at [471, 161] on p "Your position is publicly available on your career page and job boards." at bounding box center [477, 163] width 77 height 10
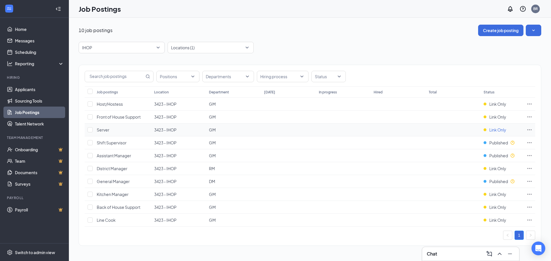
click at [501, 133] on span "Link Only" at bounding box center [497, 130] width 17 height 6
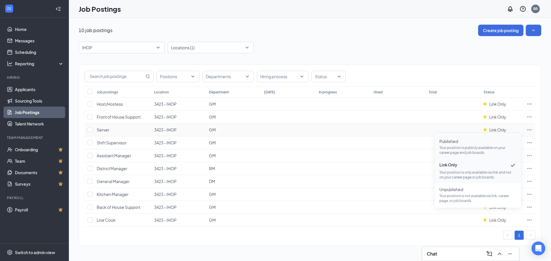
click at [448, 144] on span "Published" at bounding box center [477, 142] width 77 height 6
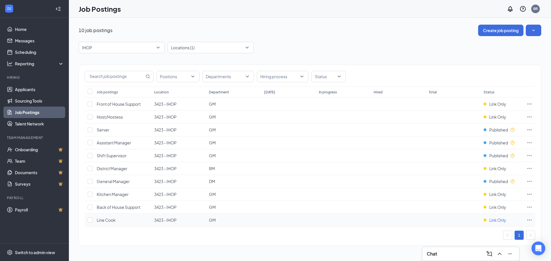
click at [492, 220] on span "Link Only" at bounding box center [497, 220] width 17 height 6
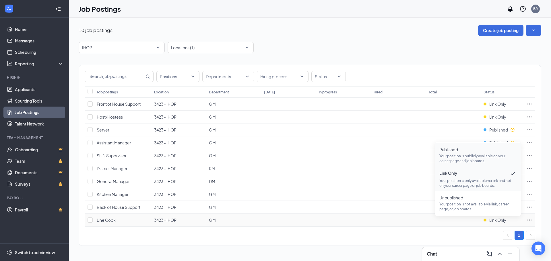
click at [464, 159] on p "Your position is publicly available on your career page and job boards." at bounding box center [477, 159] width 77 height 10
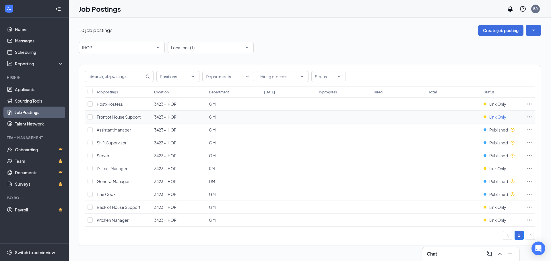
click at [494, 118] on span "Link Only" at bounding box center [497, 117] width 17 height 6
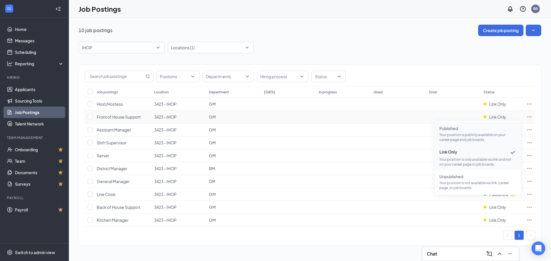
click at [487, 132] on span "Published Your position is publicly available on your career page and job board…" at bounding box center [477, 134] width 77 height 17
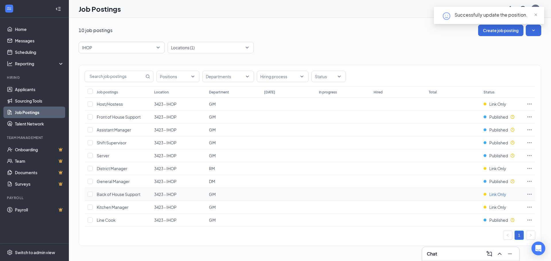
click at [505, 192] on span "Link Only" at bounding box center [497, 195] width 17 height 6
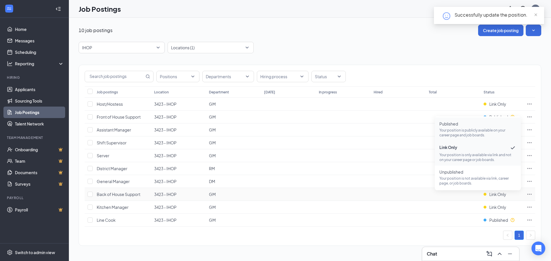
click at [460, 131] on p "Your position is publicly available on your career page and job boards." at bounding box center [477, 133] width 77 height 10
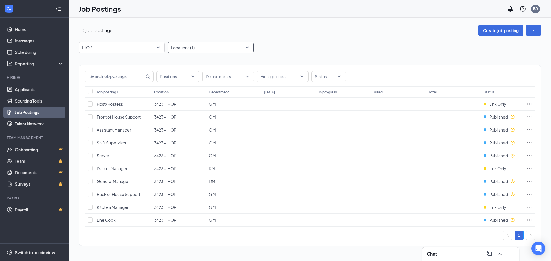
click at [246, 48] on div "Locations (1)" at bounding box center [211, 47] width 86 height 11
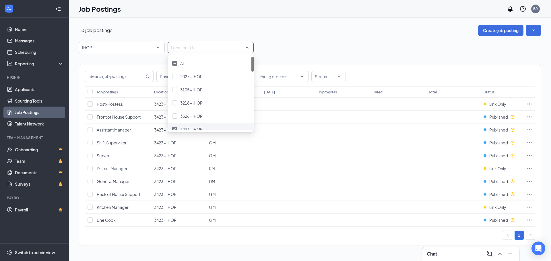
click at [173, 127] on div at bounding box center [174, 129] width 5 height 5
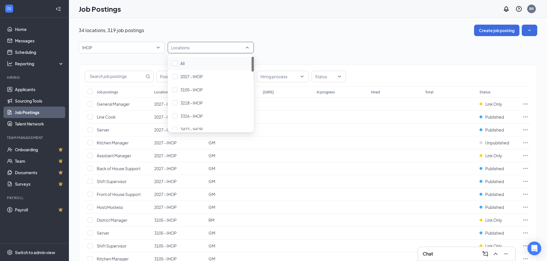
click at [187, 47] on div at bounding box center [207, 47] width 77 height 9
type input "3783"
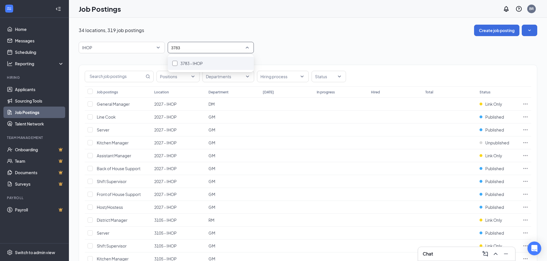
click at [175, 63] on div at bounding box center [174, 63] width 5 height 5
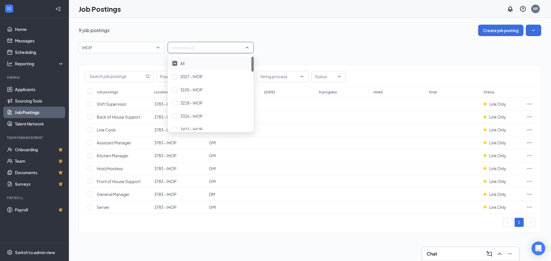
click at [305, 34] on div "9 job postings Create job posting" at bounding box center [310, 30] width 462 height 11
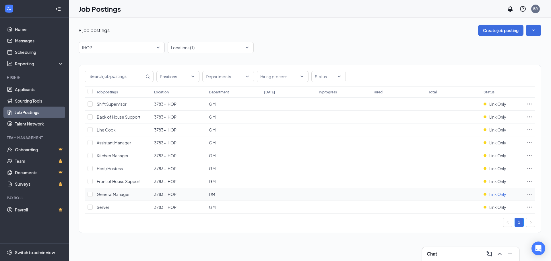
click at [493, 193] on span "Link Only" at bounding box center [497, 195] width 17 height 6
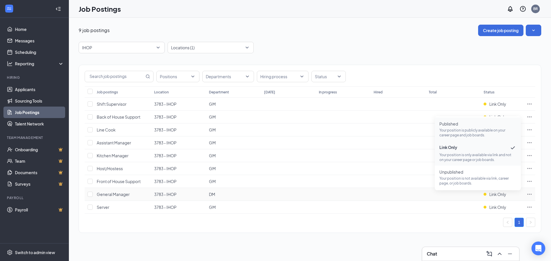
click at [460, 131] on p "Your position is publicly available on your career page and job boards." at bounding box center [477, 133] width 77 height 10
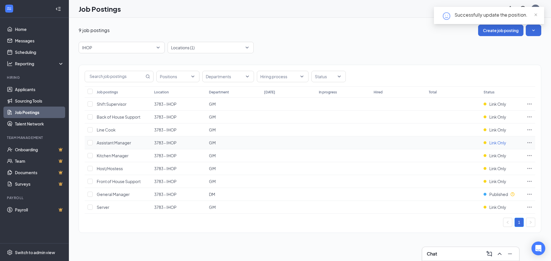
click at [491, 141] on span "Link Only" at bounding box center [497, 143] width 17 height 6
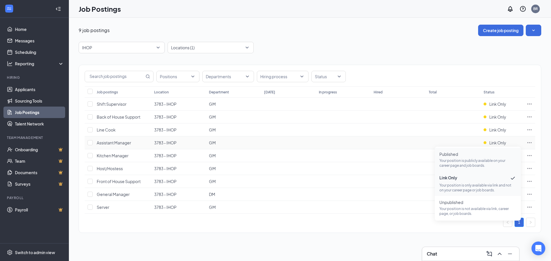
click at [481, 156] on span "Published" at bounding box center [477, 154] width 77 height 6
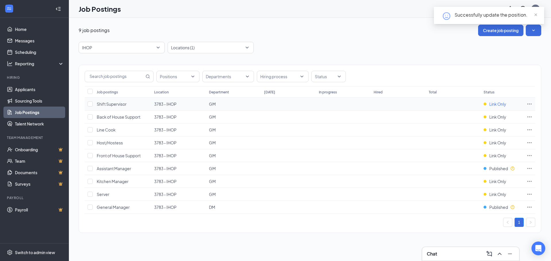
click at [496, 104] on span "Link Only" at bounding box center [497, 104] width 17 height 6
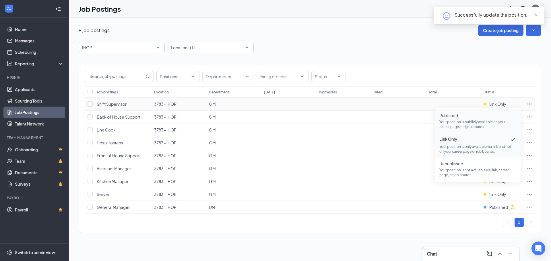
click at [476, 126] on p "Your position is publicly available on your career page and job boards." at bounding box center [477, 125] width 77 height 10
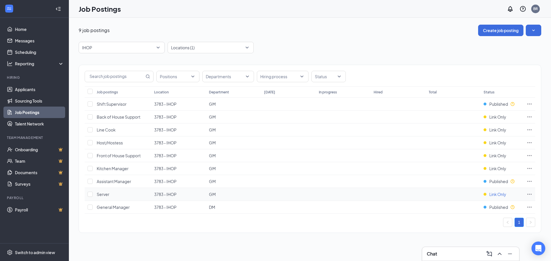
click at [499, 196] on span "Link Only" at bounding box center [497, 195] width 17 height 6
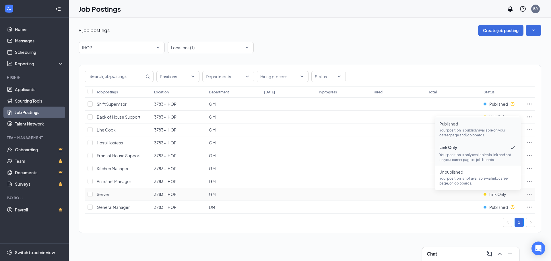
click at [462, 129] on p "Your position is publicly available on your career page and job boards." at bounding box center [477, 133] width 77 height 10
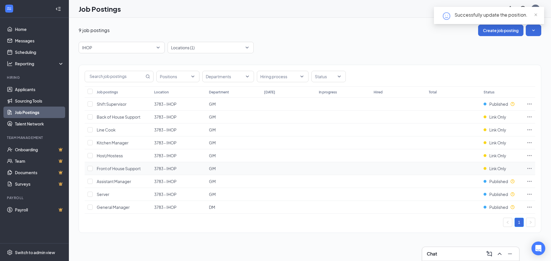
click at [494, 165] on td "Link Only" at bounding box center [502, 168] width 43 height 13
click at [494, 166] on span "Link Only" at bounding box center [497, 169] width 17 height 6
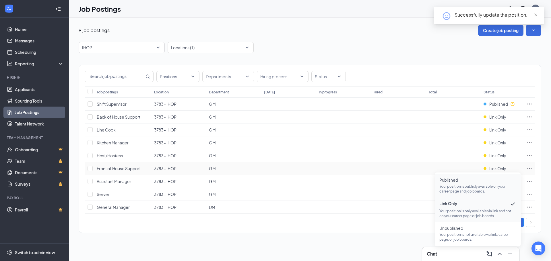
click at [468, 181] on span "Published" at bounding box center [477, 180] width 77 height 6
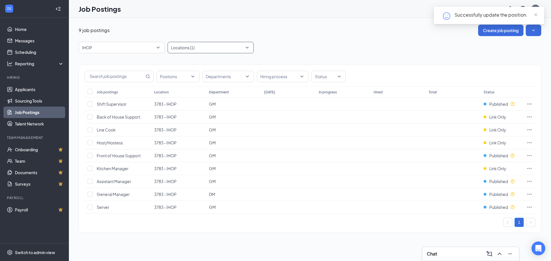
click at [202, 50] on div at bounding box center [207, 47] width 77 height 9
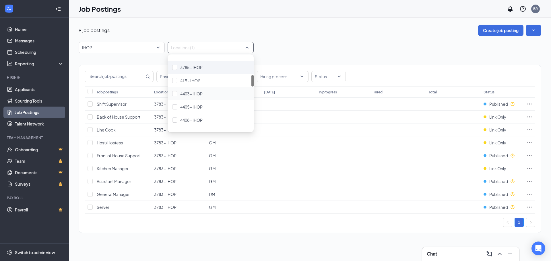
scroll to position [86, 0]
click at [174, 83] on img at bounding box center [174, 83] width 3 height 2
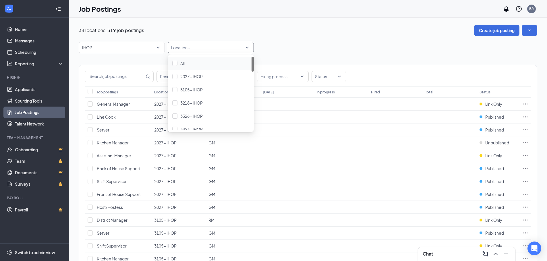
click at [189, 47] on div at bounding box center [207, 47] width 77 height 9
type input "4403"
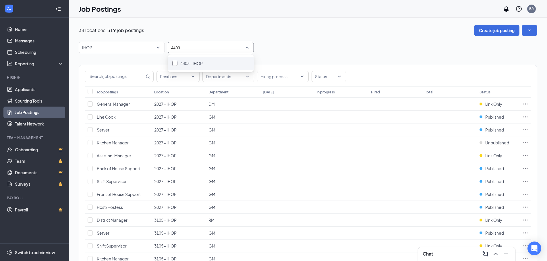
click at [191, 63] on span "4403 - IHOP" at bounding box center [191, 63] width 22 height 5
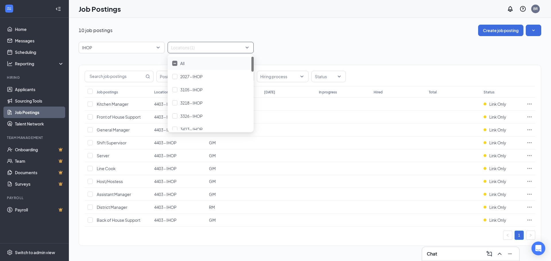
click at [280, 38] on div "10 job postings Create job posting IHOP 89270 87555 87590 All Brands [PERSON_NA…" at bounding box center [310, 138] width 462 height 227
click at [498, 129] on span "Link Only" at bounding box center [497, 130] width 17 height 6
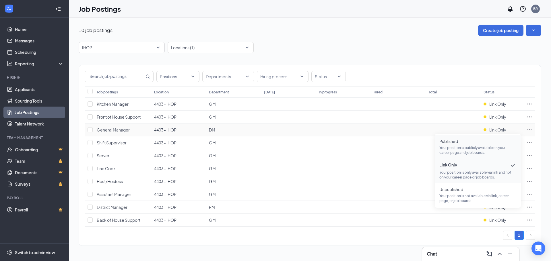
click at [475, 143] on span "Published" at bounding box center [477, 142] width 77 height 6
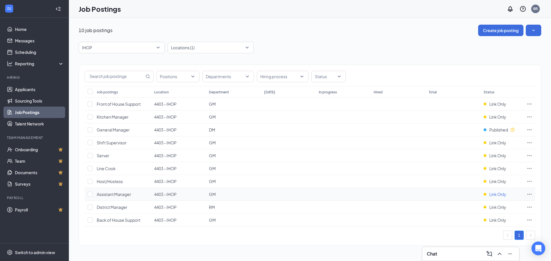
click at [491, 196] on span "Link Only" at bounding box center [497, 195] width 17 height 6
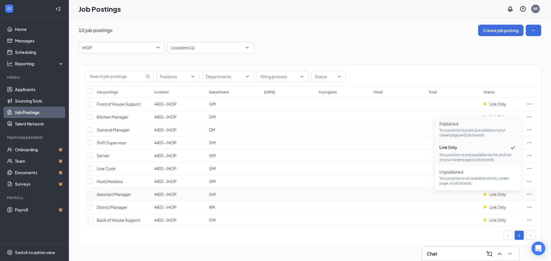
click at [470, 129] on p "Your position is publicly available on your career page and job boards." at bounding box center [477, 133] width 77 height 10
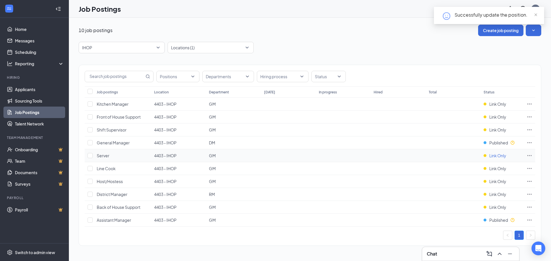
click at [493, 157] on span "Link Only" at bounding box center [497, 156] width 17 height 6
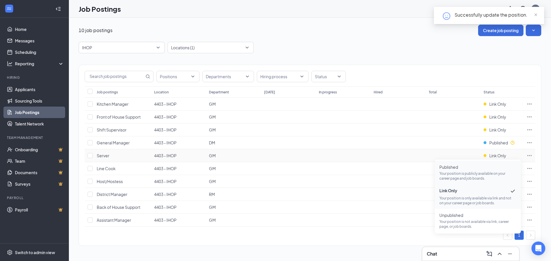
click at [479, 168] on span "Published" at bounding box center [477, 167] width 77 height 6
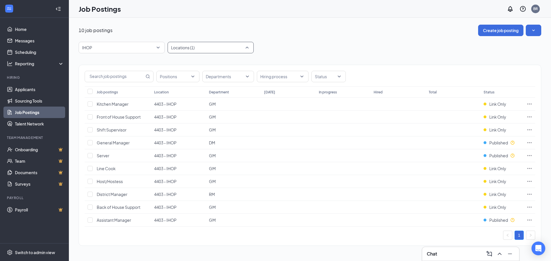
click at [245, 47] on div at bounding box center [207, 47] width 77 height 9
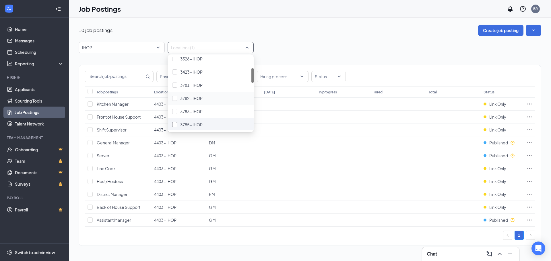
scroll to position [115, 0]
click at [174, 94] on img at bounding box center [174, 94] width 3 height 2
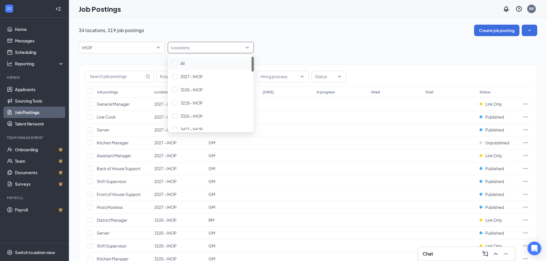
click at [207, 49] on div at bounding box center [207, 47] width 77 height 9
type input "4417"
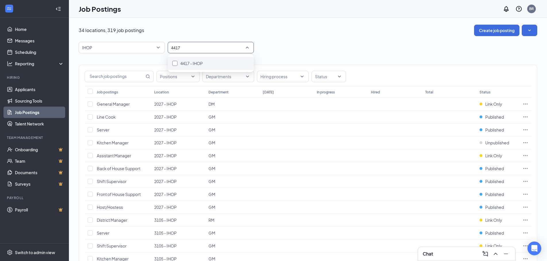
click at [175, 64] on div at bounding box center [174, 63] width 5 height 5
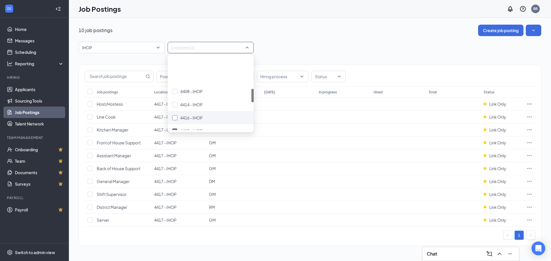
scroll to position [172, 0]
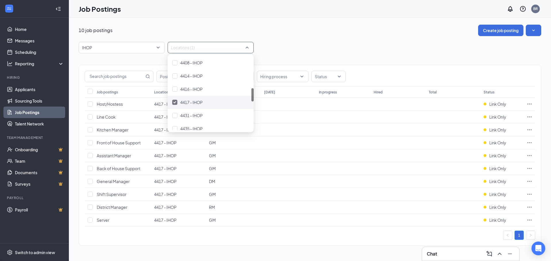
click at [175, 104] on div at bounding box center [174, 102] width 5 height 5
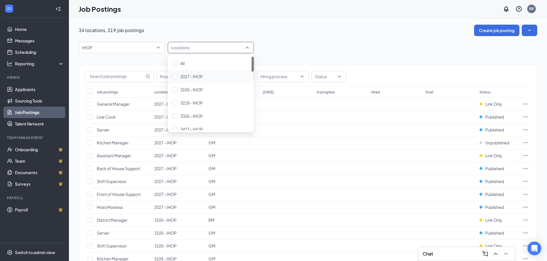
click at [190, 47] on div at bounding box center [207, 47] width 77 height 9
type input "4458"
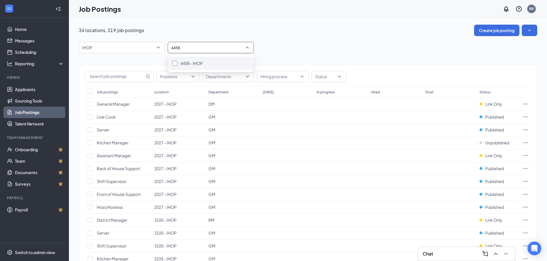
click at [176, 63] on div at bounding box center [174, 63] width 5 height 5
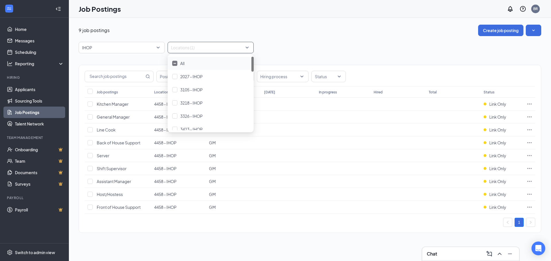
click at [288, 30] on div "9 job postings Create job posting" at bounding box center [310, 30] width 462 height 11
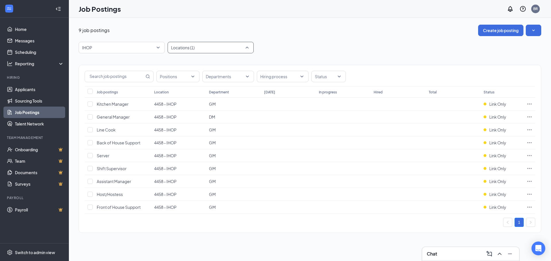
click at [248, 47] on div "Locations (1)" at bounding box center [211, 47] width 86 height 11
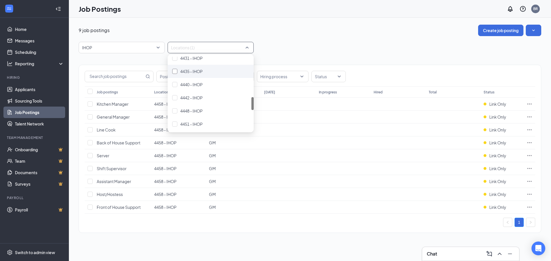
scroll to position [258, 0]
click at [175, 108] on img at bounding box center [174, 109] width 3 height 2
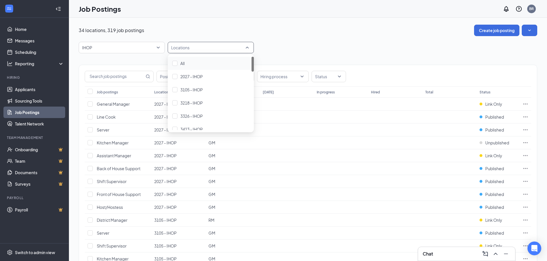
click at [177, 49] on div at bounding box center [207, 47] width 77 height 9
type input "492"
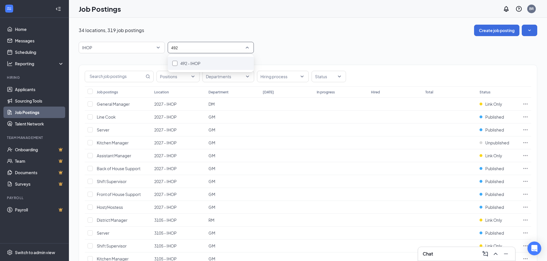
click at [175, 61] on div at bounding box center [174, 63] width 5 height 5
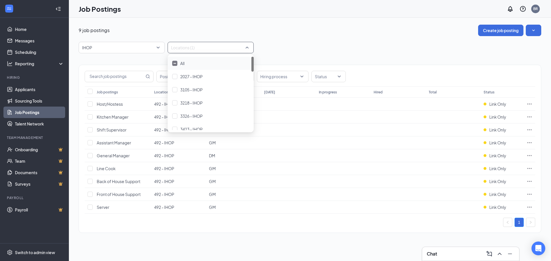
click at [271, 32] on div "9 job postings Create job posting" at bounding box center [310, 30] width 462 height 11
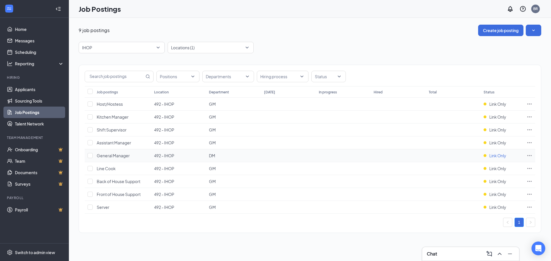
click at [489, 156] on span "Link Only" at bounding box center [497, 156] width 17 height 6
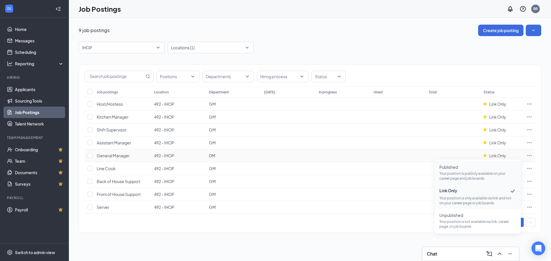
click at [466, 173] on p "Your position is publicly available on your career page and job boards." at bounding box center [477, 176] width 77 height 10
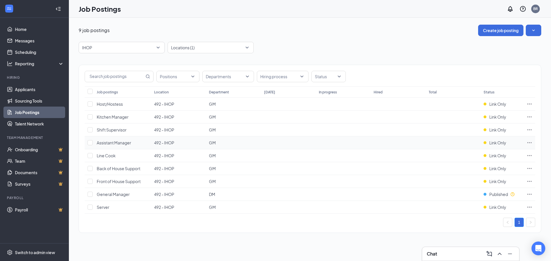
click at [486, 140] on td "Link Only" at bounding box center [502, 143] width 43 height 13
click at [490, 143] on span "Link Only" at bounding box center [497, 143] width 17 height 6
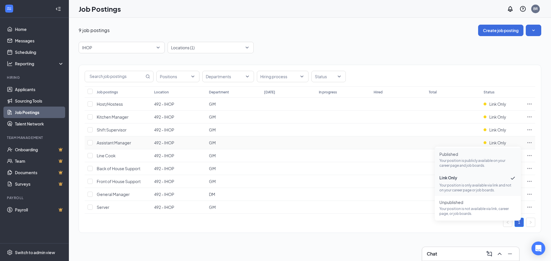
click at [486, 158] on p "Your position is publicly available on your career page and job boards." at bounding box center [477, 163] width 77 height 10
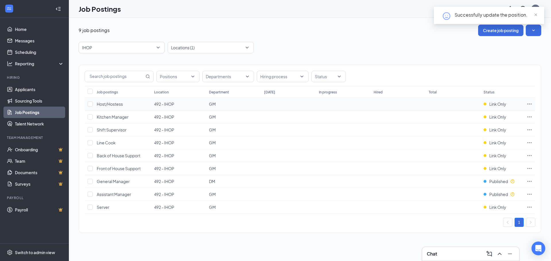
click at [503, 101] on td "Link Only" at bounding box center [502, 104] width 43 height 13
click at [500, 105] on span "Link Only" at bounding box center [497, 104] width 17 height 6
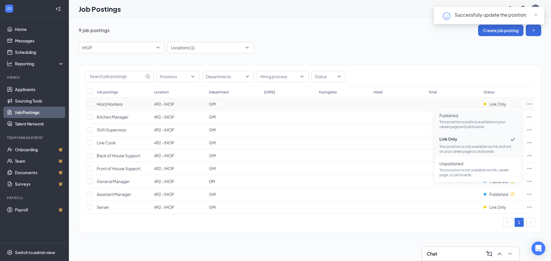
click at [490, 121] on p "Your position is publicly available on your career page and job boards." at bounding box center [477, 125] width 77 height 10
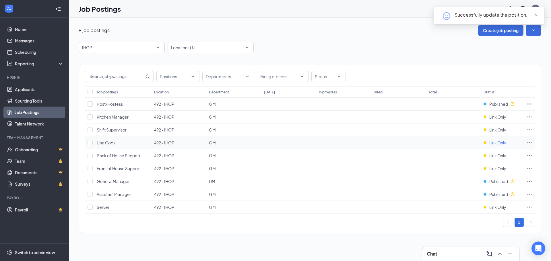
click at [491, 143] on span "Link Only" at bounding box center [497, 143] width 17 height 6
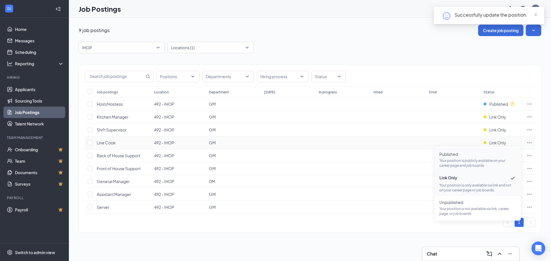
click at [490, 160] on p "Your position is publicly available on your career page and job boards." at bounding box center [477, 163] width 77 height 10
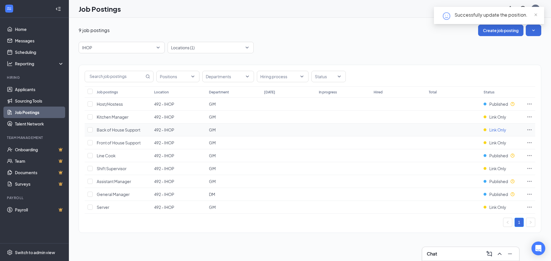
click at [489, 130] on span "Link Only" at bounding box center [497, 130] width 17 height 6
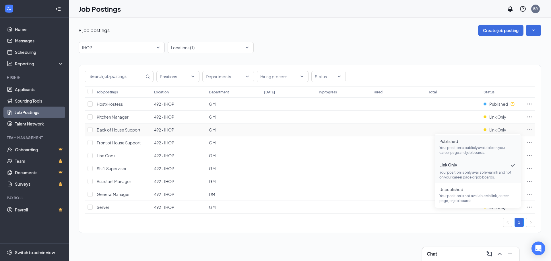
click at [485, 144] on span "Published" at bounding box center [477, 142] width 77 height 6
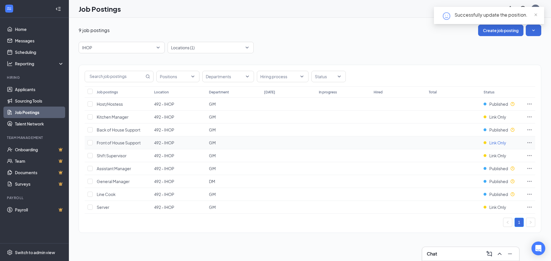
click at [497, 142] on span "Link Only" at bounding box center [497, 143] width 17 height 6
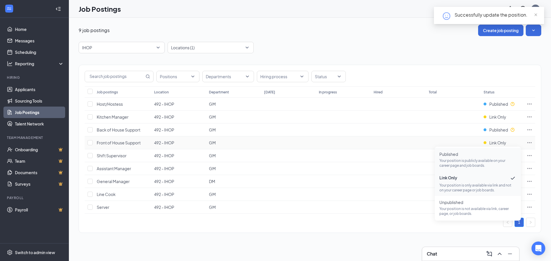
click at [491, 162] on p "Your position is publicly available on your career page and job boards." at bounding box center [477, 163] width 77 height 10
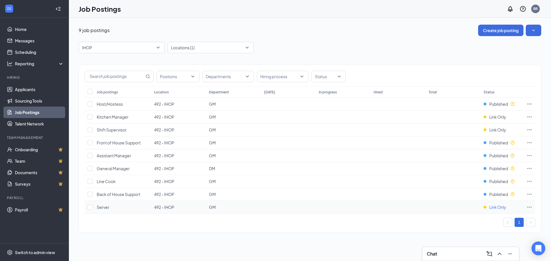
click at [496, 208] on span "Link Only" at bounding box center [497, 208] width 17 height 6
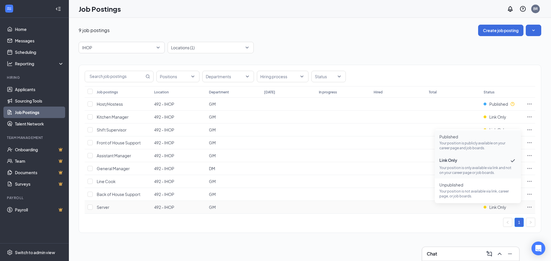
click at [471, 143] on p "Your position is publicly available on your career page and job boards." at bounding box center [477, 146] width 77 height 10
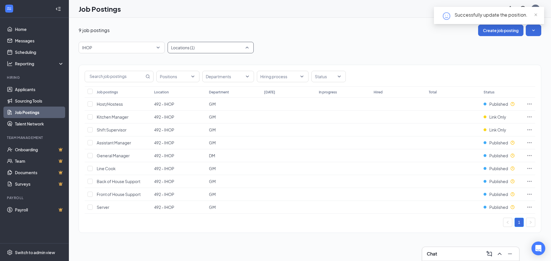
click at [246, 49] on div at bounding box center [207, 47] width 77 height 9
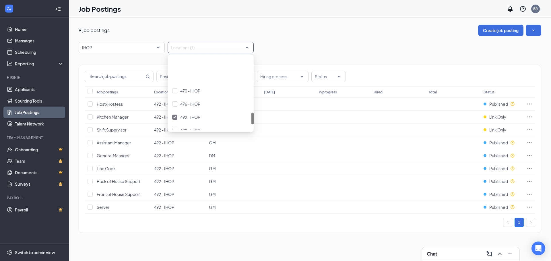
scroll to position [344, 0]
drag, startPoint x: 176, startPoint y: 90, endPoint x: 186, endPoint y: 49, distance: 42.0
click at [176, 90] on img at bounding box center [174, 89] width 3 height 2
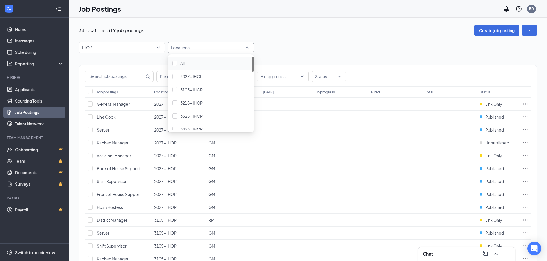
click at [185, 50] on div at bounding box center [207, 47] width 77 height 9
type input "498"
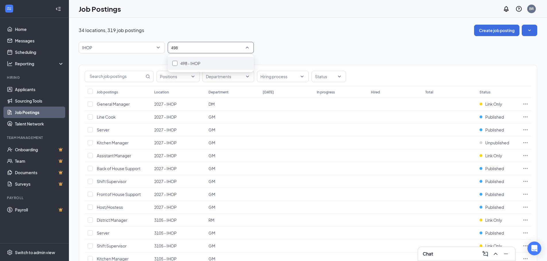
click at [176, 62] on div at bounding box center [174, 63] width 5 height 5
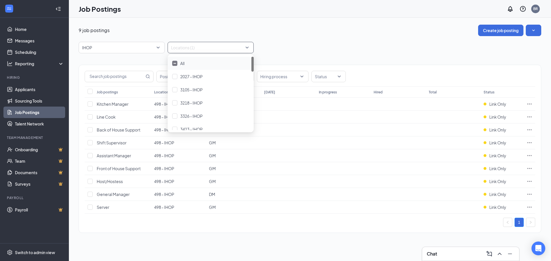
click at [243, 245] on div "9 job postings Create job posting IHOP 89270 87555 87590 All Brands [PERSON_NAM…" at bounding box center [310, 132] width 482 height 228
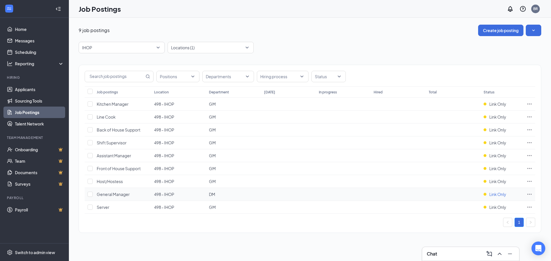
click at [502, 197] on span "Link Only" at bounding box center [497, 195] width 17 height 6
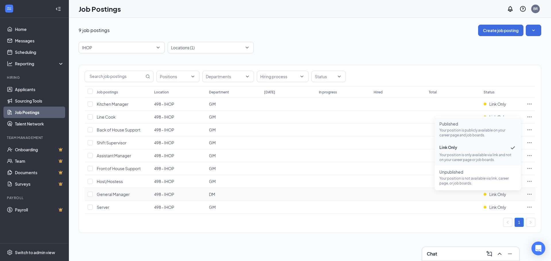
click at [464, 131] on p "Your position is publicly available on your career page and job boards." at bounding box center [477, 133] width 77 height 10
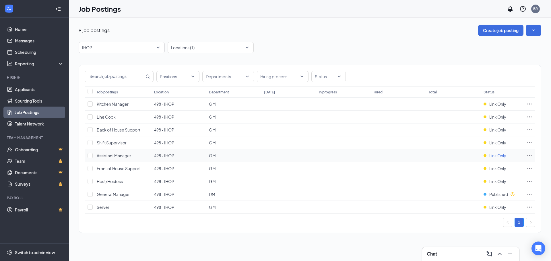
click at [505, 157] on span "Link Only" at bounding box center [497, 156] width 17 height 6
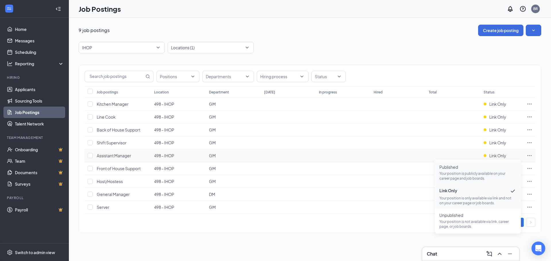
click at [467, 169] on span "Published" at bounding box center [477, 167] width 77 height 6
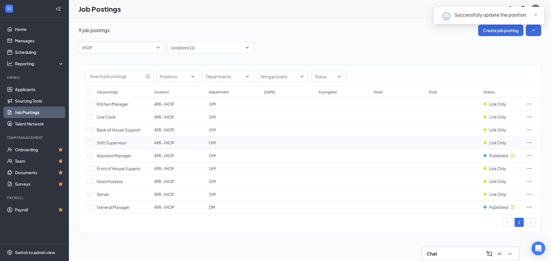
click at [494, 147] on td "Link Only" at bounding box center [502, 143] width 43 height 13
click at [494, 144] on span "Link Only" at bounding box center [497, 143] width 17 height 6
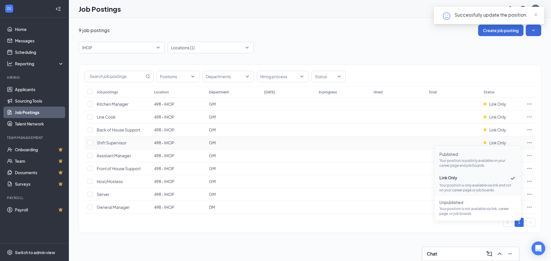
click at [479, 156] on span "Published" at bounding box center [477, 154] width 77 height 6
